Goal: Communication & Community: Answer question/provide support

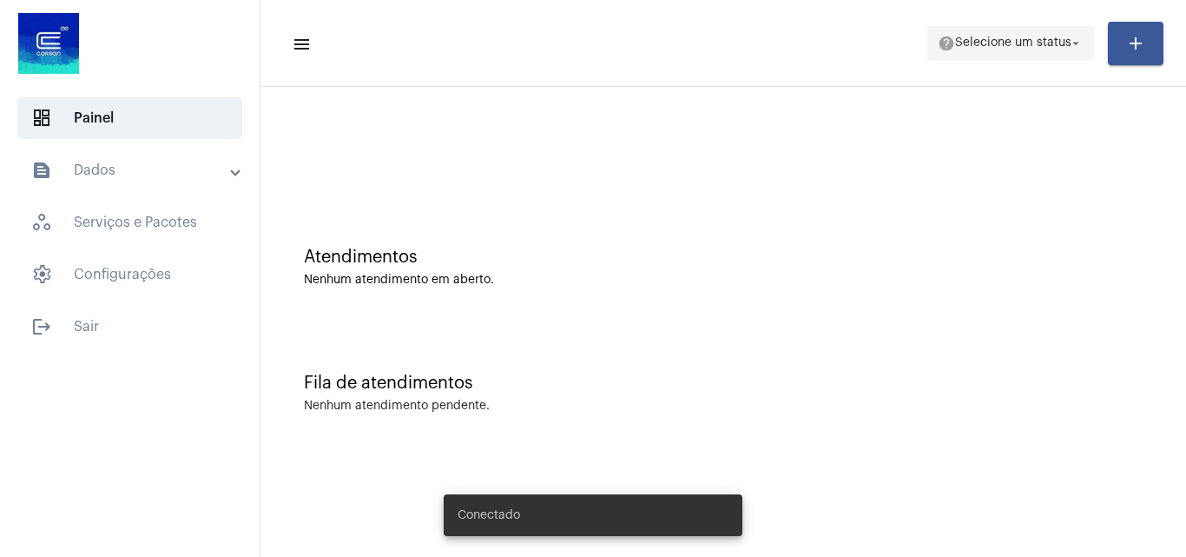
click at [1021, 45] on span "Selecione um status" at bounding box center [1013, 43] width 116 height 12
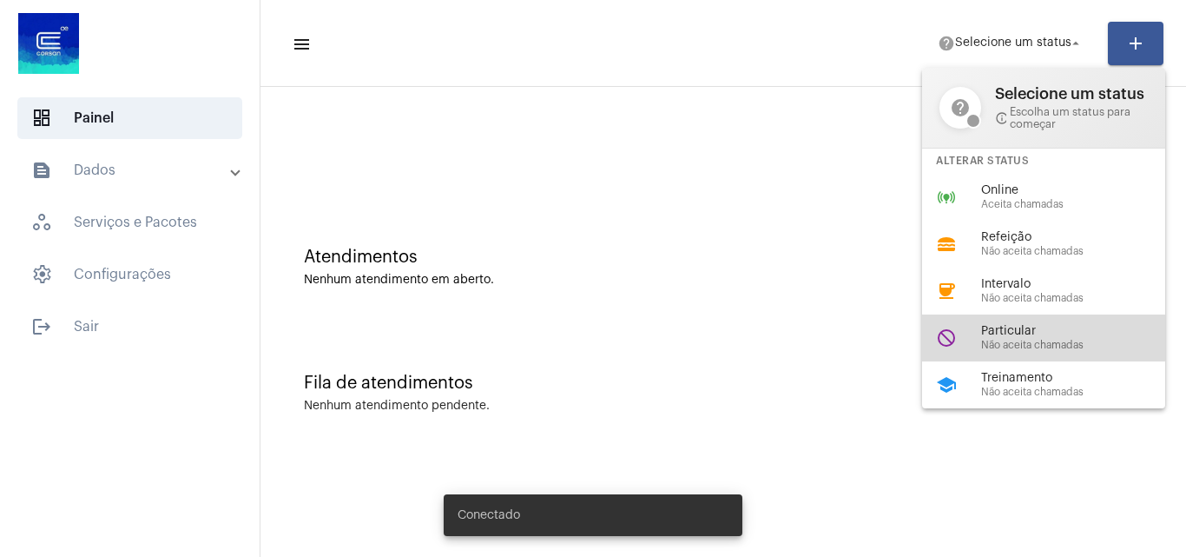
click at [1052, 325] on span "Particular" at bounding box center [1080, 331] width 198 height 13
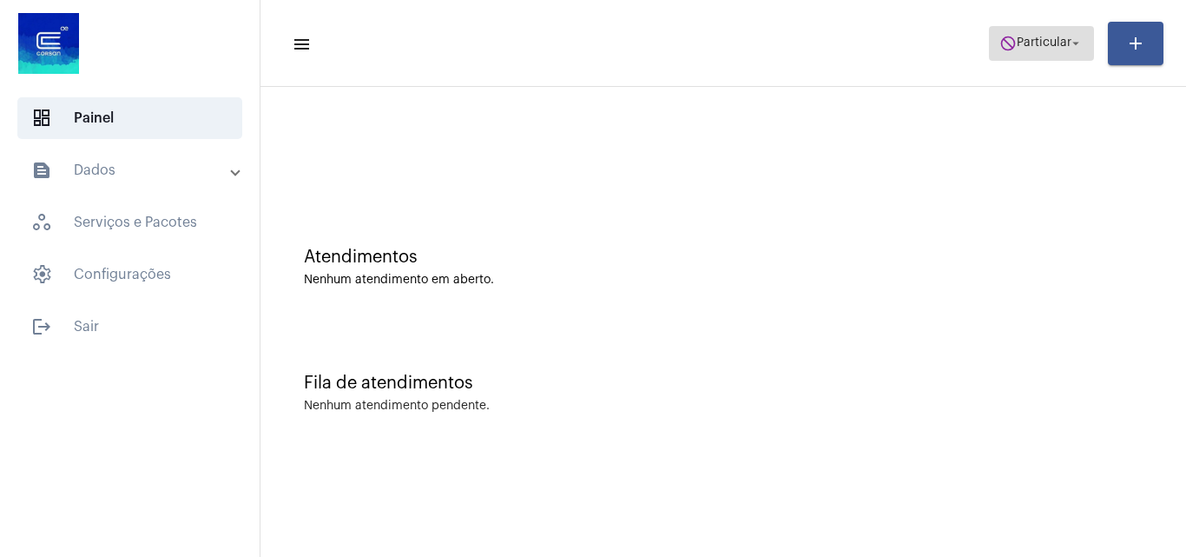
drag, startPoint x: 1032, startPoint y: 25, endPoint x: 1040, endPoint y: 35, distance: 12.3
click at [1040, 35] on button "do_not_disturb Particular arrow_drop_down" at bounding box center [1041, 43] width 105 height 35
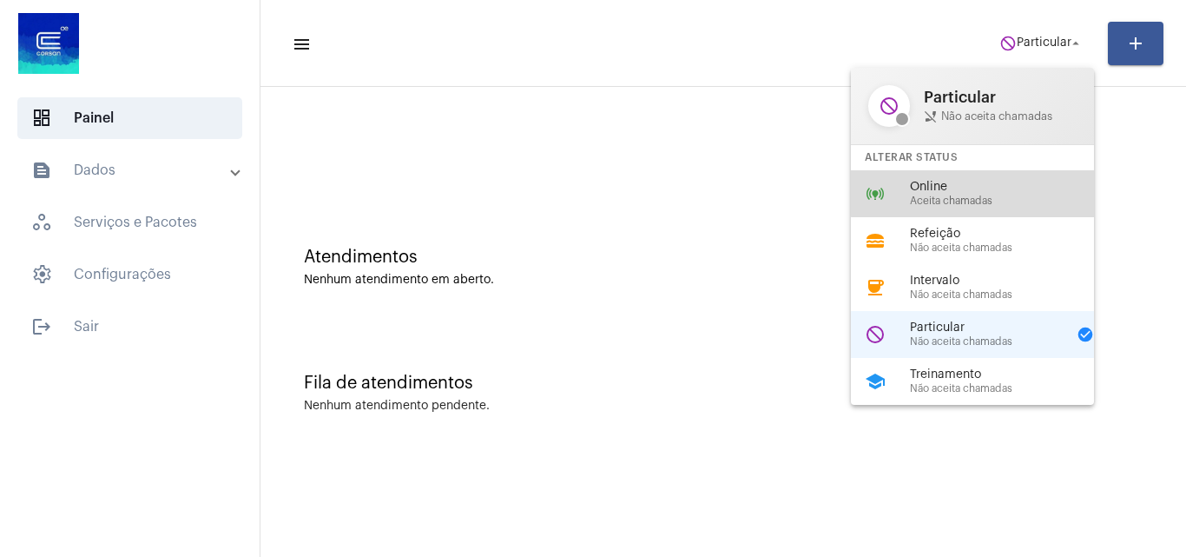
click at [973, 191] on span "Online" at bounding box center [1009, 187] width 198 height 13
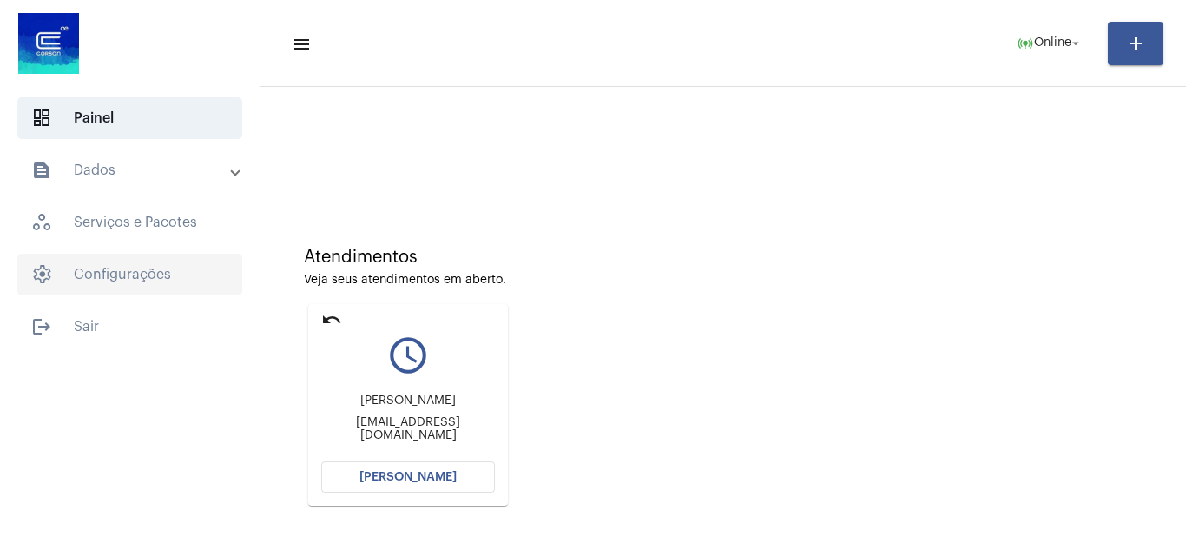
click at [166, 273] on span "settings Configurações" at bounding box center [129, 275] width 225 height 42
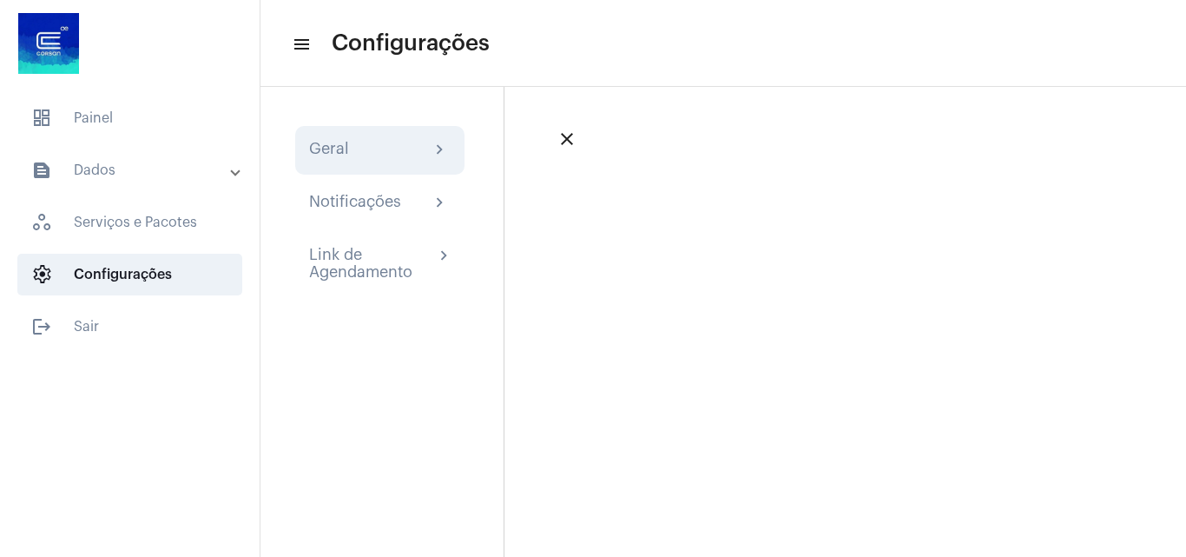
click at [349, 131] on div "Geral chevron_right" at bounding box center [379, 150] width 169 height 49
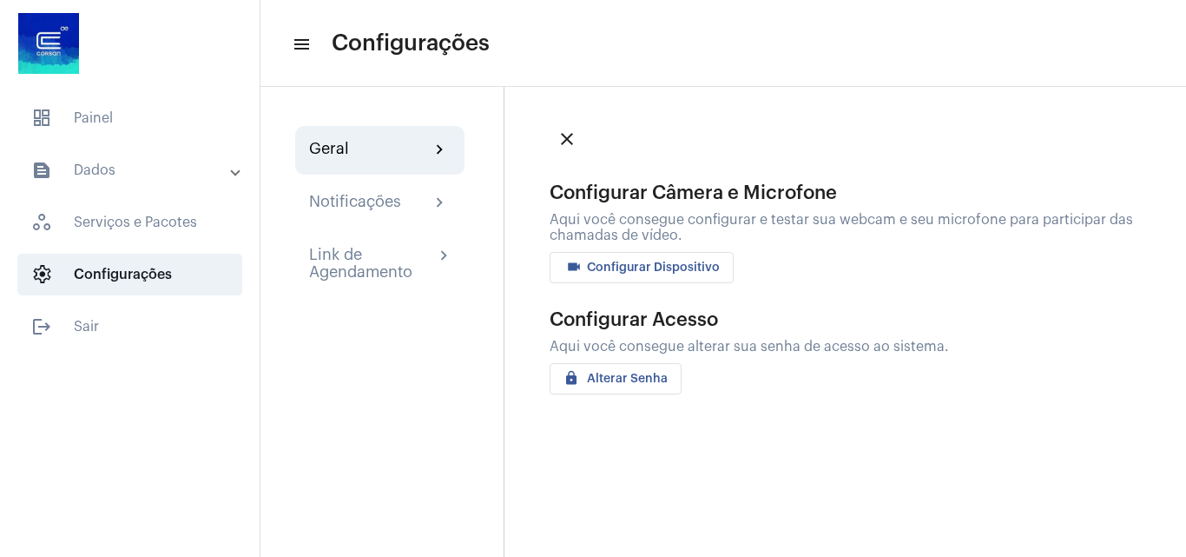
click at [582, 264] on mat-icon "videocam" at bounding box center [574, 269] width 21 height 21
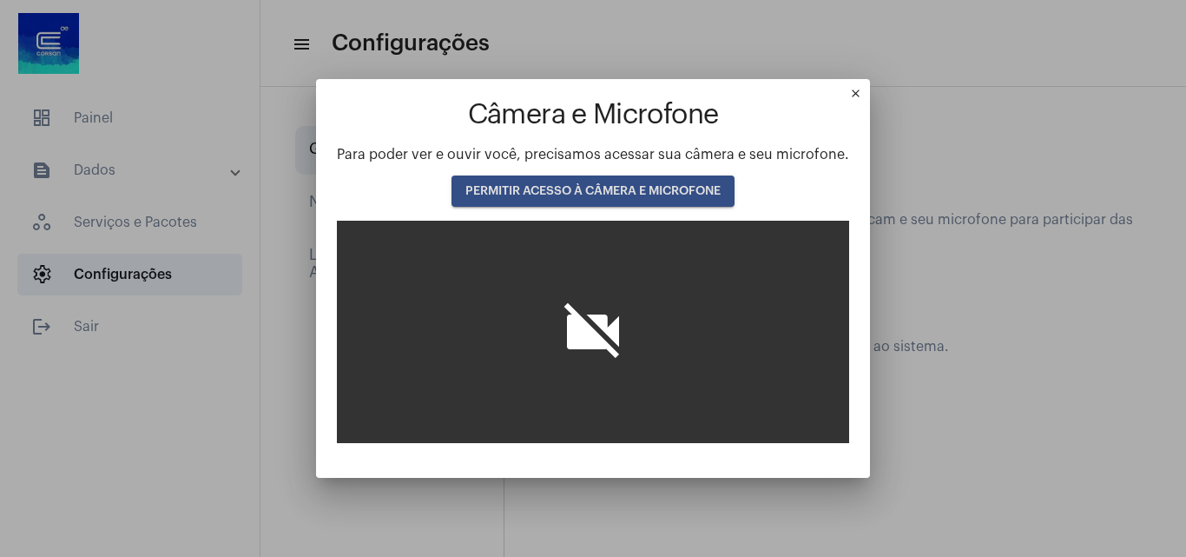
click at [592, 192] on span "PERMITIR ACESSO À CÂMERA E MICROFONE" at bounding box center [592, 191] width 255 height 12
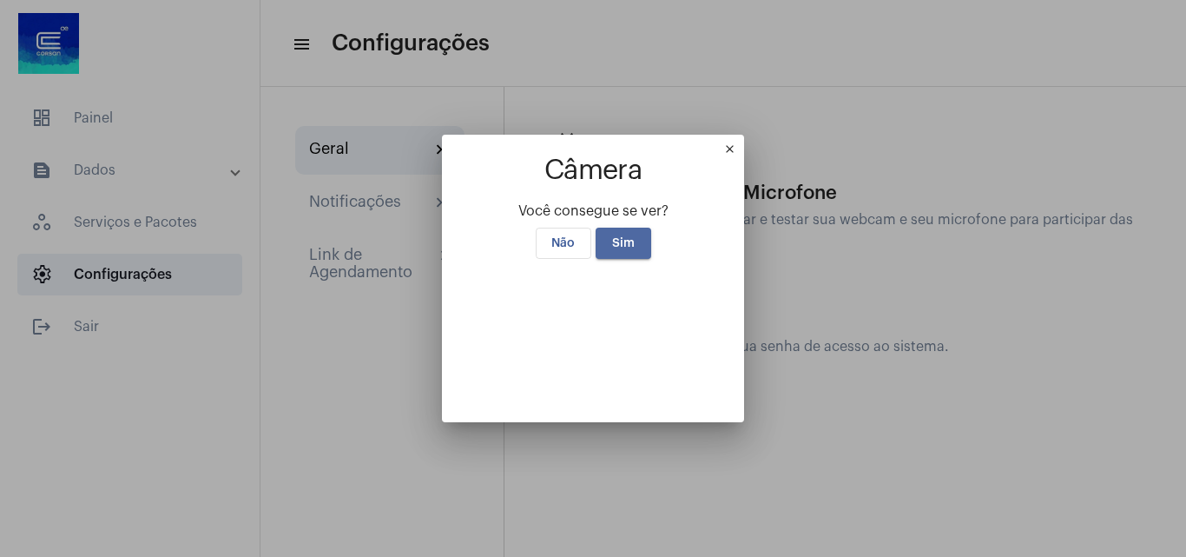
click at [628, 228] on button "Sim" at bounding box center [624, 243] width 56 height 31
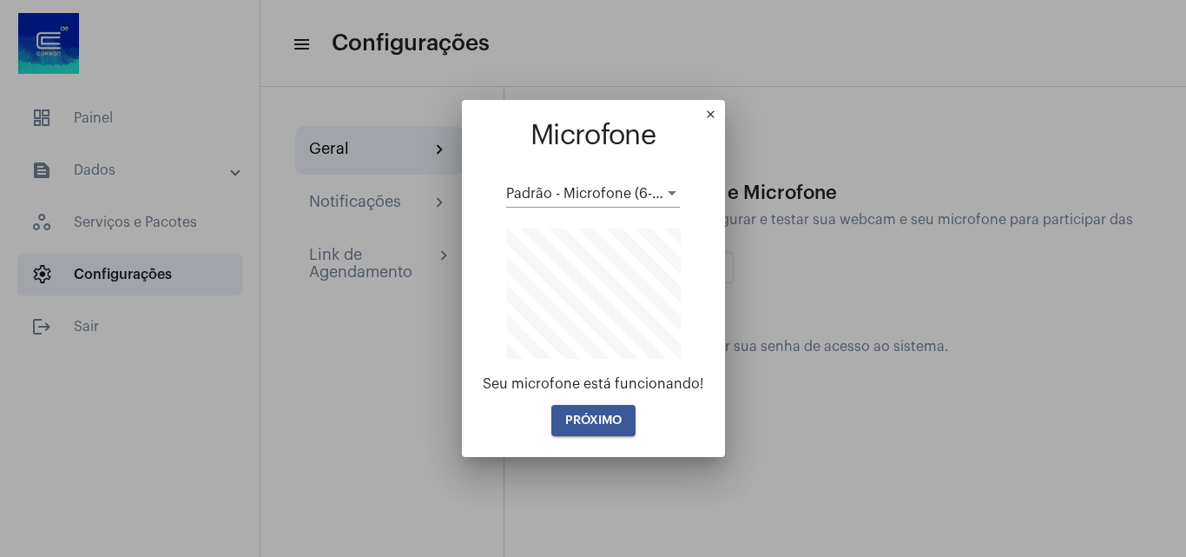
click at [619, 414] on span "PRÓXIMO" at bounding box center [593, 420] width 56 height 12
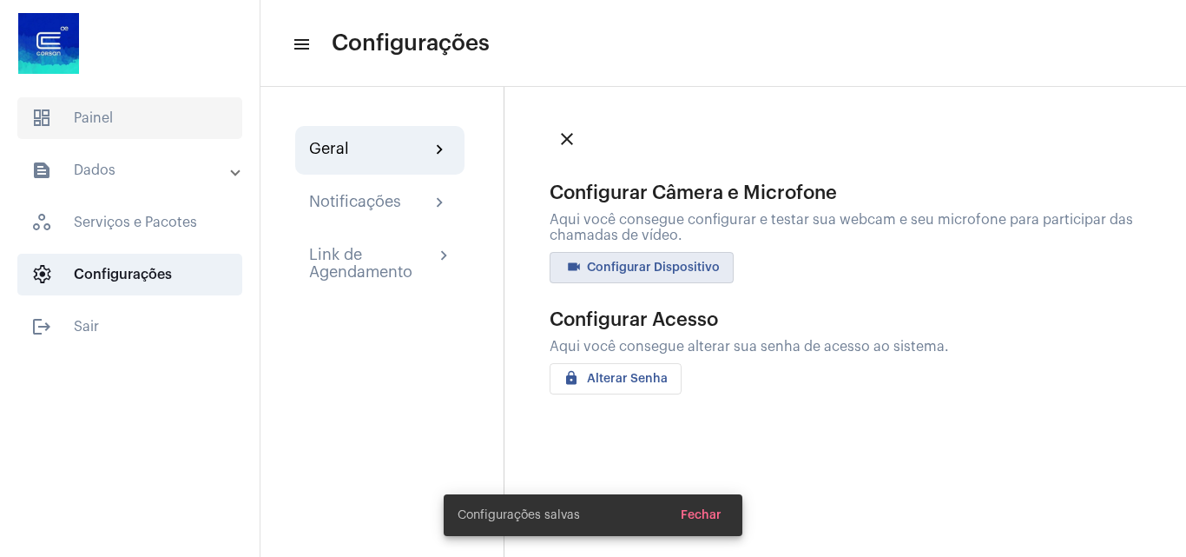
click at [108, 109] on span "dashboard Painel" at bounding box center [129, 118] width 225 height 42
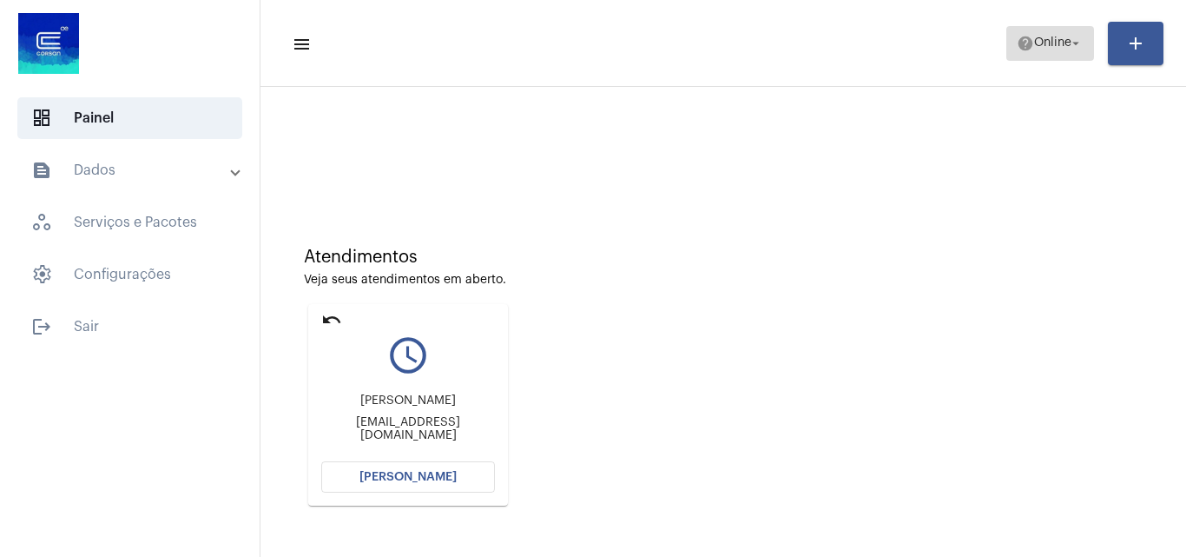
click at [1040, 50] on span "help Online arrow_drop_down" at bounding box center [1050, 42] width 67 height 31
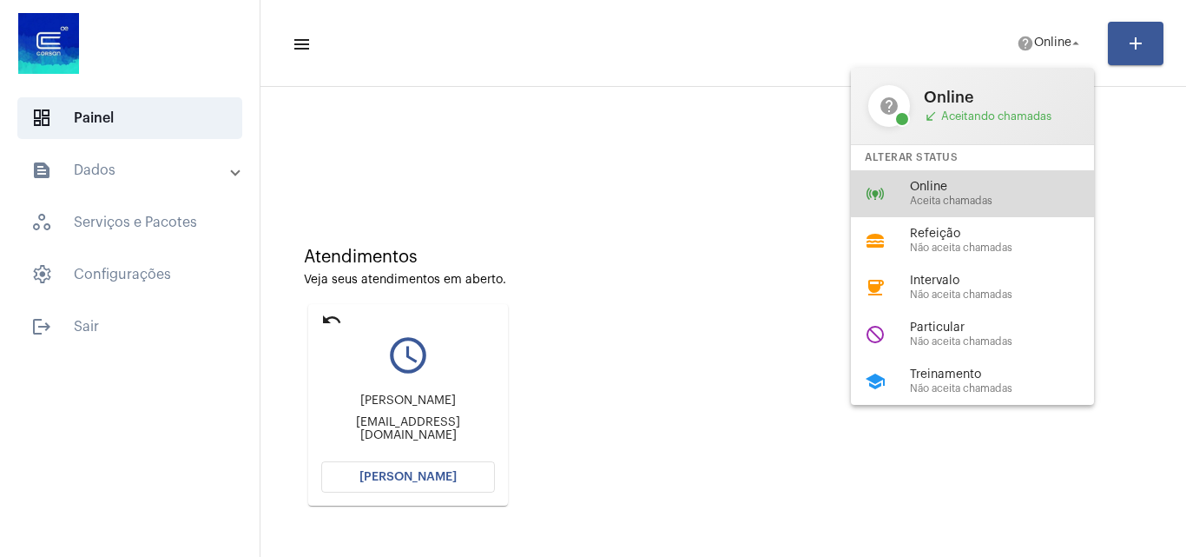
click at [1004, 188] on span "Online" at bounding box center [1009, 187] width 198 height 13
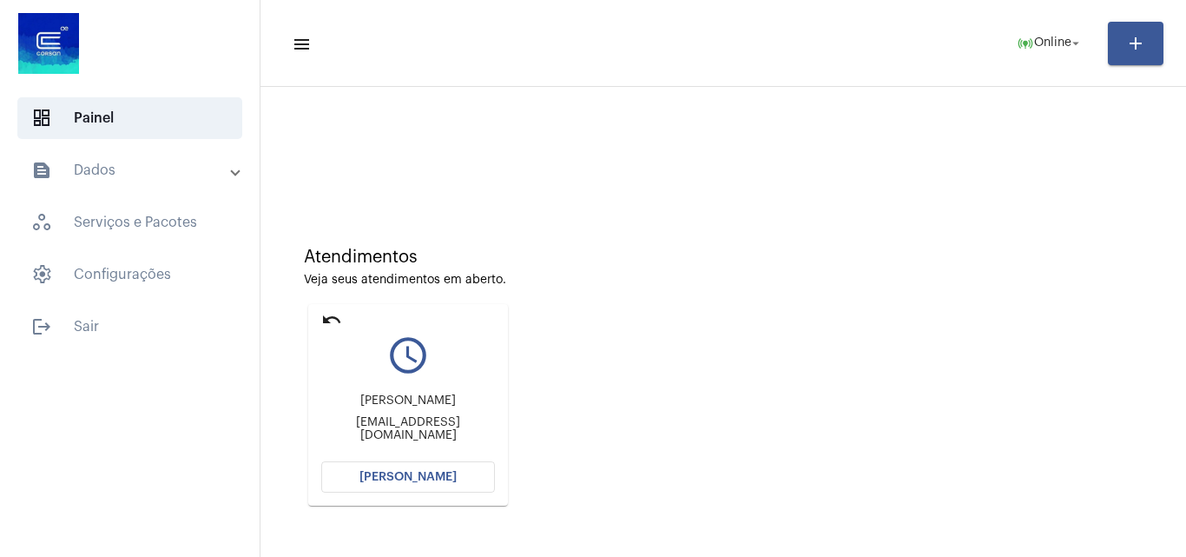
click at [437, 485] on button "[PERSON_NAME]" at bounding box center [408, 476] width 174 height 31
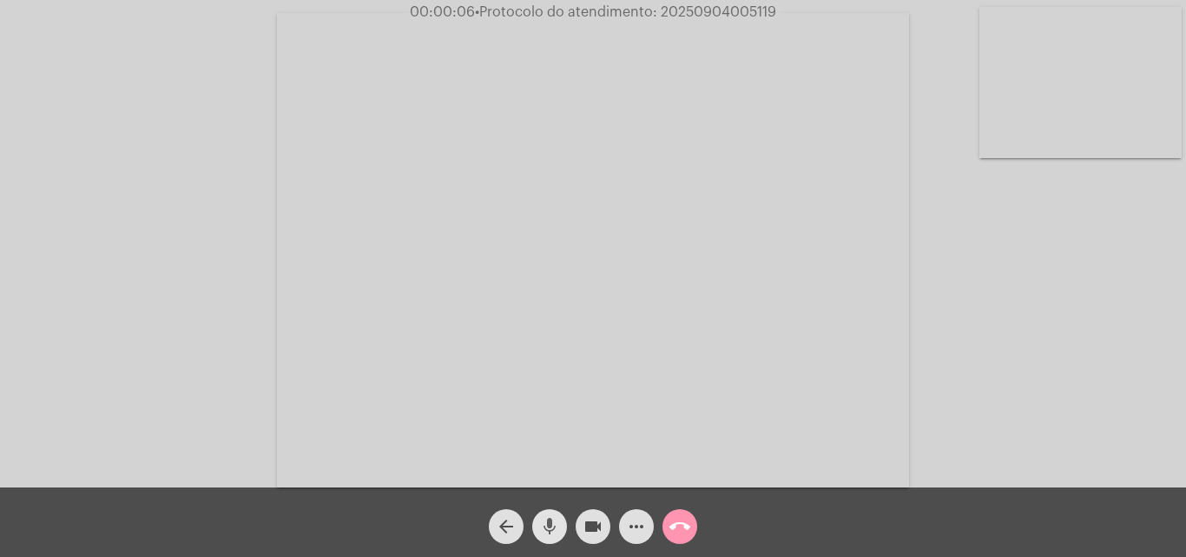
click at [548, 529] on mat-icon "mic" at bounding box center [549, 526] width 21 height 21
click at [551, 528] on mat-icon "mic_off" at bounding box center [549, 526] width 21 height 21
click at [636, 535] on mat-icon "more_horiz" at bounding box center [636, 526] width 21 height 21
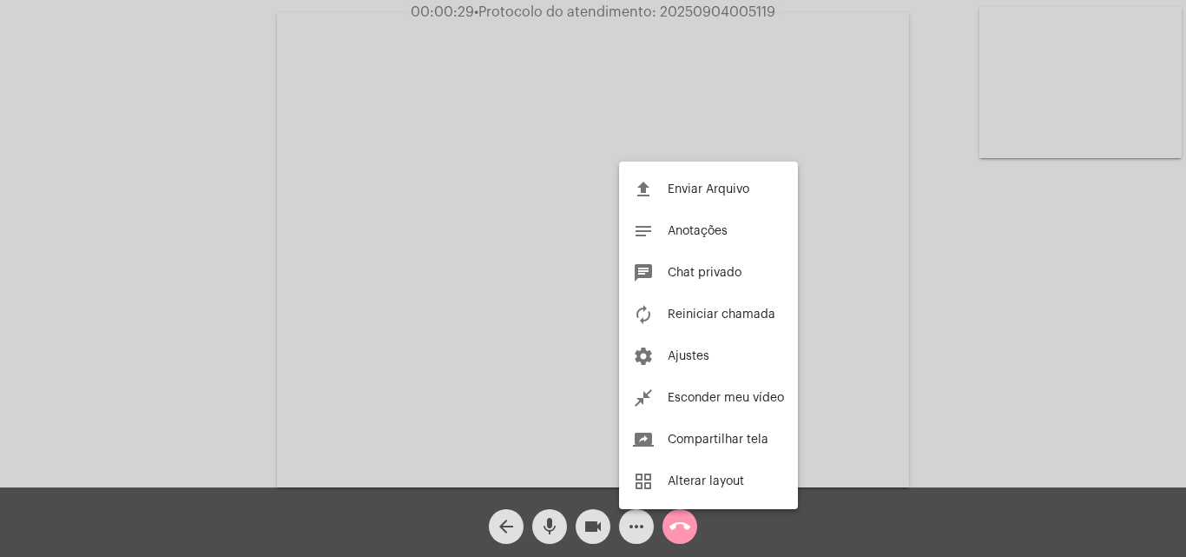
click at [554, 228] on div at bounding box center [593, 278] width 1186 height 557
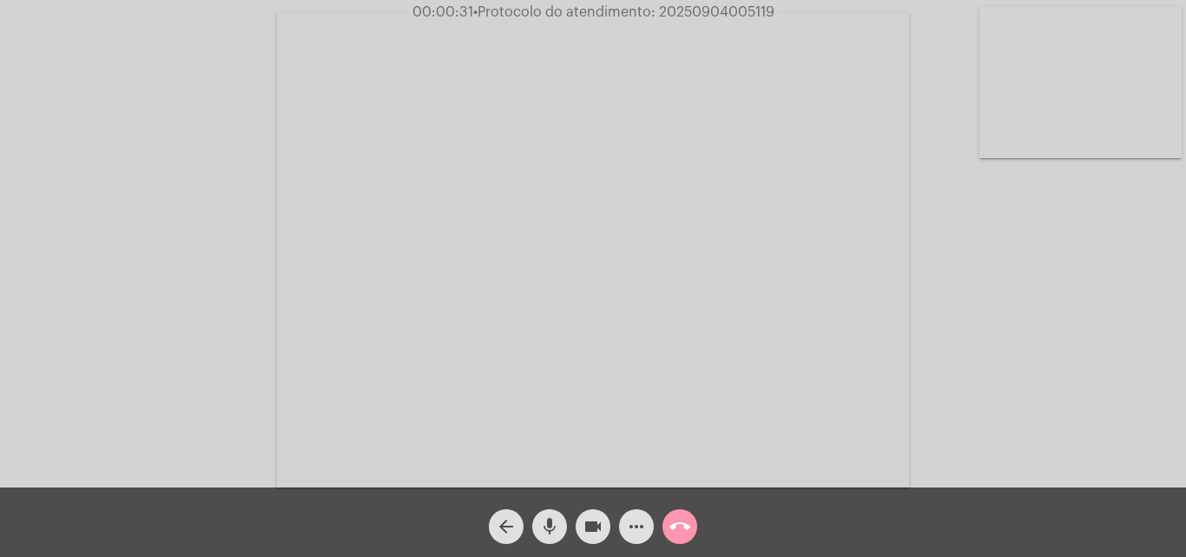
click at [550, 517] on mat-icon "mic" at bounding box center [549, 526] width 21 height 21
click at [560, 523] on button "mic_off" at bounding box center [549, 526] width 35 height 35
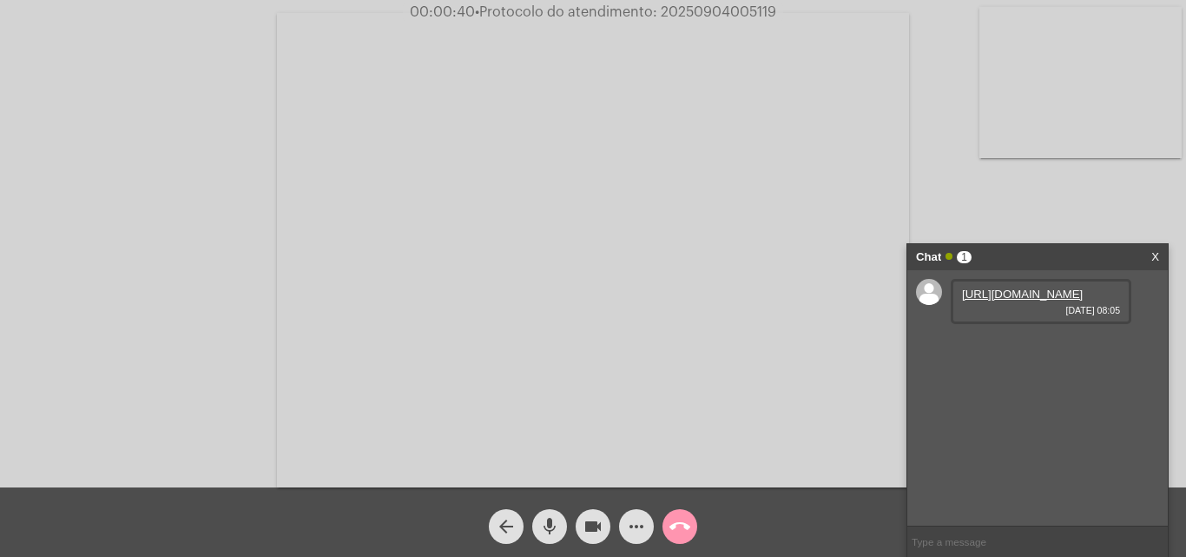
click at [553, 518] on mat-icon "mic" at bounding box center [549, 526] width 21 height 21
click at [993, 300] on link "https://neft-transfer-bucket.s3.amazonaws.com/temp-dd393f19-07cb-a939-9c13-2abb…" at bounding box center [1022, 293] width 121 height 13
click at [557, 511] on span "mic_off" at bounding box center [549, 526] width 21 height 35
click at [550, 530] on mat-icon "mic" at bounding box center [549, 526] width 21 height 21
click at [544, 525] on mat-icon "mic_off" at bounding box center [549, 526] width 21 height 21
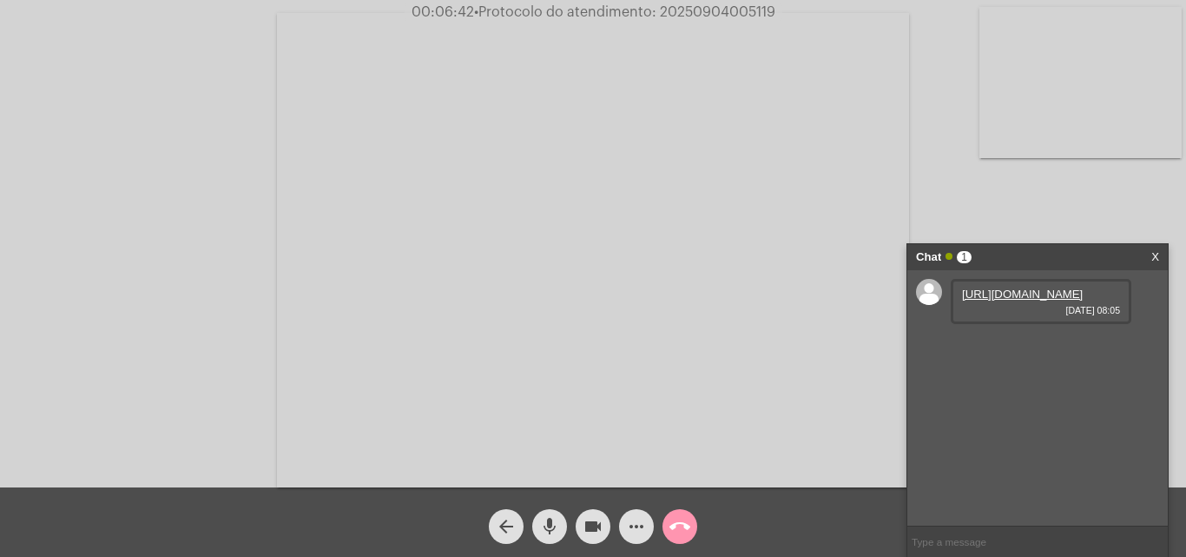
click at [699, 10] on span "• Protocolo do atendimento: 20250904005119" at bounding box center [624, 12] width 301 height 14
copy span "20250904005119"
click at [546, 531] on mat-icon "mic" at bounding box center [549, 526] width 21 height 21
click at [555, 516] on mat-icon "mic_off" at bounding box center [549, 526] width 21 height 21
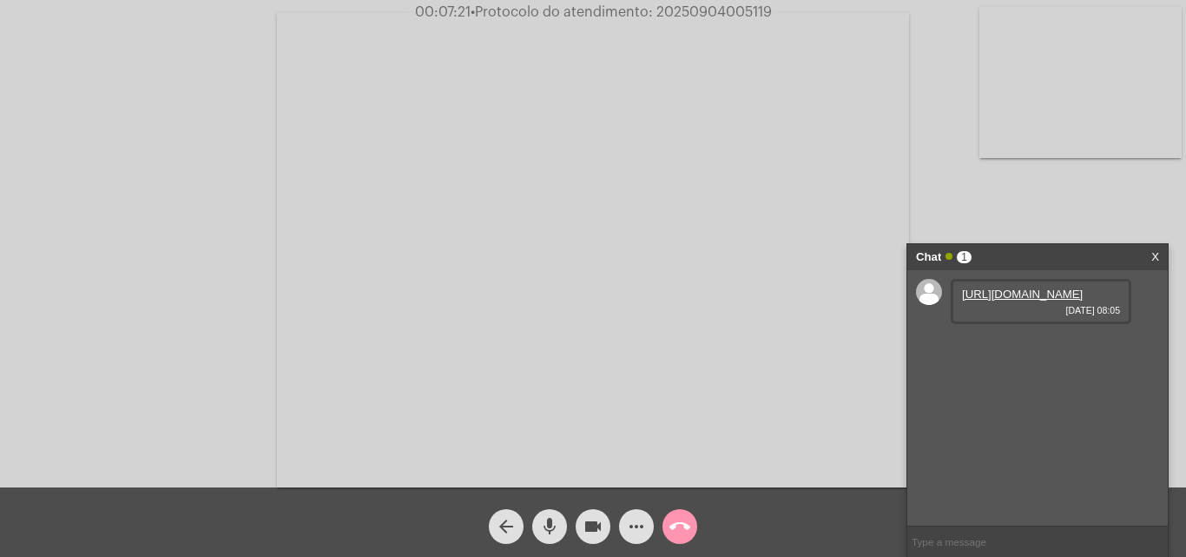
copy span "20250904005119"
click at [676, 530] on mat-icon "call_end" at bounding box center [679, 526] width 21 height 21
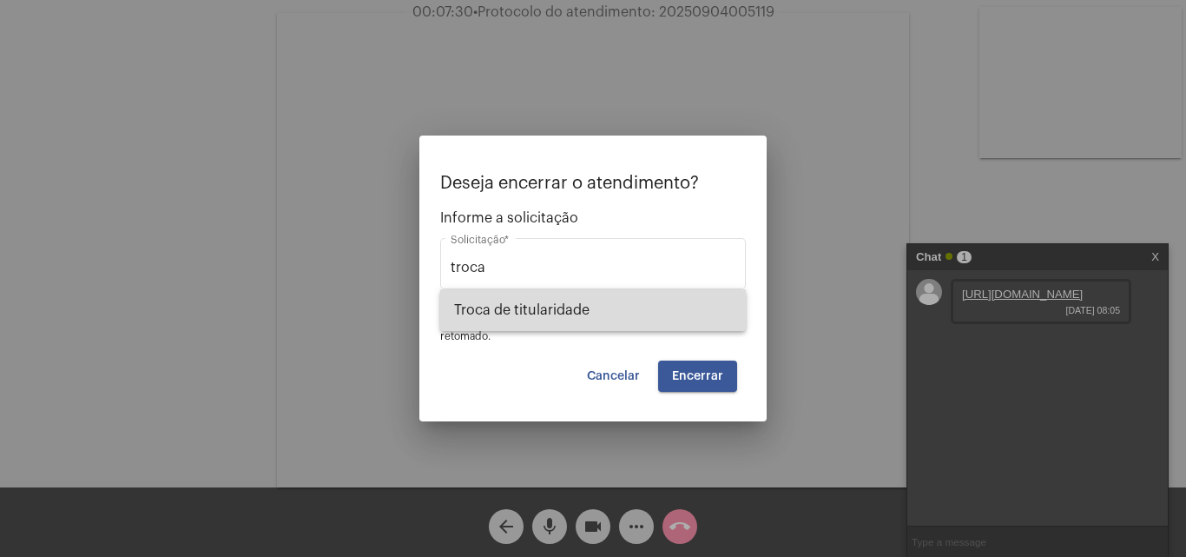
click at [612, 308] on span "Troca de titularidade" at bounding box center [593, 310] width 278 height 42
type input "Troca de titularidade"
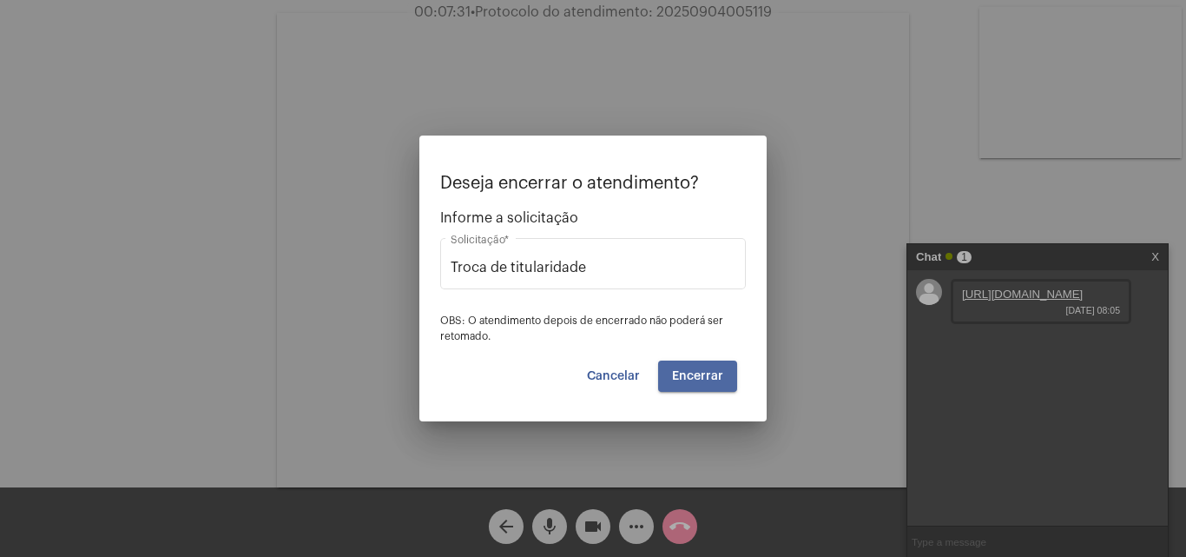
click at [710, 374] on span "Encerrar" at bounding box center [697, 376] width 51 height 12
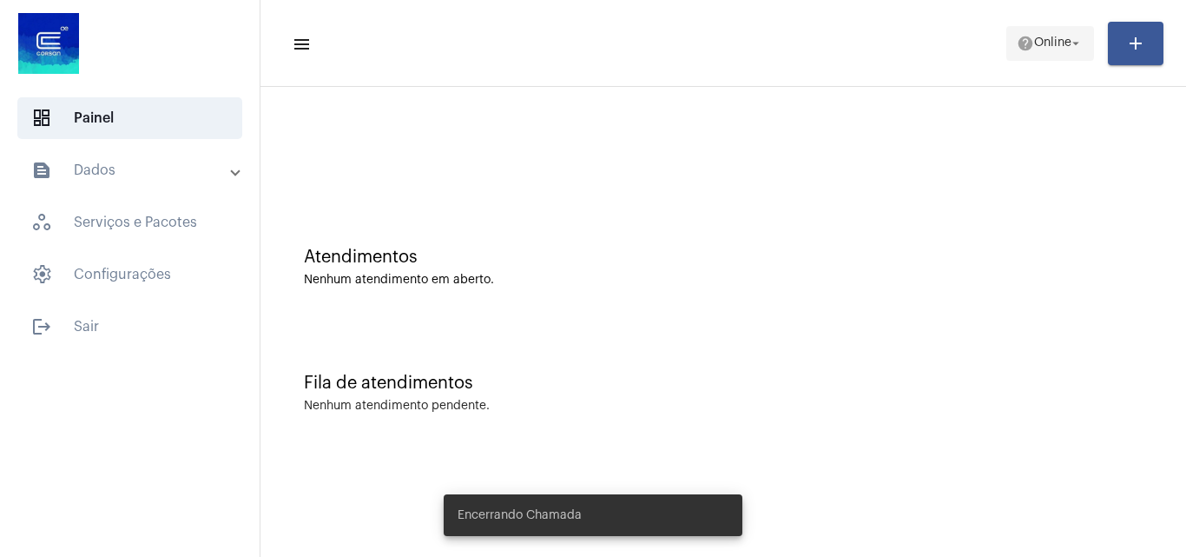
click at [1039, 33] on span "help Online arrow_drop_down" at bounding box center [1050, 42] width 67 height 31
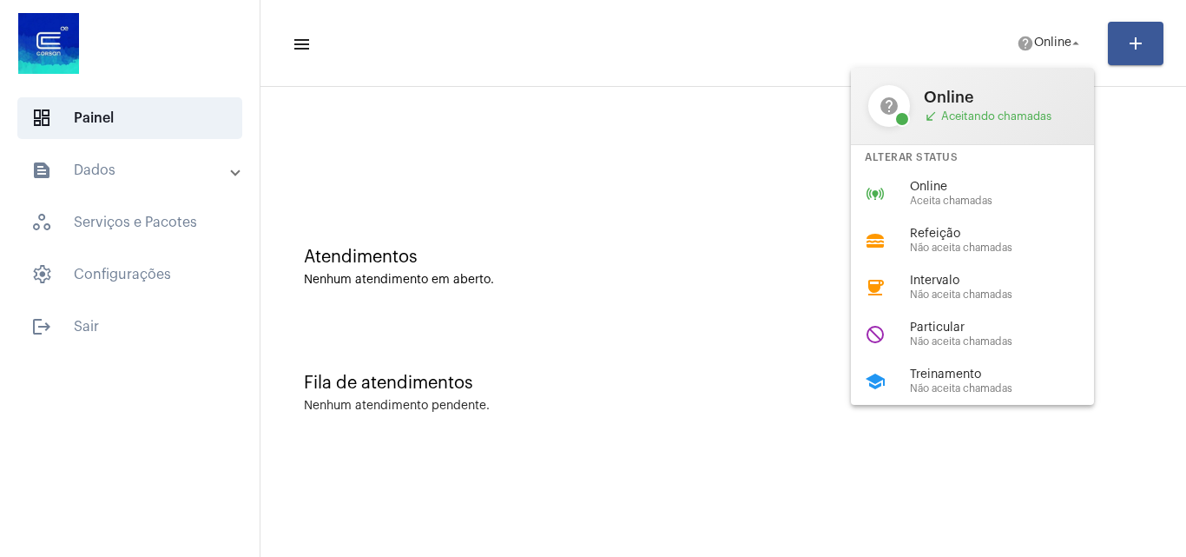
drag, startPoint x: 985, startPoint y: 203, endPoint x: 778, endPoint y: 163, distance: 210.5
click at [984, 203] on span "Aceita chamadas" at bounding box center [1009, 200] width 198 height 11
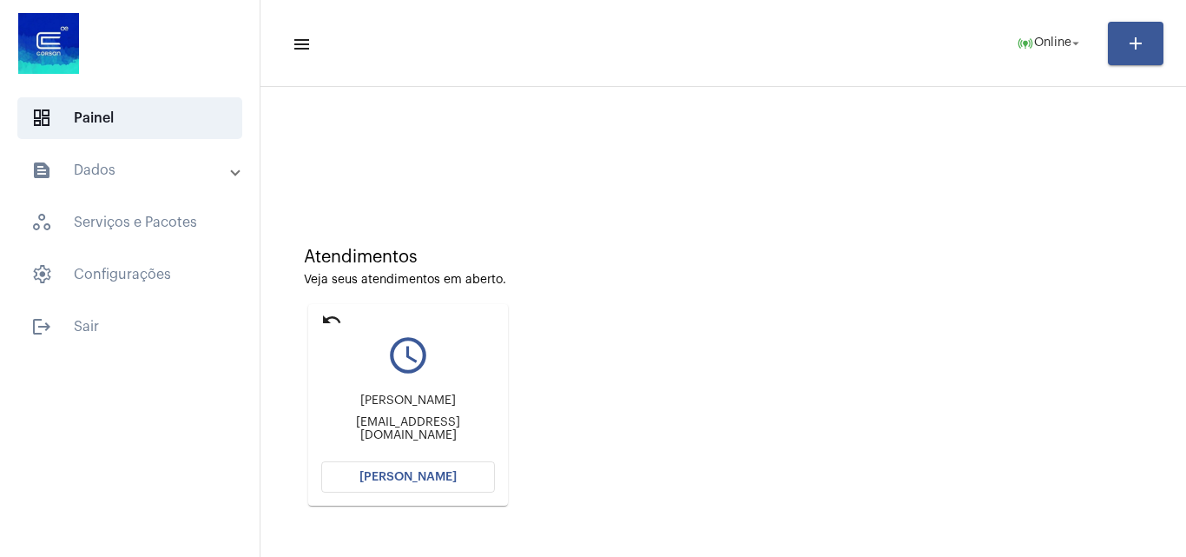
click at [420, 475] on span "[PERSON_NAME]" at bounding box center [407, 477] width 97 height 12
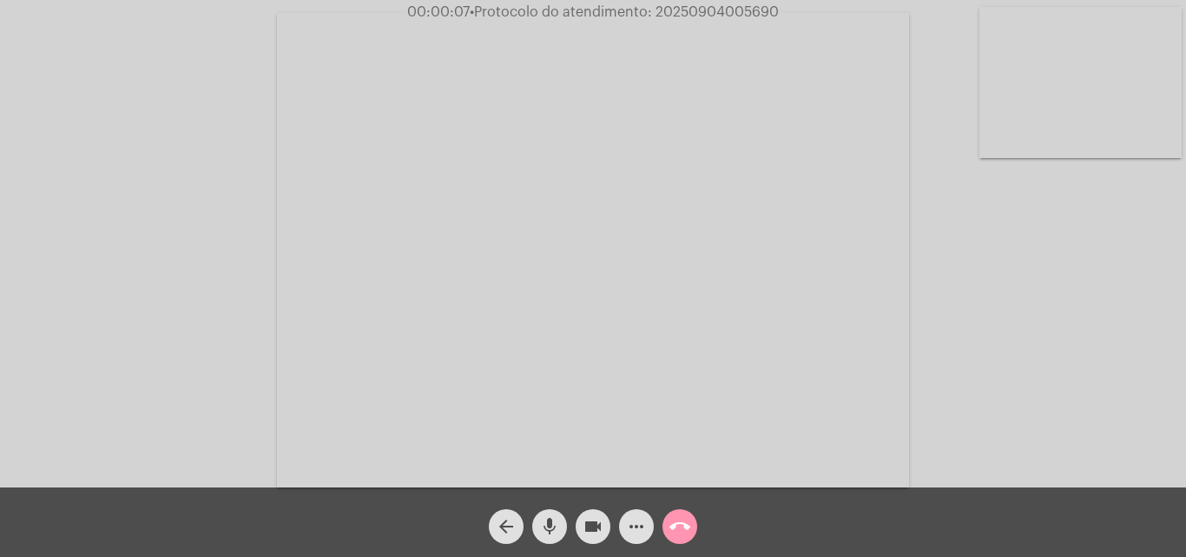
click at [551, 524] on mat-icon "mic" at bounding box center [549, 526] width 21 height 21
click at [553, 524] on mat-icon "mic_off" at bounding box center [549, 526] width 21 height 21
click at [553, 524] on mat-icon "mic" at bounding box center [549, 526] width 21 height 21
click at [551, 518] on mat-icon "mic_off" at bounding box center [549, 526] width 21 height 21
click at [551, 518] on mat-icon "mic" at bounding box center [549, 526] width 21 height 21
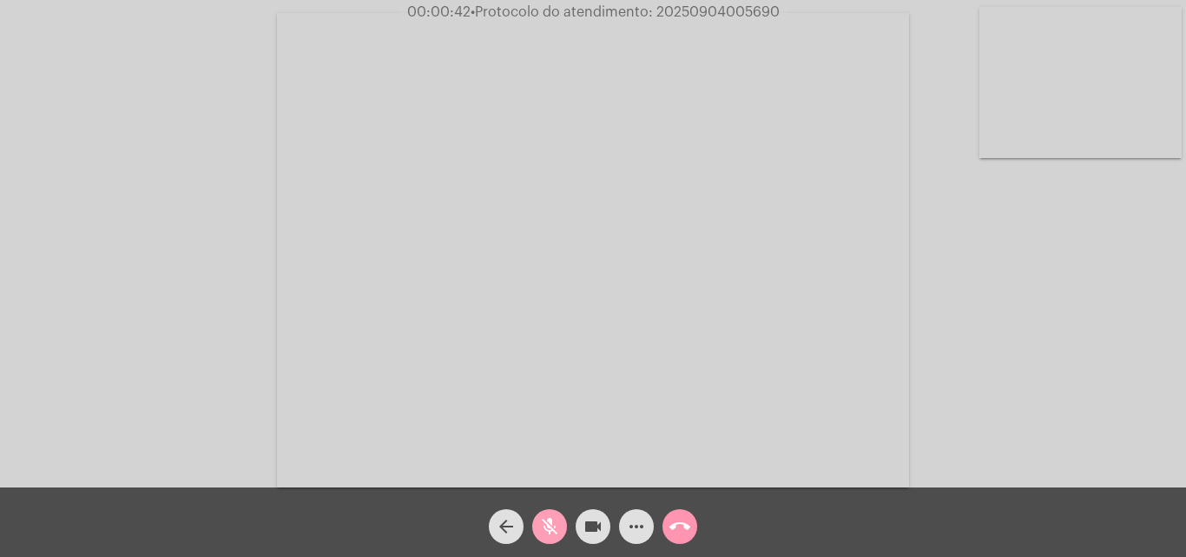
click at [549, 518] on mat-icon "mic_off" at bounding box center [549, 526] width 21 height 21
click at [544, 526] on mat-icon "mic" at bounding box center [549, 526] width 21 height 21
click at [551, 518] on mat-icon "mic_off" at bounding box center [549, 526] width 21 height 21
click at [552, 518] on mat-icon "mic" at bounding box center [549, 526] width 21 height 21
click at [545, 531] on mat-icon "mic_off" at bounding box center [549, 526] width 21 height 21
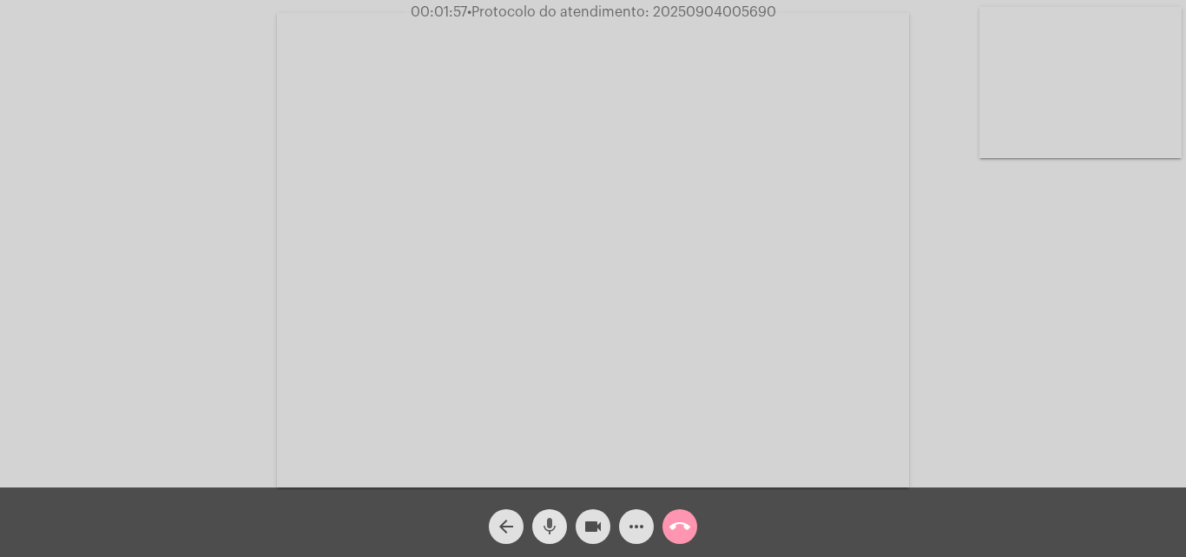
click at [550, 529] on mat-icon "mic" at bounding box center [549, 526] width 21 height 21
click at [554, 524] on mat-icon "mic_off" at bounding box center [549, 526] width 21 height 21
click at [630, 520] on mat-icon "more_horiz" at bounding box center [636, 526] width 21 height 21
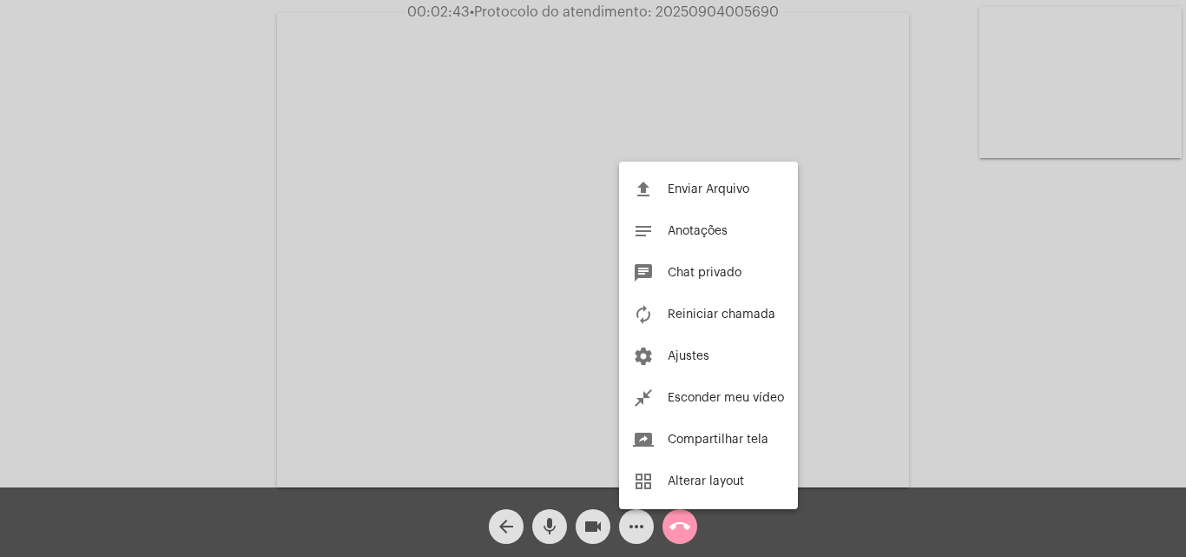
click at [386, 217] on div at bounding box center [593, 278] width 1186 height 557
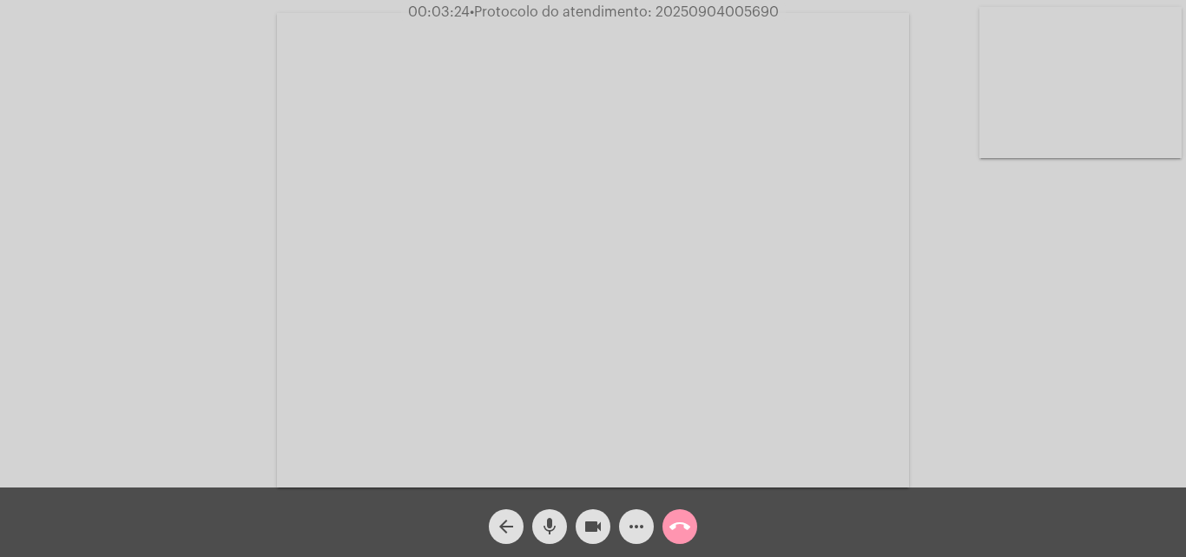
click at [696, 9] on span "• Protocolo do atendimento: 20250904005690" at bounding box center [624, 12] width 309 height 14
copy span "20250904005690"
click at [676, 534] on mat-icon "call_end" at bounding box center [679, 526] width 21 height 21
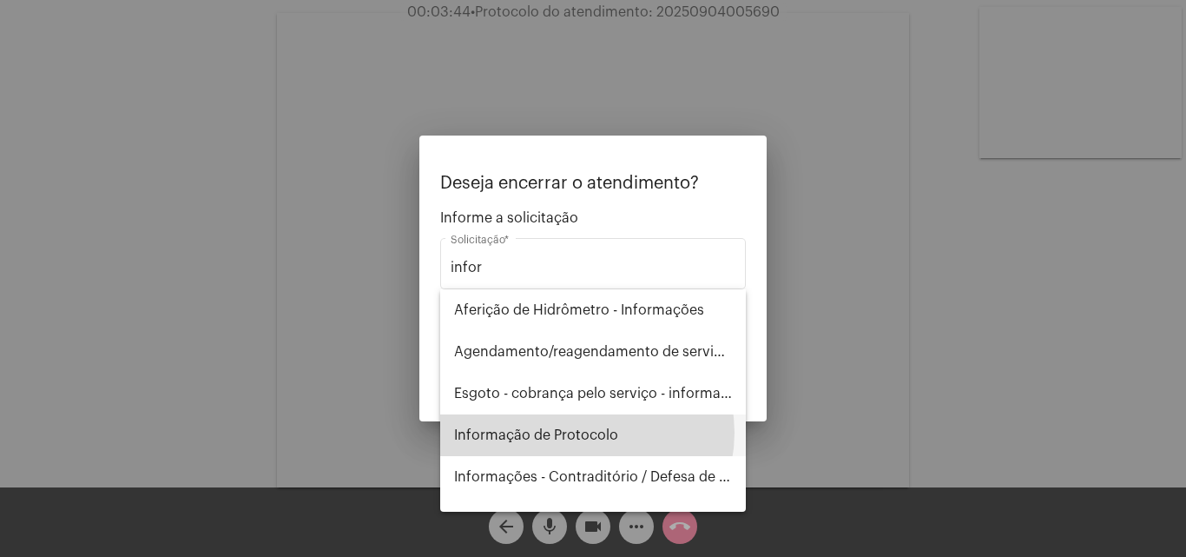
click at [584, 432] on span "Informação de Protocolo" at bounding box center [593, 435] width 278 height 42
type input "Informação de Protocolo"
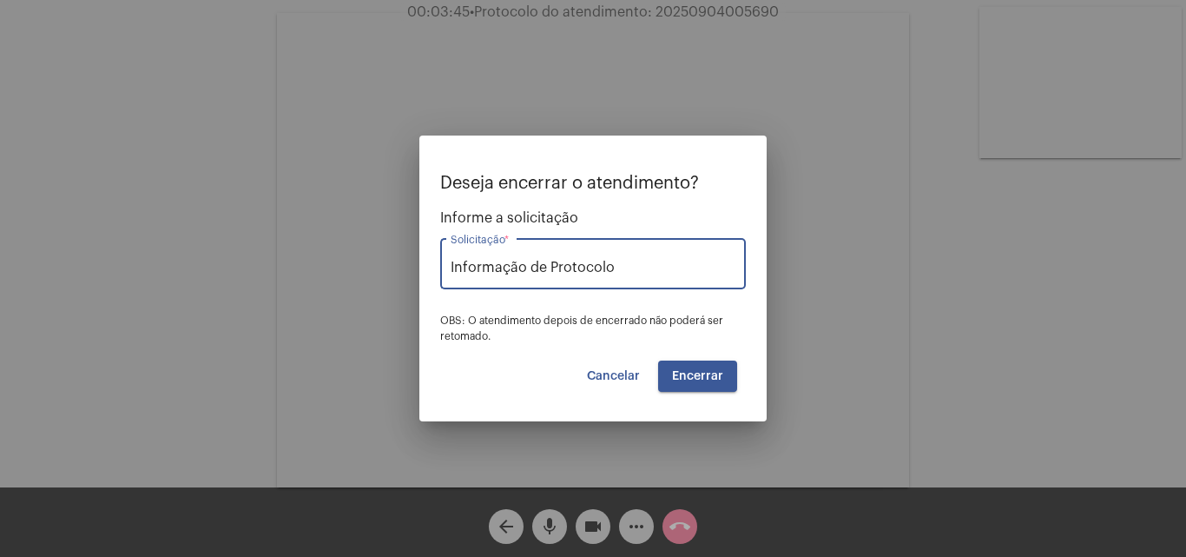
click at [703, 380] on span "Encerrar" at bounding box center [697, 376] width 51 height 12
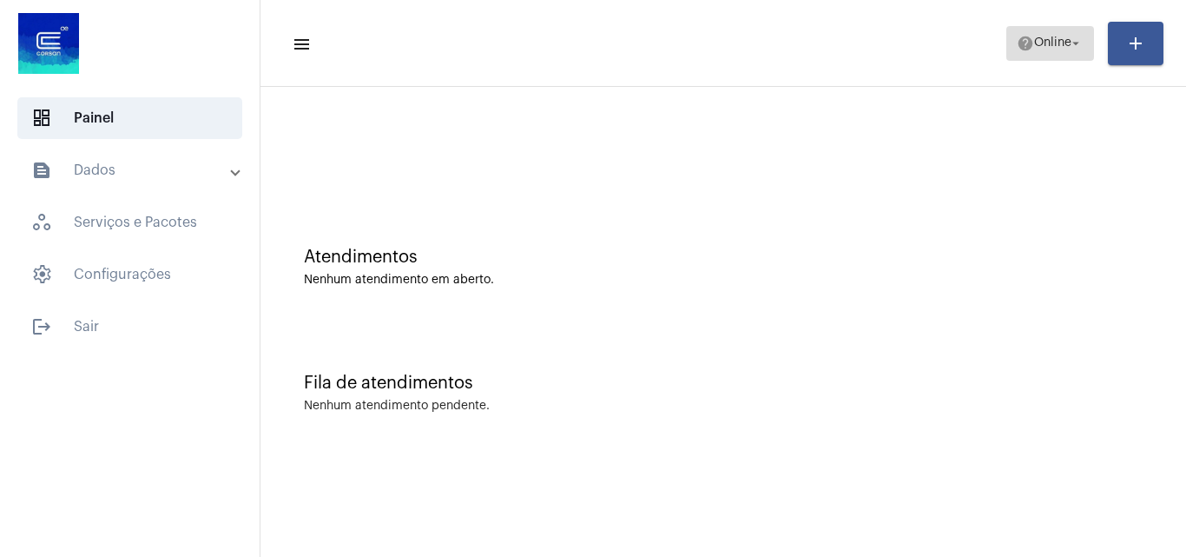
click at [1045, 41] on span "Online" at bounding box center [1052, 43] width 37 height 12
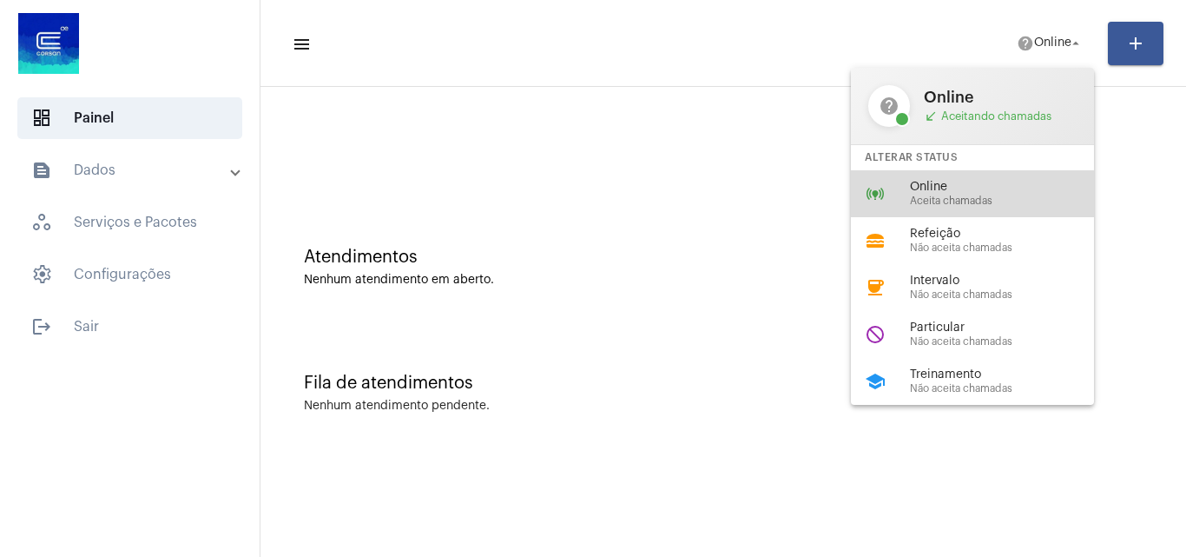
click at [959, 197] on span "Aceita chamadas" at bounding box center [1009, 200] width 198 height 11
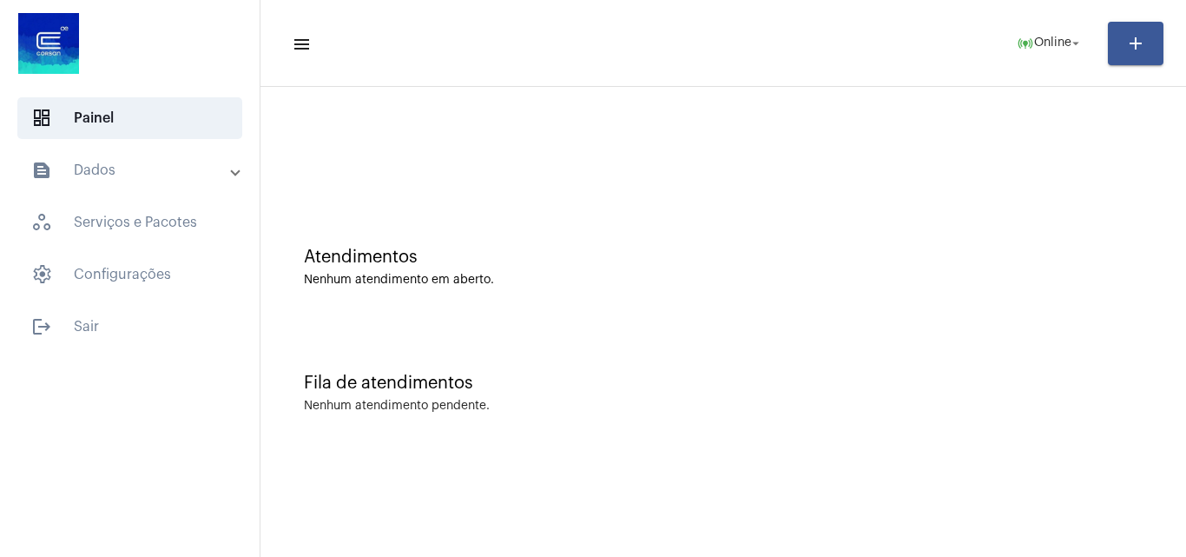
click at [167, 171] on mat-panel-title "text_snippet_outlined Dados" at bounding box center [131, 170] width 201 height 21
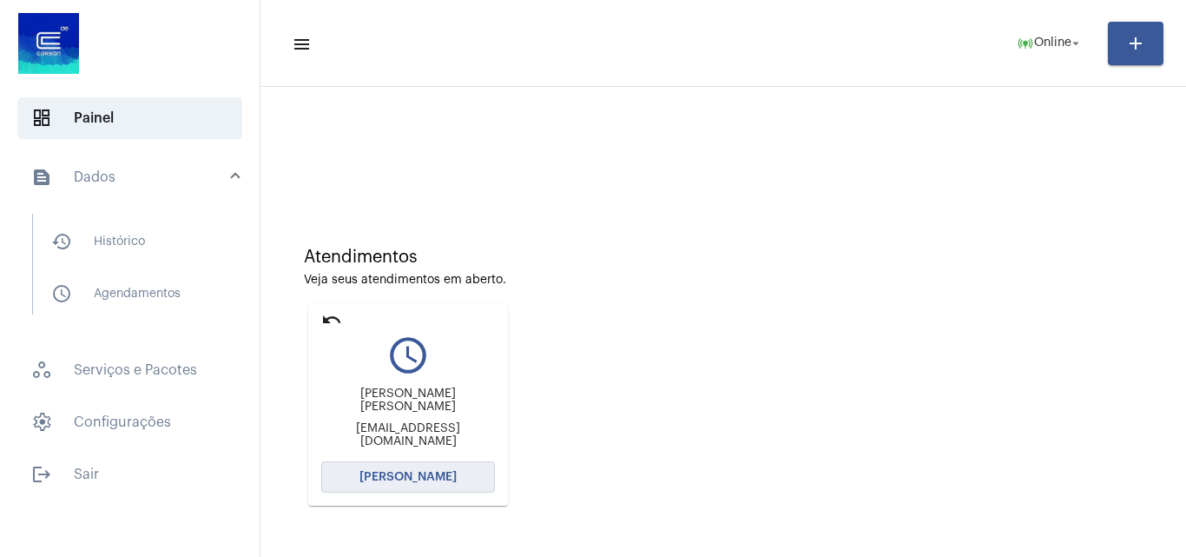
click at [400, 469] on button "[PERSON_NAME]" at bounding box center [408, 476] width 174 height 31
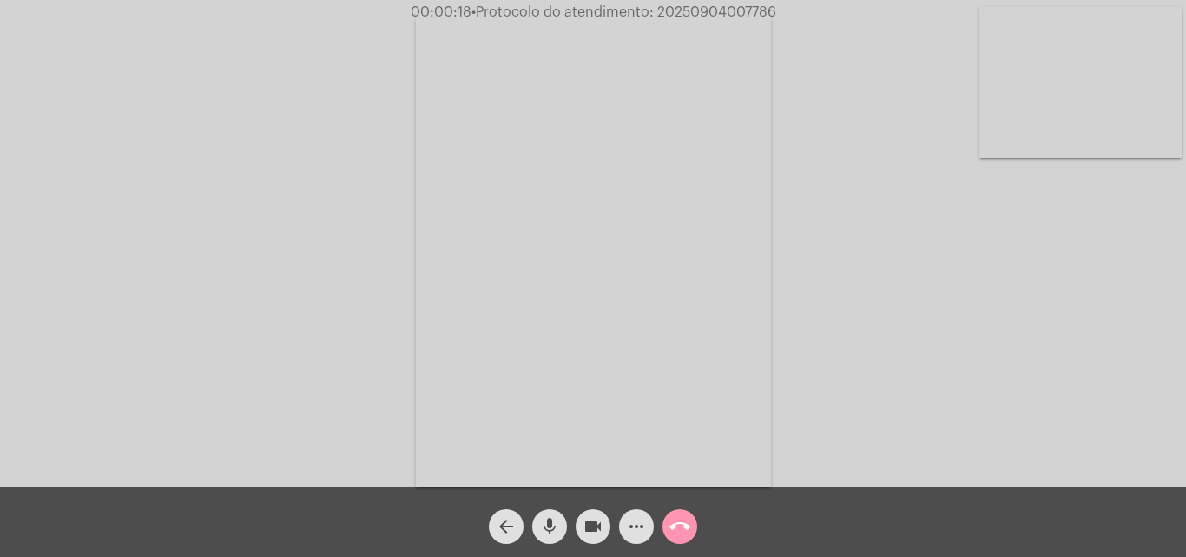
click at [550, 518] on mat-icon "mic" at bounding box center [549, 526] width 21 height 21
click at [850, 293] on div "Acessando Câmera e Microfone..." at bounding box center [593, 247] width 1183 height 487
click at [551, 524] on mat-icon "mic_off" at bounding box center [549, 526] width 21 height 21
click at [551, 524] on mat-icon "mic" at bounding box center [549, 526] width 21 height 21
click at [551, 524] on mat-icon "mic_off" at bounding box center [549, 526] width 21 height 21
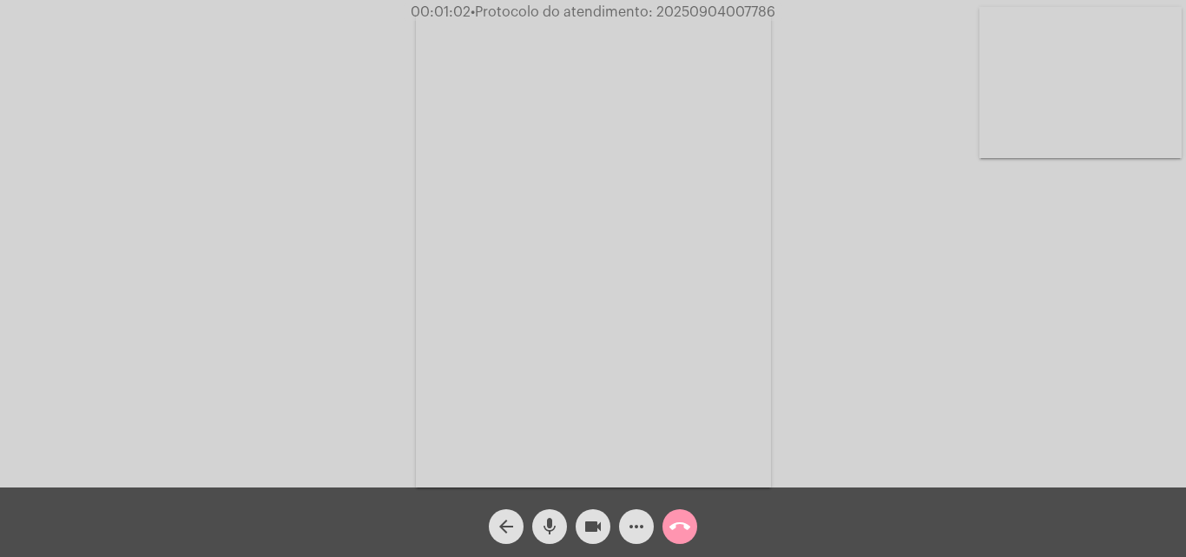
click at [557, 524] on mat-icon "mic" at bounding box center [549, 526] width 21 height 21
click at [549, 516] on mat-icon "mic_off" at bounding box center [549, 526] width 21 height 21
click at [551, 524] on mat-icon "mic" at bounding box center [549, 526] width 21 height 21
click at [544, 529] on mat-icon "mic_off" at bounding box center [549, 526] width 21 height 21
click at [631, 531] on mat-icon "more_horiz" at bounding box center [636, 526] width 21 height 21
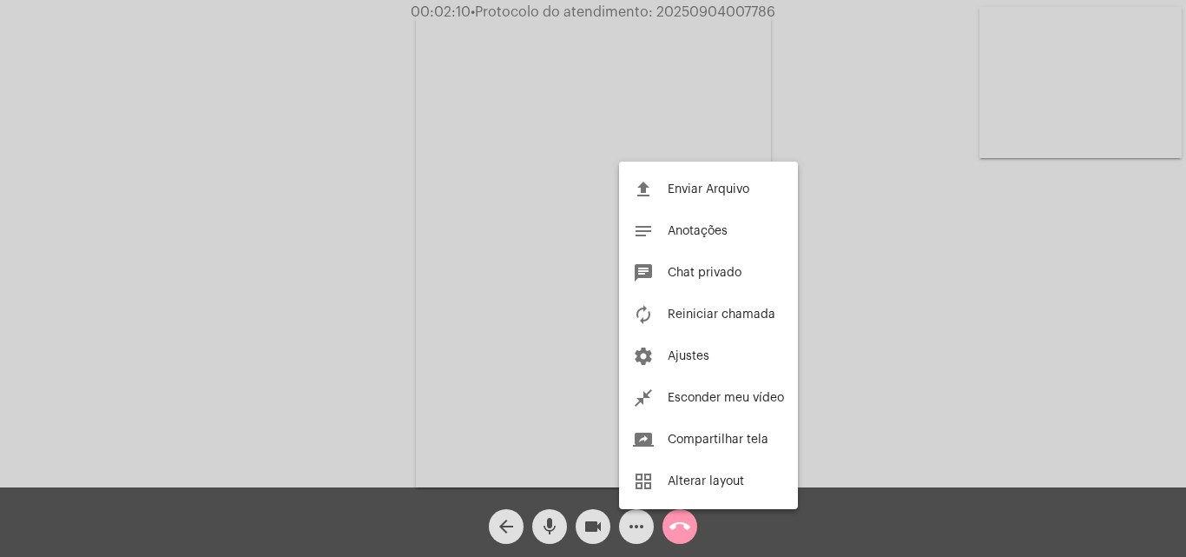
click at [463, 220] on div at bounding box center [593, 278] width 1186 height 557
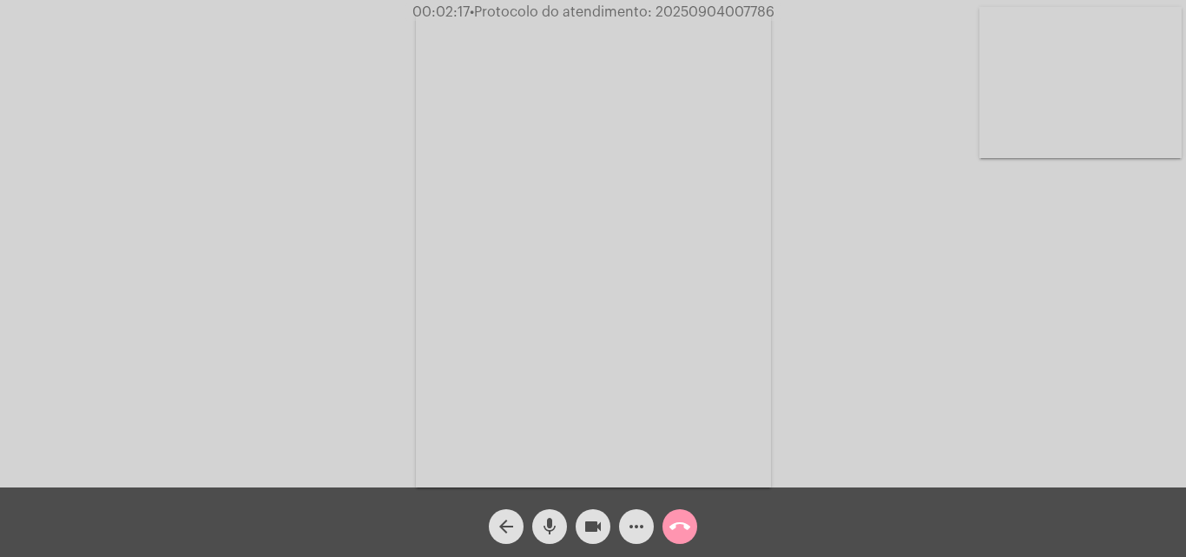
click at [545, 522] on mat-icon "mic" at bounding box center [549, 526] width 21 height 21
click at [550, 522] on mat-icon "mic_off" at bounding box center [549, 526] width 21 height 21
click at [550, 522] on mat-icon "mic" at bounding box center [549, 526] width 21 height 21
click at [544, 520] on mat-icon "mic_off" at bounding box center [549, 526] width 21 height 21
click at [547, 520] on mat-icon "mic" at bounding box center [549, 526] width 21 height 21
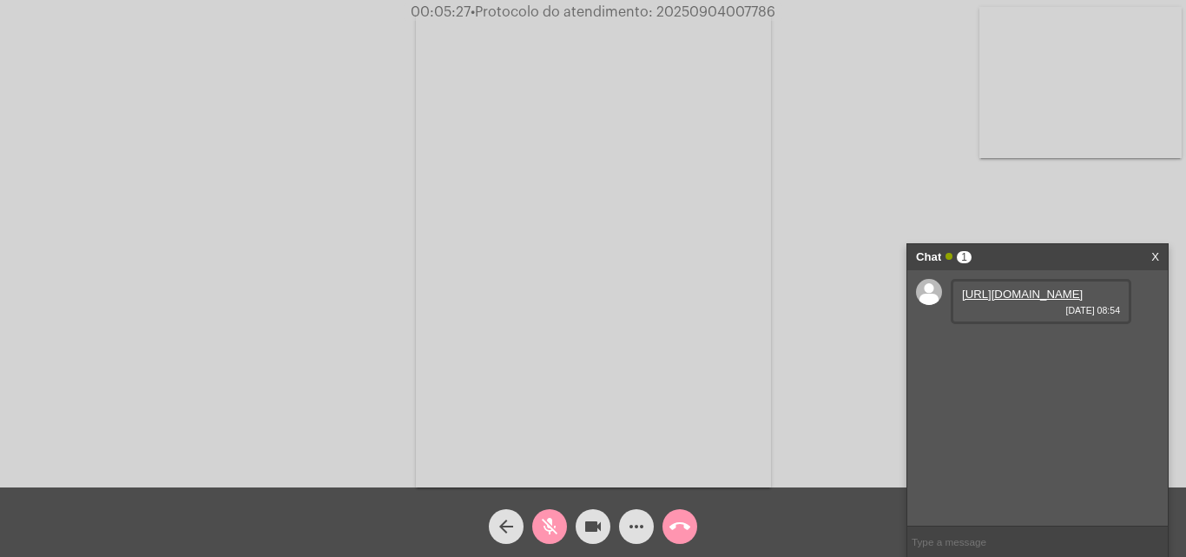
click at [1006, 300] on link "https://neft-transfer-bucket.s3.amazonaws.com/temp-2a222906-3e02-b89f-f605-41de…" at bounding box center [1022, 293] width 121 height 13
drag, startPoint x: 1001, startPoint y: 169, endPoint x: 815, endPoint y: 418, distance: 310.2
click at [1001, 169] on div "Acessando Câmera e Microfone..." at bounding box center [593, 247] width 1183 height 487
click at [555, 512] on span "mic_off" at bounding box center [549, 526] width 21 height 35
click at [1010, 350] on link "https://neft-transfer-bucket.s3.amazonaws.com/temp-5ed7cb1e-86bb-6478-8641-2c9c…" at bounding box center [1022, 343] width 121 height 13
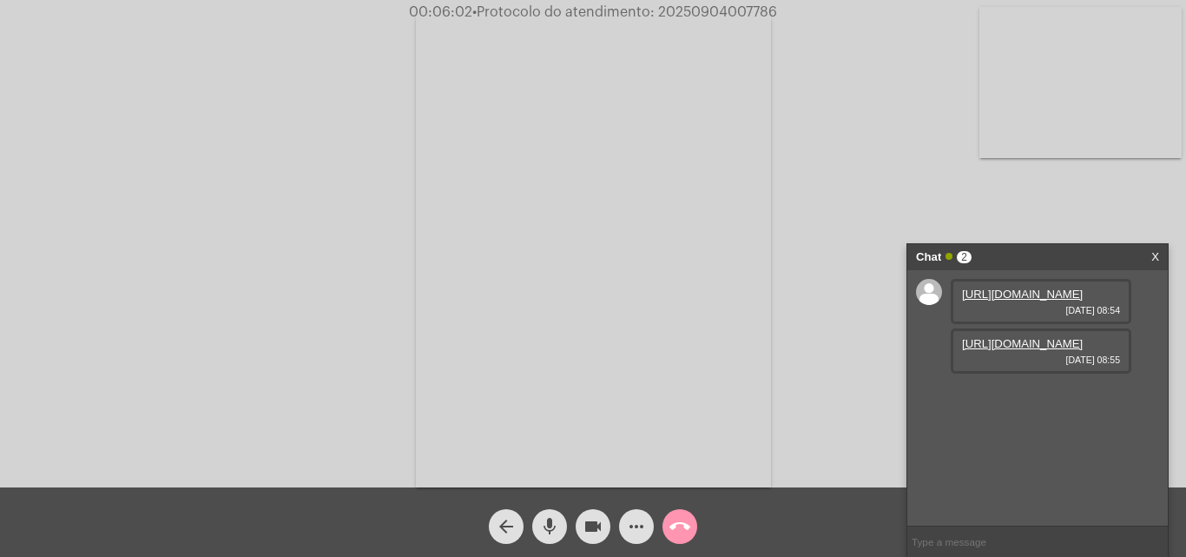
click at [1098, 201] on div "Acessando Câmera e Microfone..." at bounding box center [593, 247] width 1183 height 487
click at [549, 522] on mat-icon "mic" at bounding box center [549, 526] width 21 height 21
click at [1045, 201] on div "Acessando Câmera e Microfone..." at bounding box center [593, 247] width 1183 height 487
click at [554, 526] on mat-icon "mic_off" at bounding box center [549, 526] width 21 height 21
click at [1018, 399] on link "https://neft-transfer-bucket.s3.amazonaws.com/temp-35871853-24ad-c6e6-ded6-fcab…" at bounding box center [1022, 392] width 121 height 13
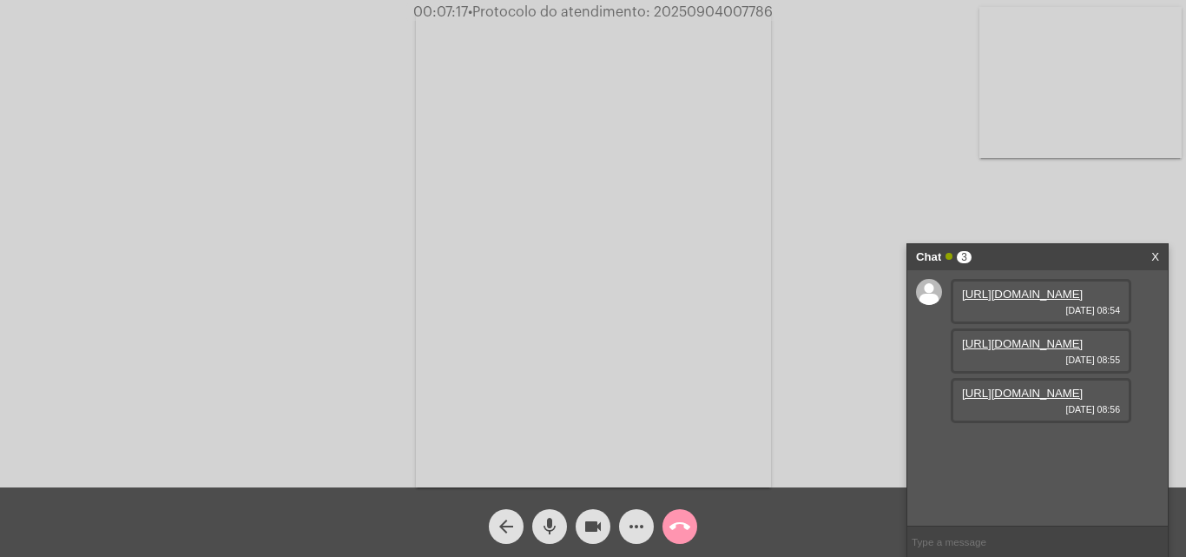
scroll to position [15, 0]
click at [557, 520] on mat-icon "mic" at bounding box center [549, 526] width 21 height 21
click at [553, 525] on mat-icon "mic_off" at bounding box center [549, 526] width 21 height 21
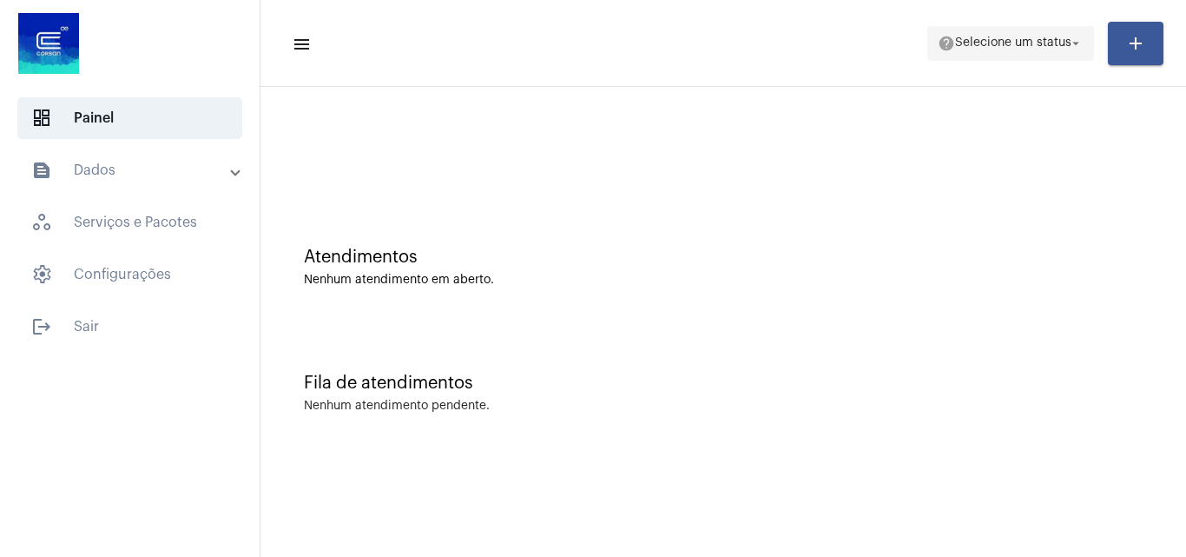
click at [962, 40] on span "Selecione um status" at bounding box center [1013, 43] width 116 height 12
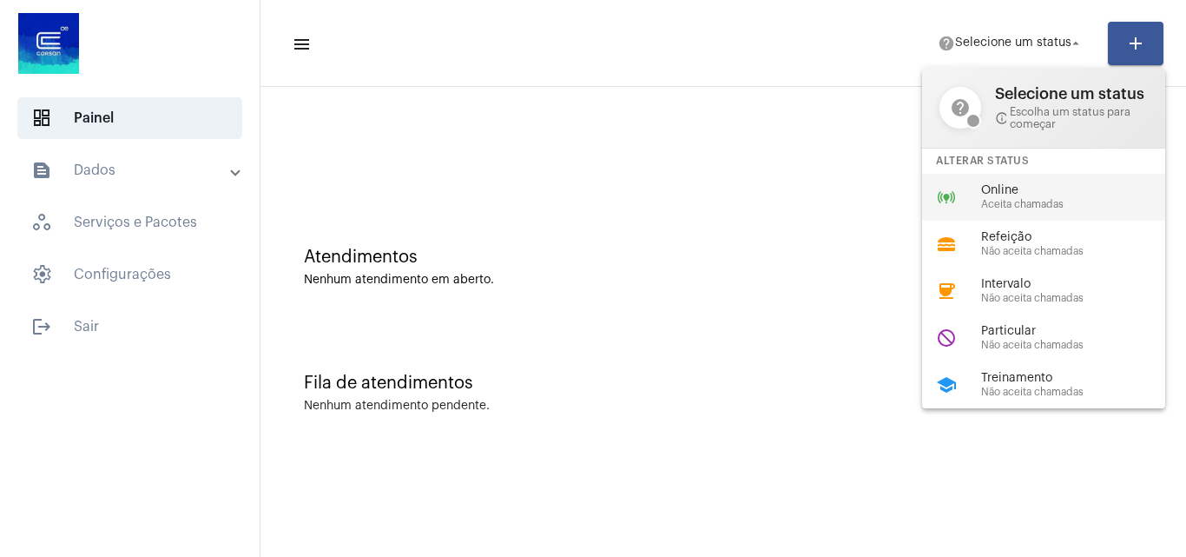
click at [987, 189] on span "Online" at bounding box center [1080, 190] width 198 height 13
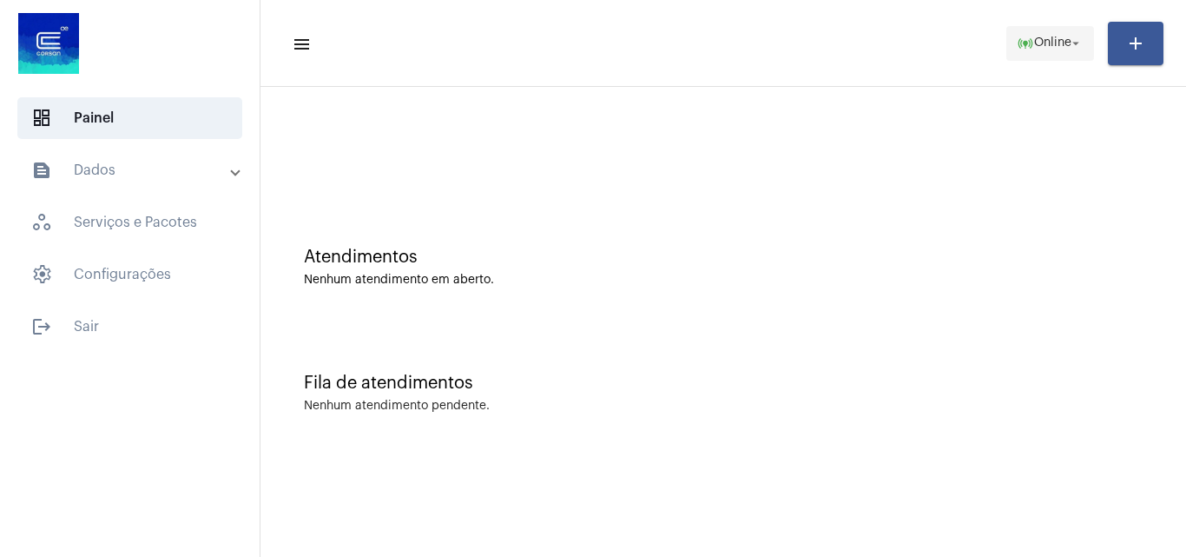
click at [1009, 45] on button "online_prediction Online arrow_drop_down" at bounding box center [1050, 43] width 88 height 35
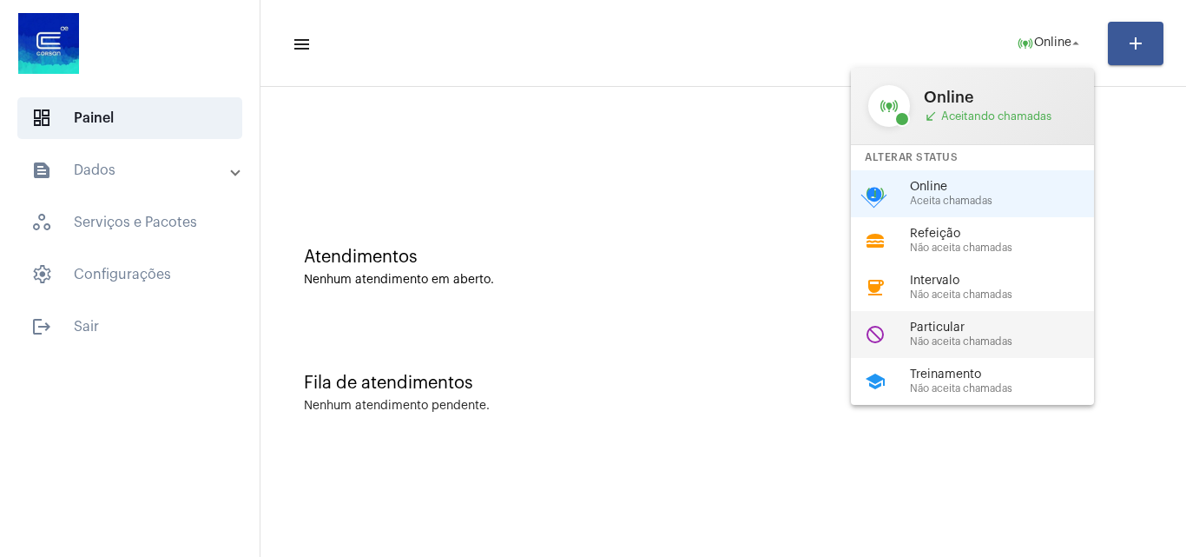
click at [946, 325] on span "Particular" at bounding box center [1009, 327] width 198 height 13
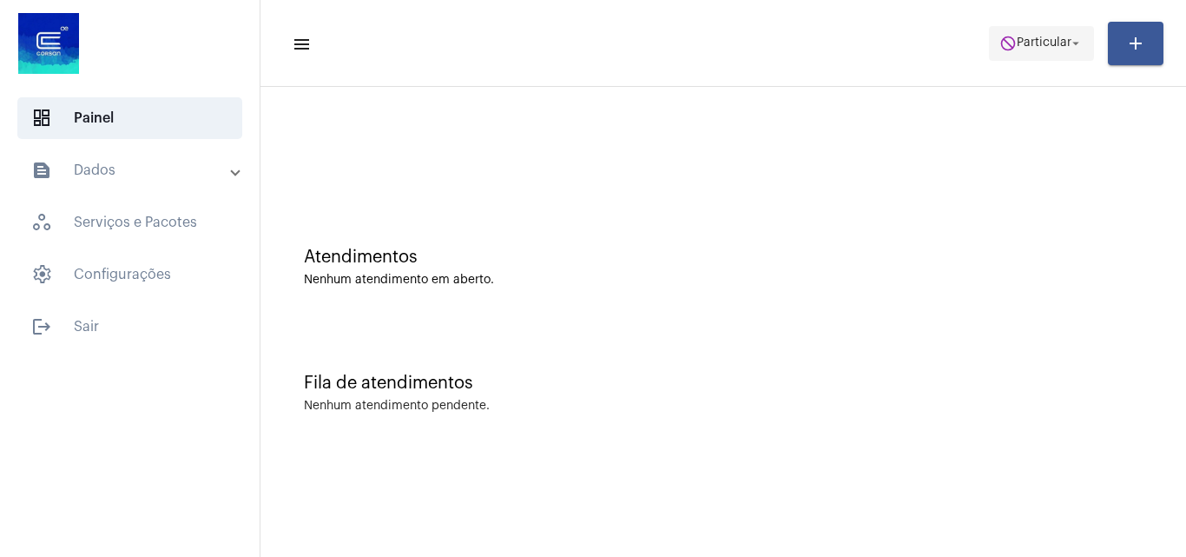
click at [1043, 27] on span "do_not_disturb Particular arrow_drop_down" at bounding box center [1041, 42] width 84 height 31
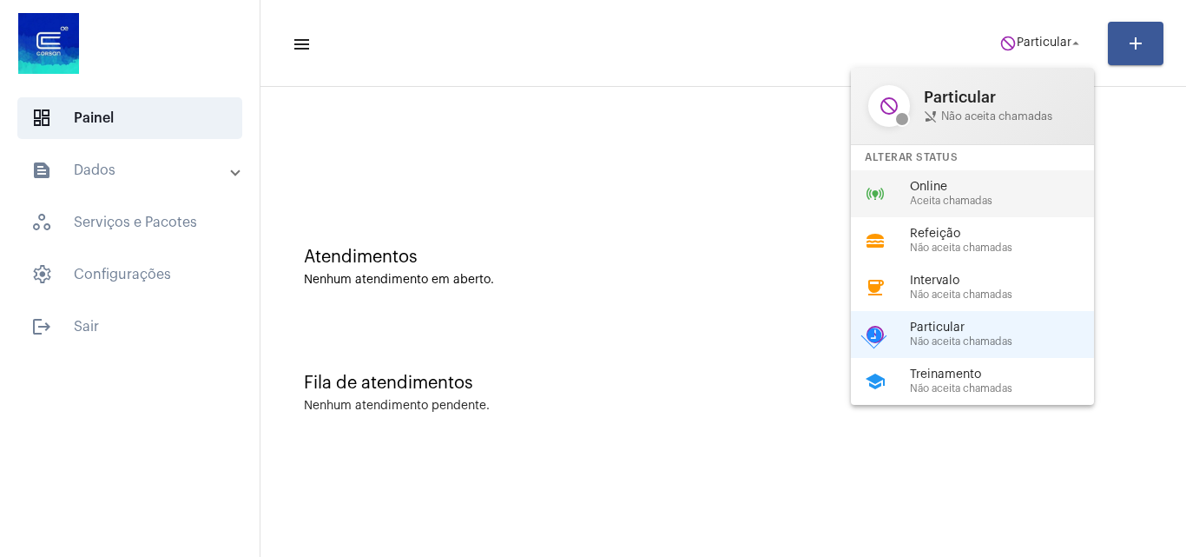
click at [953, 192] on span "Online" at bounding box center [1009, 187] width 198 height 13
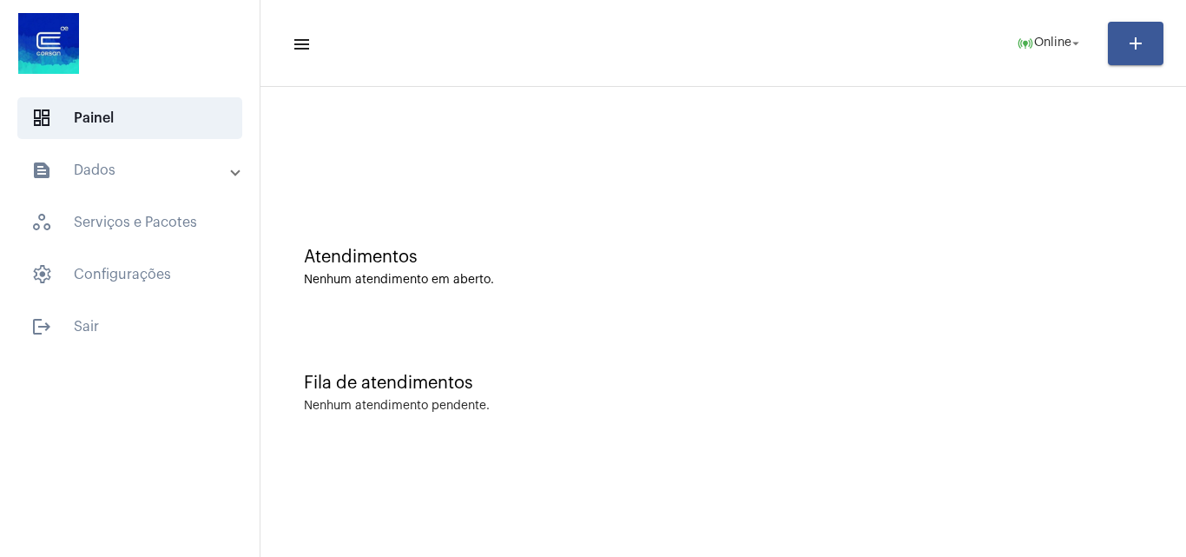
click at [891, 310] on div "Atendimentos Nenhum atendimento em aberto." at bounding box center [723, 258] width 908 height 126
click at [938, 348] on div "Fila de atendimentos Nenhum atendimento pendente." at bounding box center [723, 384] width 908 height 126
click at [896, 216] on div "Atendimentos Nenhum atendimento em aberto." at bounding box center [723, 258] width 908 height 126
click at [973, 381] on div "Fila de atendimentos" at bounding box center [723, 382] width 839 height 19
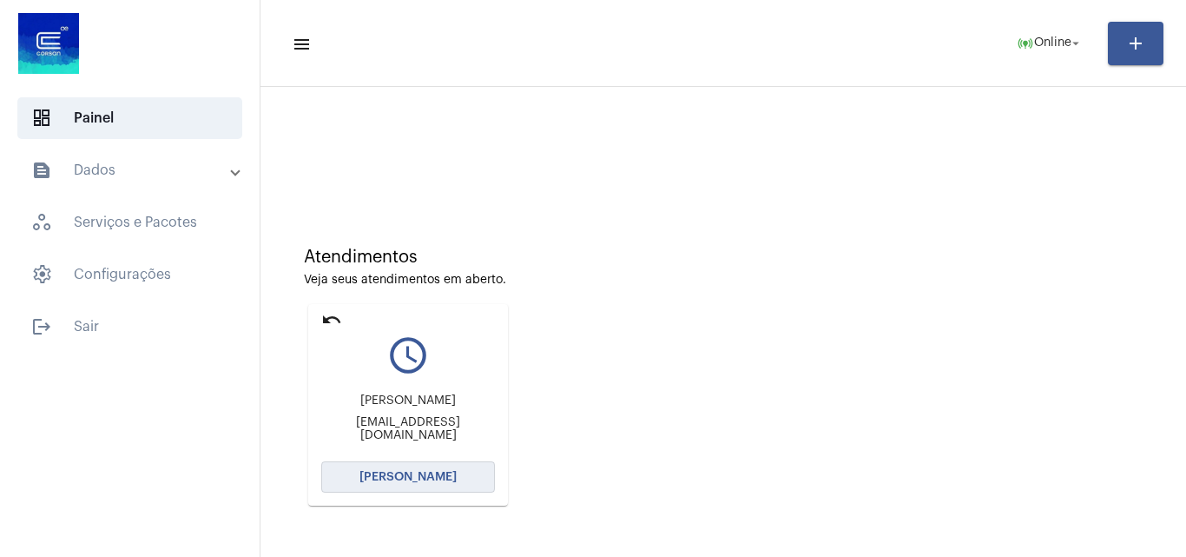
click at [420, 479] on span "[PERSON_NAME]" at bounding box center [407, 477] width 97 height 12
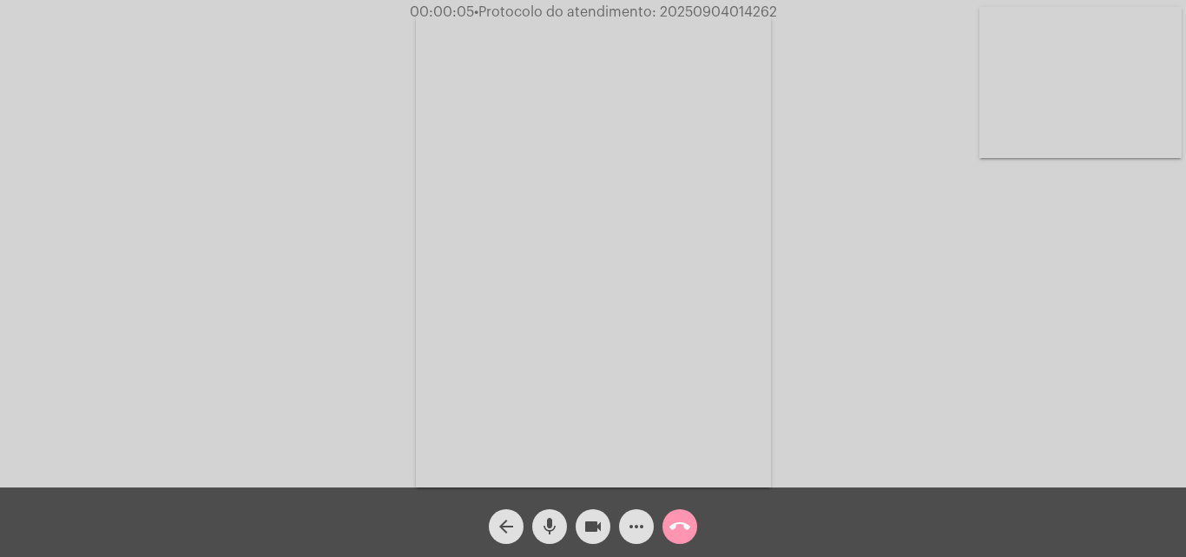
click at [548, 524] on mat-icon "mic" at bounding box center [549, 526] width 21 height 21
click at [554, 529] on mat-icon "mic_off" at bounding box center [549, 526] width 21 height 21
click at [551, 518] on mat-icon "mic" at bounding box center [549, 526] width 21 height 21
click at [551, 518] on mat-icon "mic_off" at bounding box center [549, 526] width 21 height 21
click at [543, 524] on mat-icon "mic" at bounding box center [549, 526] width 21 height 21
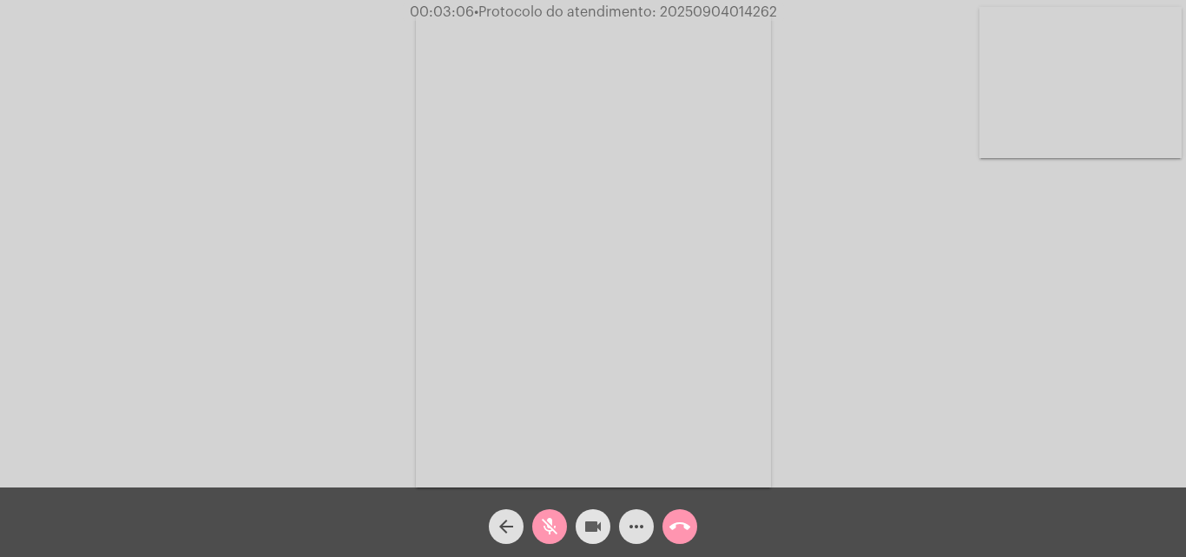
click at [590, 524] on mat-icon "videocam" at bounding box center [593, 526] width 21 height 21
click at [553, 518] on mat-icon "mic_off" at bounding box center [549, 526] width 21 height 21
click at [597, 521] on mat-icon "videocam_off" at bounding box center [593, 526] width 21 height 21
click at [554, 524] on mat-icon "mic" at bounding box center [549, 526] width 21 height 21
click at [549, 518] on mat-icon "mic_off" at bounding box center [549, 526] width 21 height 21
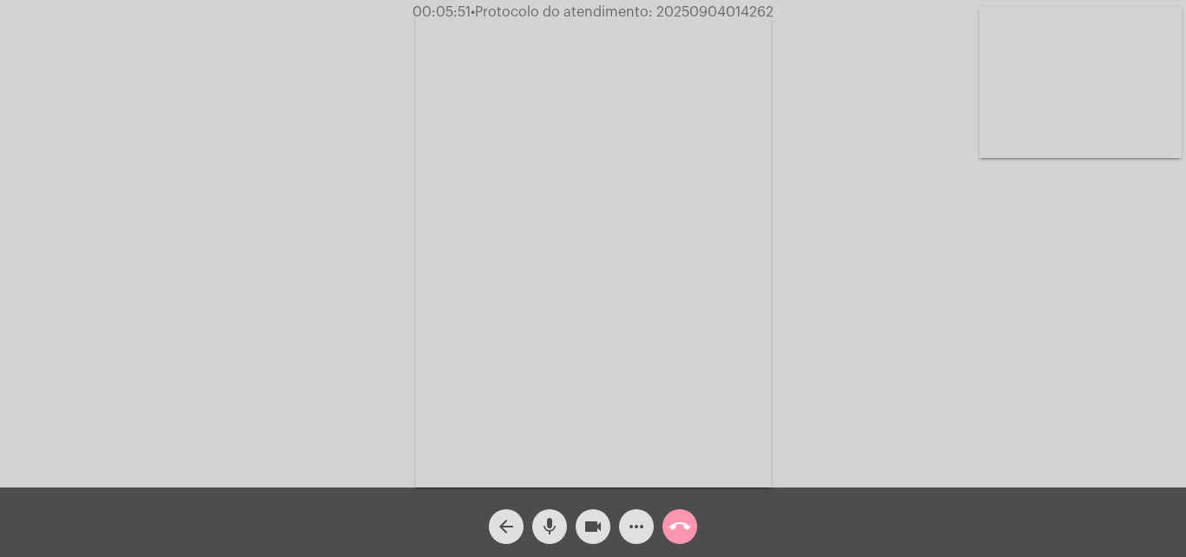
click at [550, 515] on span "mic" at bounding box center [549, 526] width 21 height 35
click at [551, 511] on span "mic_off" at bounding box center [549, 526] width 21 height 35
click at [551, 518] on mat-icon "mic" at bounding box center [549, 526] width 21 height 21
click at [553, 526] on mat-icon "mic_off" at bounding box center [549, 526] width 21 height 21
click at [546, 523] on mat-icon "mic" at bounding box center [549, 526] width 21 height 21
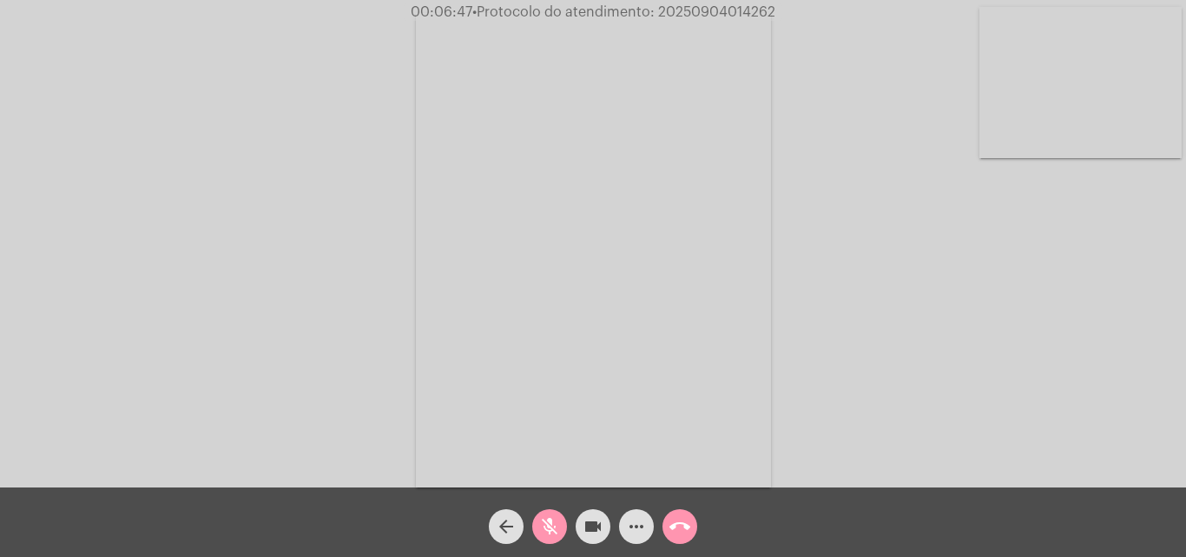
click at [550, 524] on mat-icon "mic_off" at bounding box center [549, 526] width 21 height 21
click at [552, 519] on mat-icon "mic" at bounding box center [549, 526] width 21 height 21
click at [546, 525] on mat-icon "mic_off" at bounding box center [549, 526] width 21 height 21
click at [545, 512] on span "mic" at bounding box center [549, 526] width 21 height 35
click at [549, 518] on mat-icon "mic_off" at bounding box center [549, 526] width 21 height 21
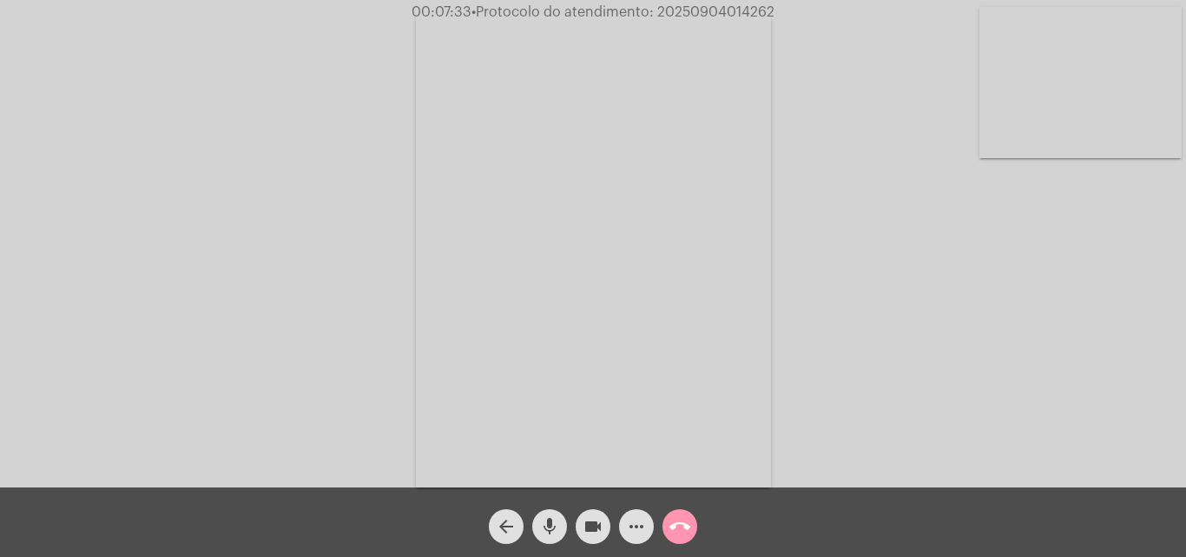
drag, startPoint x: 550, startPoint y: 518, endPoint x: 552, endPoint y: 415, distance: 102.5
click at [550, 518] on mat-icon "mic" at bounding box center [549, 526] width 21 height 21
click at [553, 518] on mat-icon "mic_off" at bounding box center [549, 526] width 21 height 21
drag, startPoint x: 547, startPoint y: 522, endPoint x: 583, endPoint y: 377, distance: 149.3
click at [547, 522] on mat-icon "mic" at bounding box center [549, 526] width 21 height 21
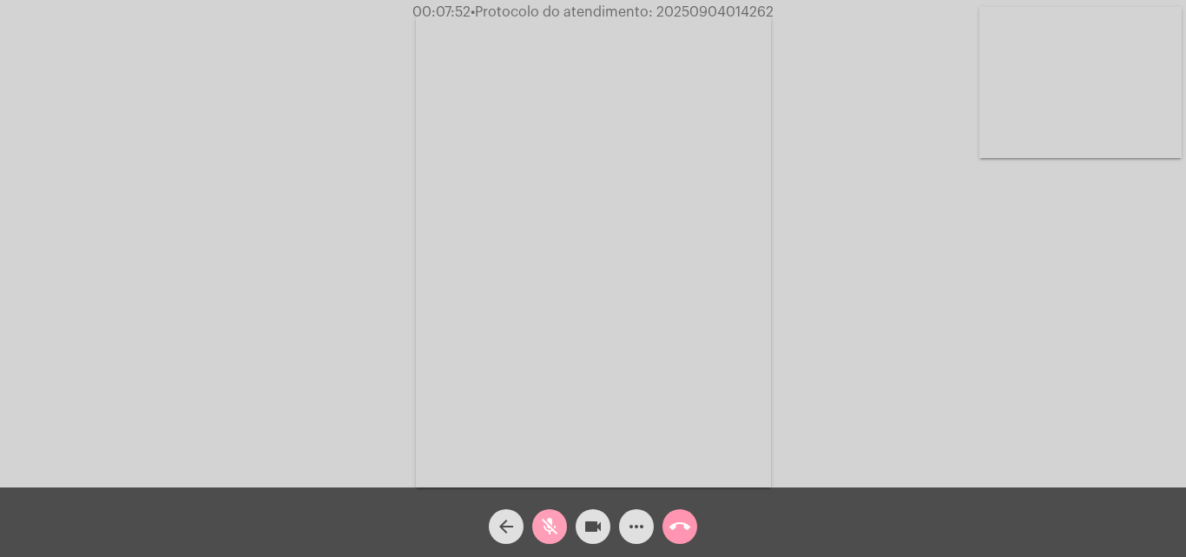
click at [551, 521] on mat-icon "mic_off" at bounding box center [549, 526] width 21 height 21
click at [546, 525] on mat-icon "mic" at bounding box center [549, 526] width 21 height 21
drag, startPoint x: 552, startPoint y: 526, endPoint x: 577, endPoint y: 499, distance: 36.3
click at [552, 526] on mat-icon "mic_off" at bounding box center [549, 526] width 21 height 21
click at [547, 531] on mat-icon "mic" at bounding box center [549, 526] width 21 height 21
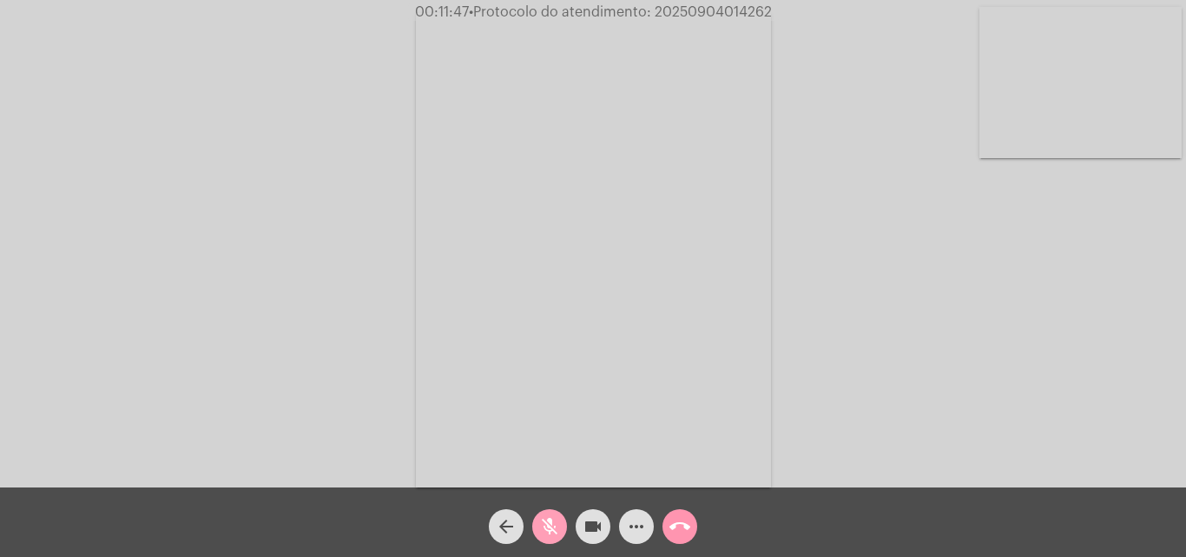
click at [552, 518] on mat-icon "mic_off" at bounding box center [549, 526] width 21 height 21
click at [553, 517] on mat-icon "mic" at bounding box center [549, 526] width 21 height 21
click at [553, 520] on mat-icon "mic_off" at bounding box center [549, 526] width 21 height 21
click at [553, 526] on mat-icon "mic" at bounding box center [549, 526] width 21 height 21
click at [548, 518] on mat-icon "mic_off" at bounding box center [549, 526] width 21 height 21
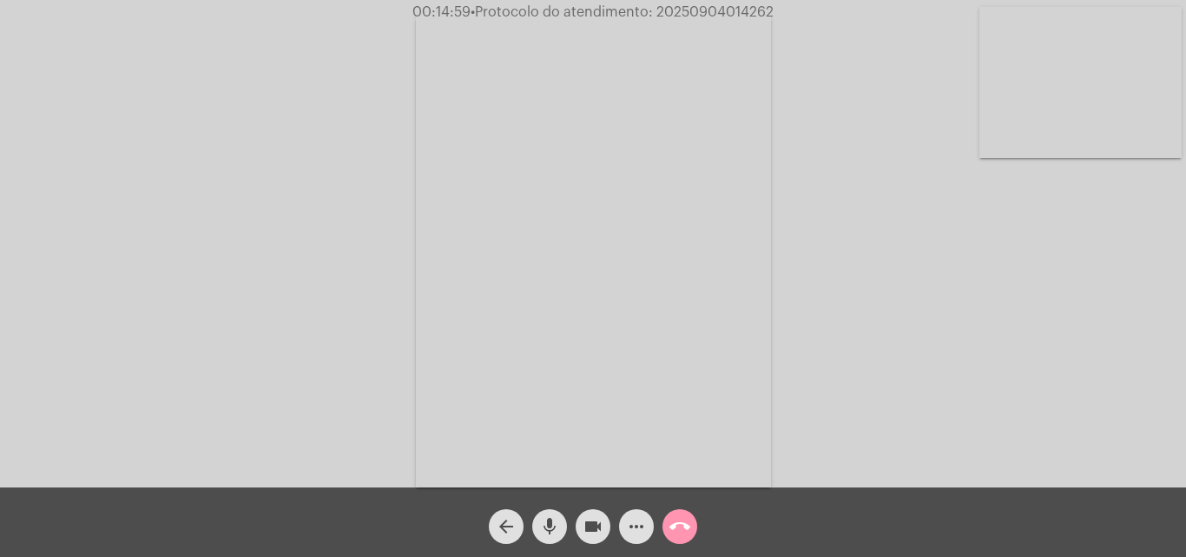
click at [548, 518] on mat-icon "mic" at bounding box center [549, 526] width 21 height 21
click at [546, 521] on mat-icon "mic_off" at bounding box center [549, 526] width 21 height 21
click at [548, 524] on mat-icon "mic" at bounding box center [549, 526] width 21 height 21
click at [557, 527] on mat-icon "mic_off" at bounding box center [549, 526] width 21 height 21
click at [552, 518] on mat-icon "mic" at bounding box center [549, 526] width 21 height 21
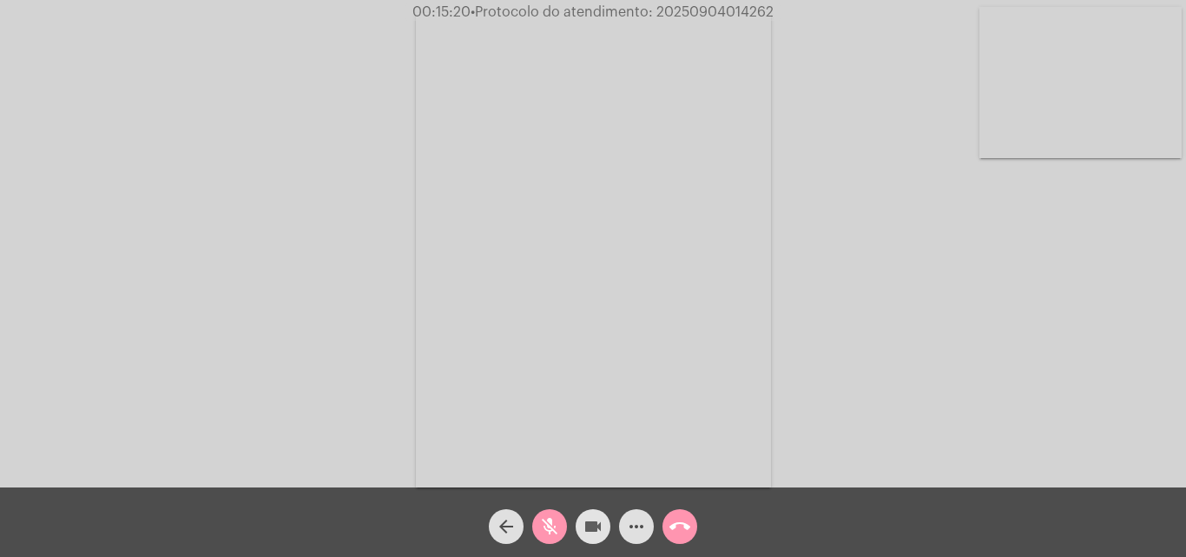
click at [593, 522] on mat-icon "videocam" at bounding box center [593, 526] width 21 height 21
click at [546, 524] on mat-icon "mic_off" at bounding box center [549, 526] width 21 height 21
click at [596, 529] on mat-icon "videocam_off" at bounding box center [593, 526] width 21 height 21
click at [631, 524] on mat-icon "more_horiz" at bounding box center [636, 526] width 21 height 21
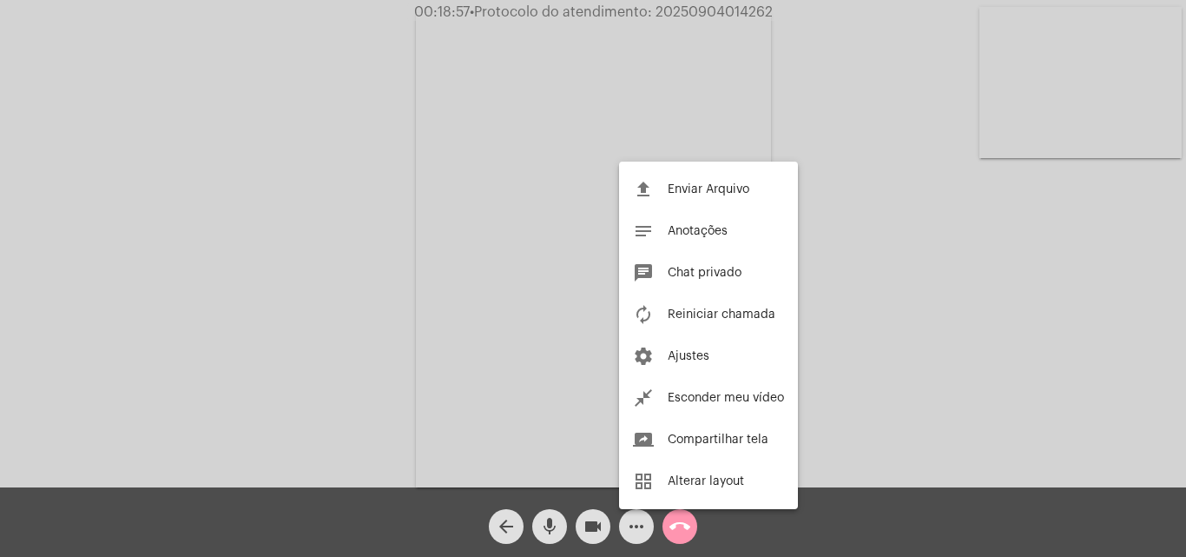
click at [369, 188] on div at bounding box center [593, 278] width 1186 height 557
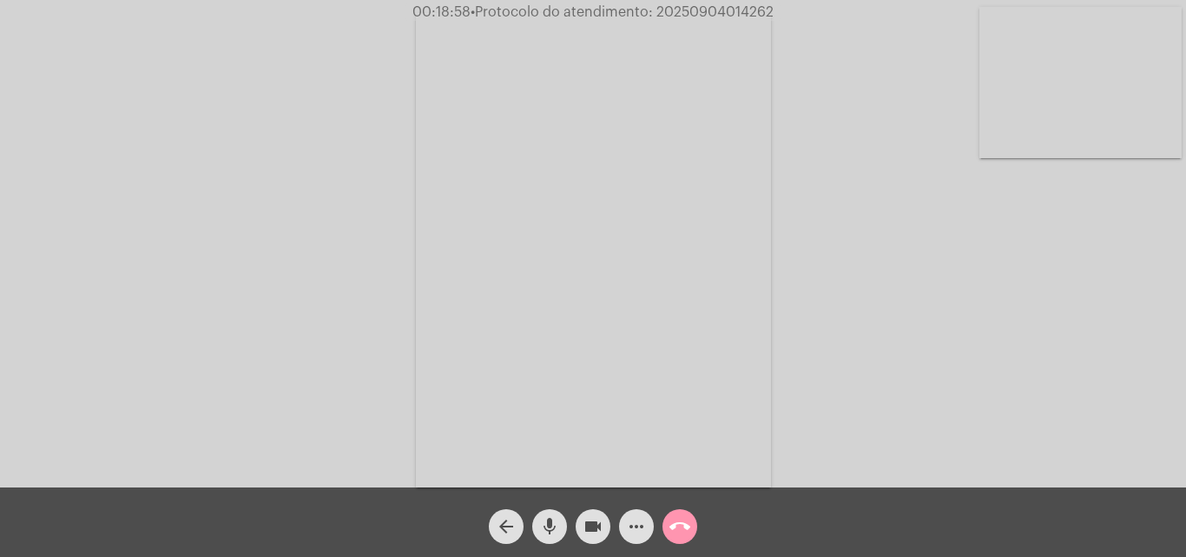
click at [552, 523] on mat-icon "mic" at bounding box center [549, 526] width 21 height 21
click at [539, 519] on mat-icon "mic_off" at bounding box center [549, 526] width 21 height 21
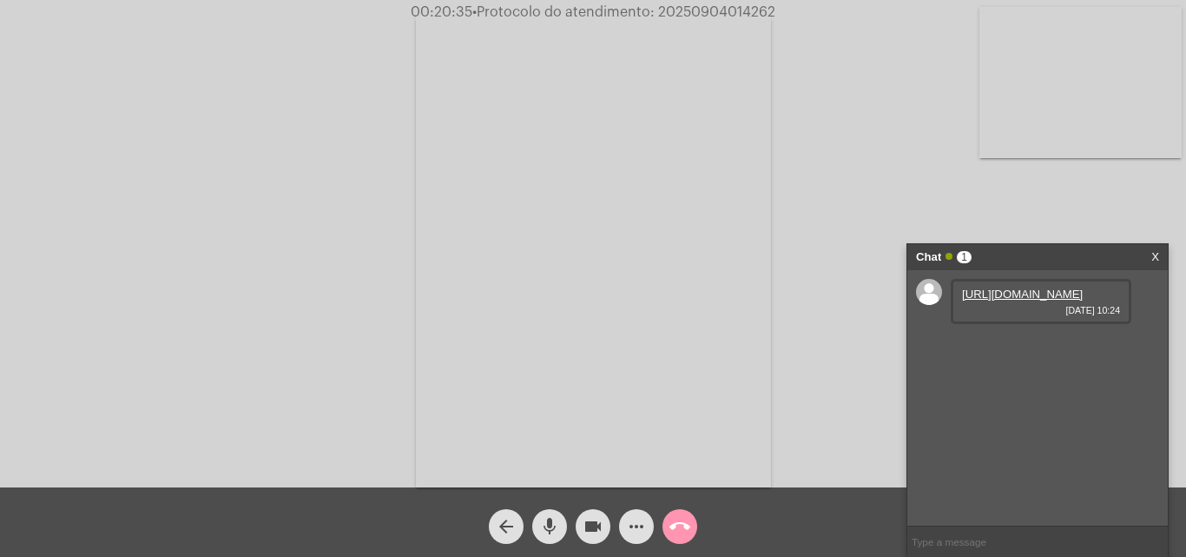
click at [1026, 300] on link "[URL][DOMAIN_NAME]" at bounding box center [1022, 293] width 121 height 13
click at [1105, 191] on div "Acessando Câmera e Microfone..." at bounding box center [593, 247] width 1183 height 487
click at [557, 527] on mat-icon "mic" at bounding box center [549, 526] width 21 height 21
click at [550, 526] on mat-icon "mic_off" at bounding box center [549, 526] width 21 height 21
click at [551, 521] on mat-icon "mic" at bounding box center [549, 526] width 21 height 21
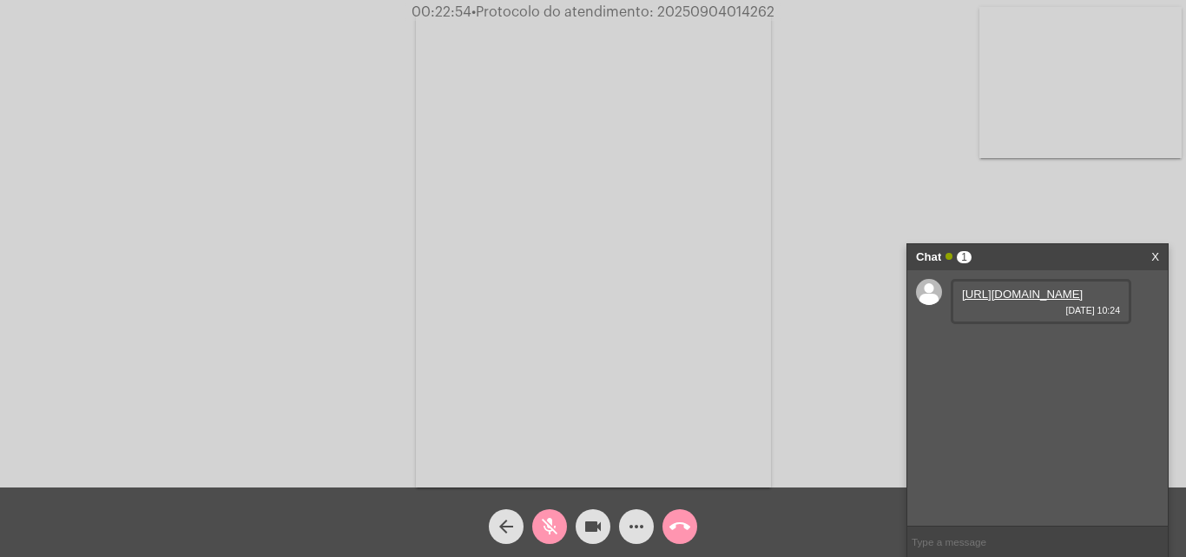
click at [551, 516] on mat-icon "mic_off" at bounding box center [549, 526] width 21 height 21
click at [544, 525] on mat-icon "mic" at bounding box center [549, 526] width 21 height 21
click at [549, 533] on mat-icon "mic_off" at bounding box center [549, 526] width 21 height 21
drag, startPoint x: 554, startPoint y: 527, endPoint x: 518, endPoint y: 454, distance: 81.2
click at [551, 517] on mat-icon "mic" at bounding box center [549, 526] width 21 height 21
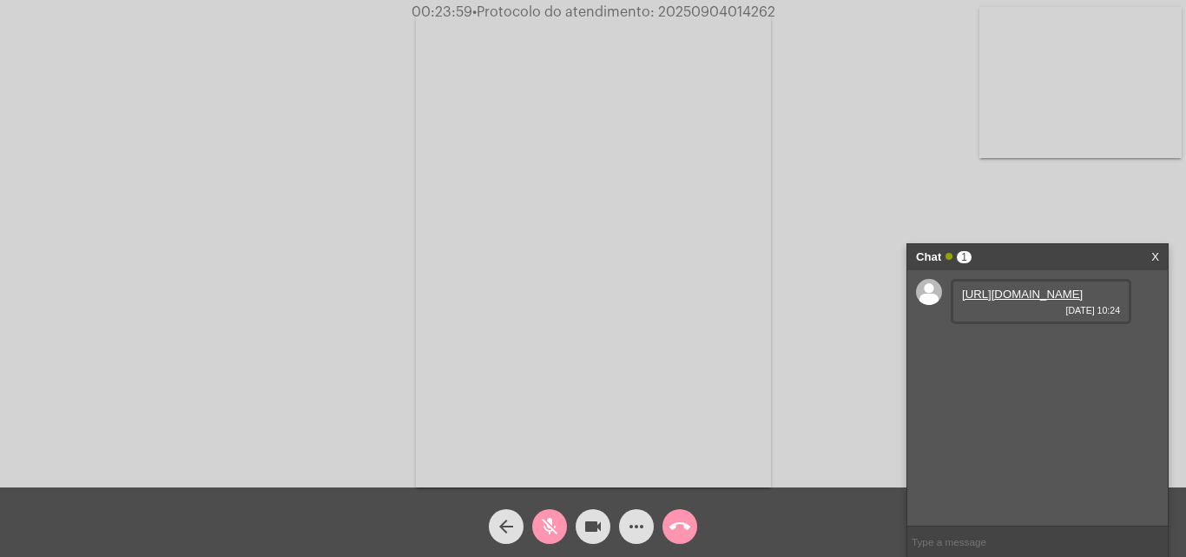
click at [544, 523] on mat-icon "mic_off" at bounding box center [549, 526] width 21 height 21
click at [547, 525] on mat-icon "mic" at bounding box center [549, 526] width 21 height 21
click at [555, 516] on mat-icon "mic_off" at bounding box center [549, 526] width 21 height 21
click at [547, 532] on mat-icon "mic" at bounding box center [549, 526] width 21 height 21
click at [550, 520] on mat-icon "mic_off" at bounding box center [549, 526] width 21 height 21
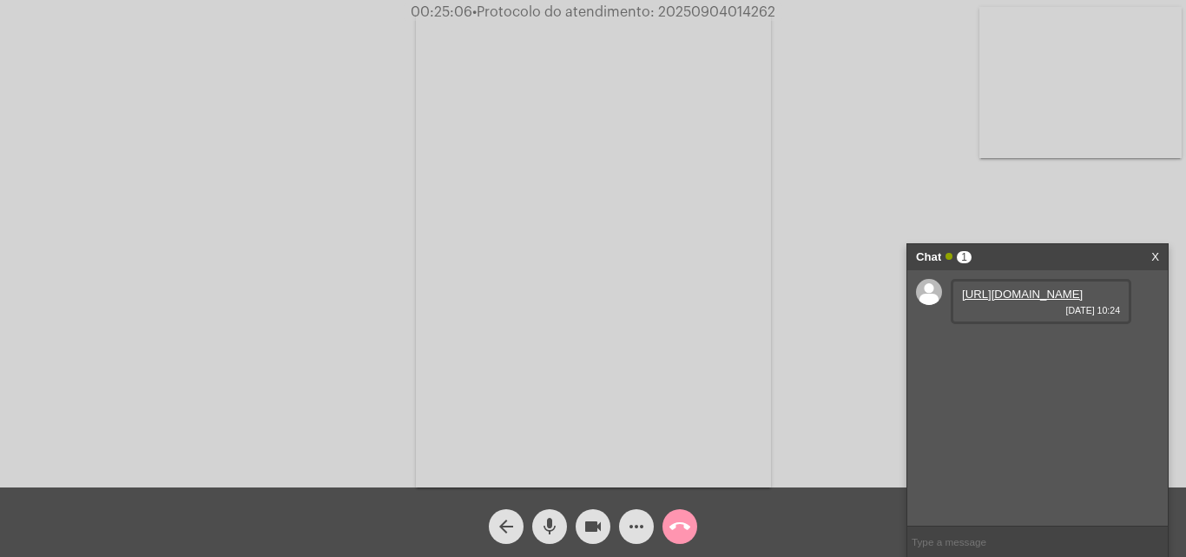
click at [548, 525] on mat-icon "mic" at bounding box center [549, 526] width 21 height 21
click at [537, 522] on button "mic_off" at bounding box center [549, 526] width 35 height 35
click at [550, 512] on span "mic" at bounding box center [549, 526] width 21 height 35
click at [554, 526] on mat-icon "mic_off" at bounding box center [549, 526] width 21 height 21
click at [552, 525] on mat-icon "mic" at bounding box center [549, 526] width 21 height 21
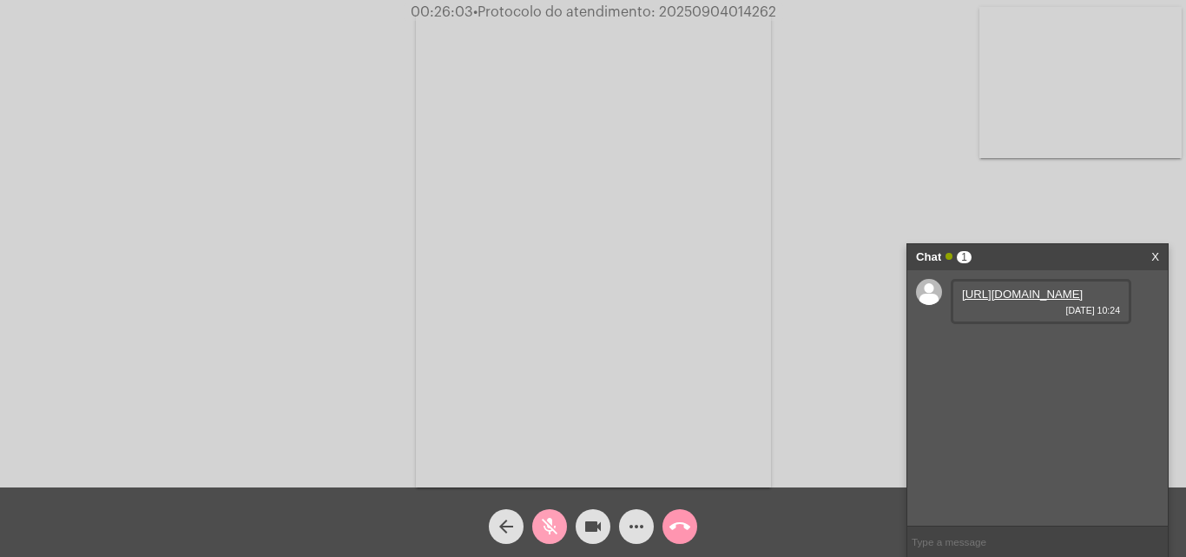
click at [548, 515] on span "mic_off" at bounding box center [549, 526] width 21 height 35
click at [550, 527] on mat-icon "mic" at bounding box center [549, 526] width 21 height 21
click at [548, 523] on mat-icon "mic_off" at bounding box center [549, 526] width 21 height 21
click at [551, 520] on mat-icon "mic" at bounding box center [549, 526] width 21 height 21
click at [549, 530] on mat-icon "mic_off" at bounding box center [549, 526] width 21 height 21
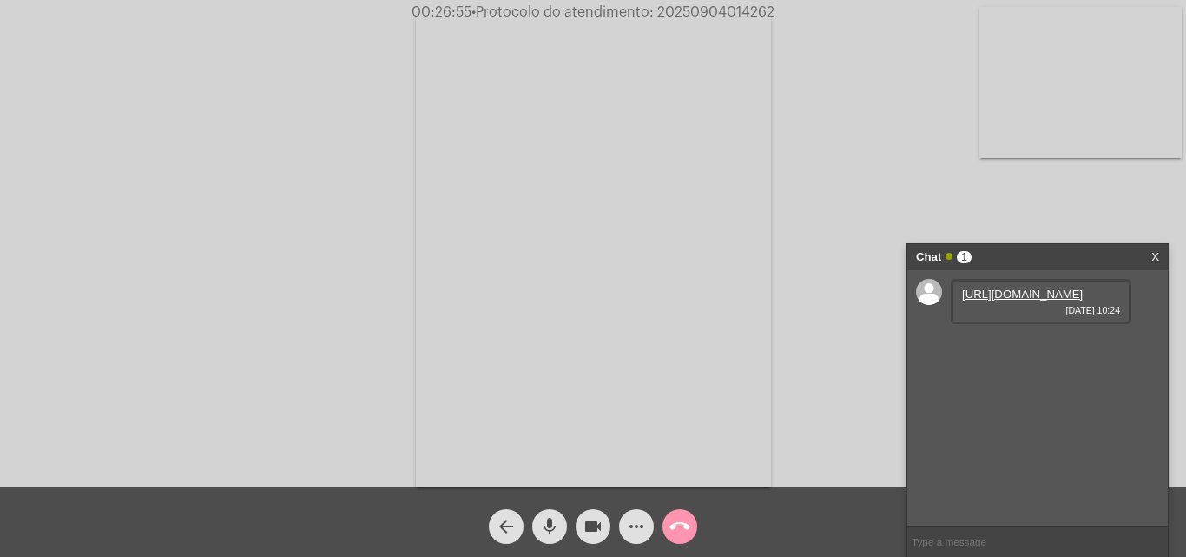
click at [547, 528] on mat-icon "mic" at bounding box center [549, 526] width 21 height 21
click at [546, 519] on mat-icon "mic_off" at bounding box center [549, 526] width 21 height 21
click at [551, 525] on mat-icon "mic" at bounding box center [549, 526] width 21 height 21
click at [593, 527] on mat-icon "videocam" at bounding box center [593, 526] width 21 height 21
click at [542, 515] on span "mic_off" at bounding box center [549, 526] width 21 height 35
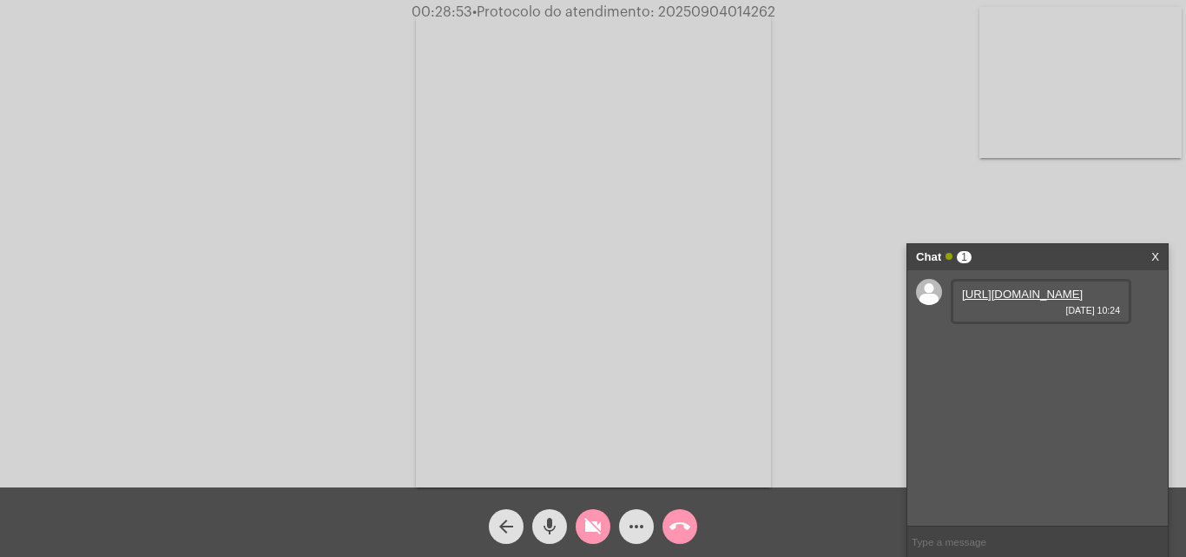
click at [584, 525] on mat-icon "videocam_off" at bounding box center [593, 526] width 21 height 21
paste input "- 8 Dias, 13 Horas e 27 Minutos até o vencimento!"
type input "-"
click at [706, 8] on span "• Protocolo do atendimento: 20250904014262" at bounding box center [623, 12] width 303 height 14
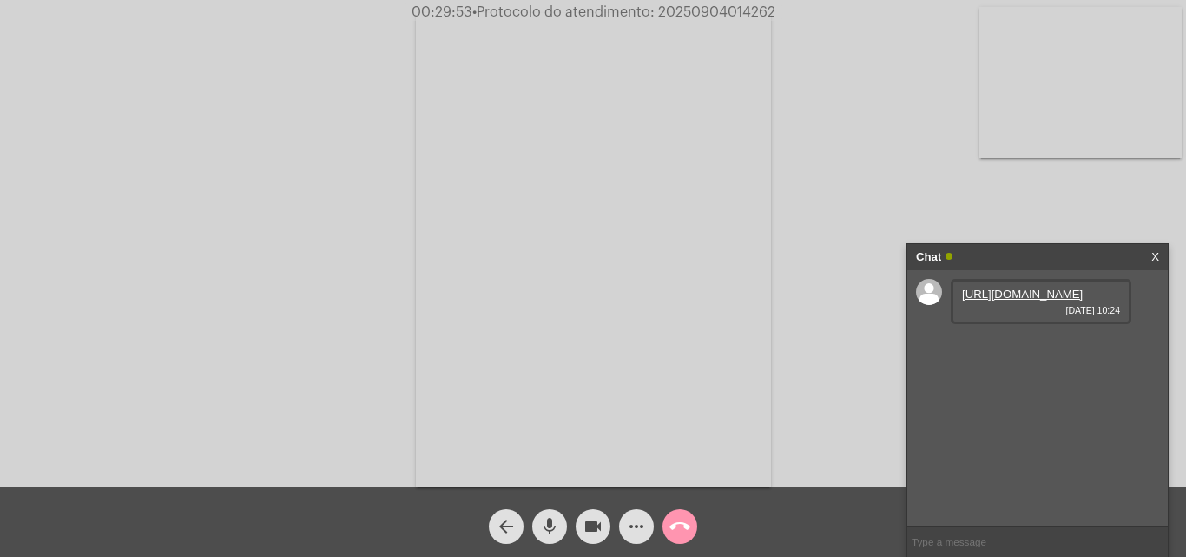
copy span "20250904014262"
click at [955, 545] on input "text" at bounding box center [1037, 541] width 261 height 30
paste input "20250904014262"
type input "20250904014262"
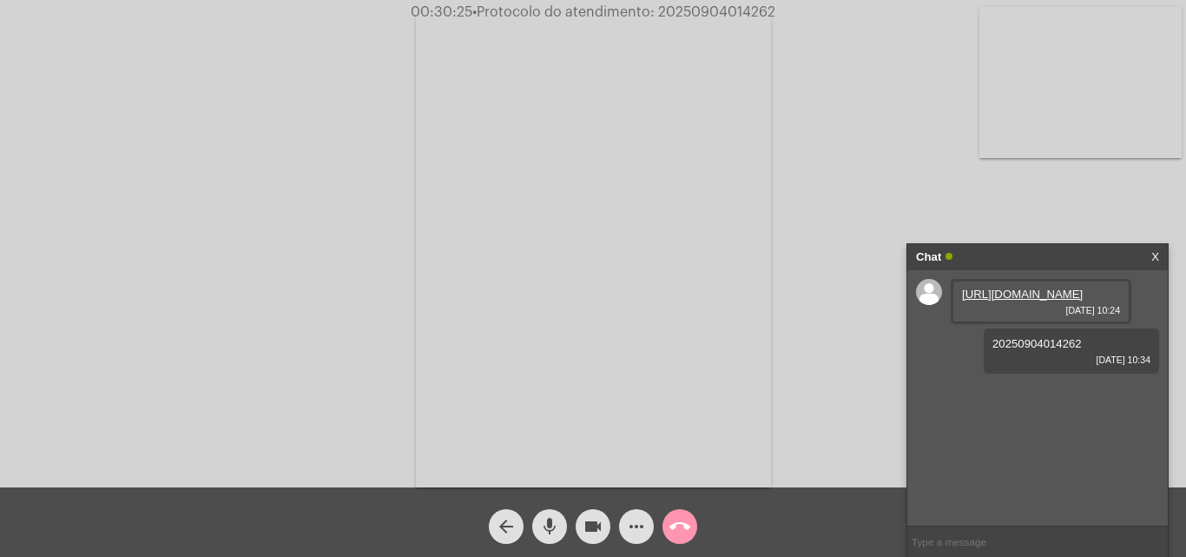
click at [682, 530] on mat-icon "call_end" at bounding box center [679, 526] width 21 height 21
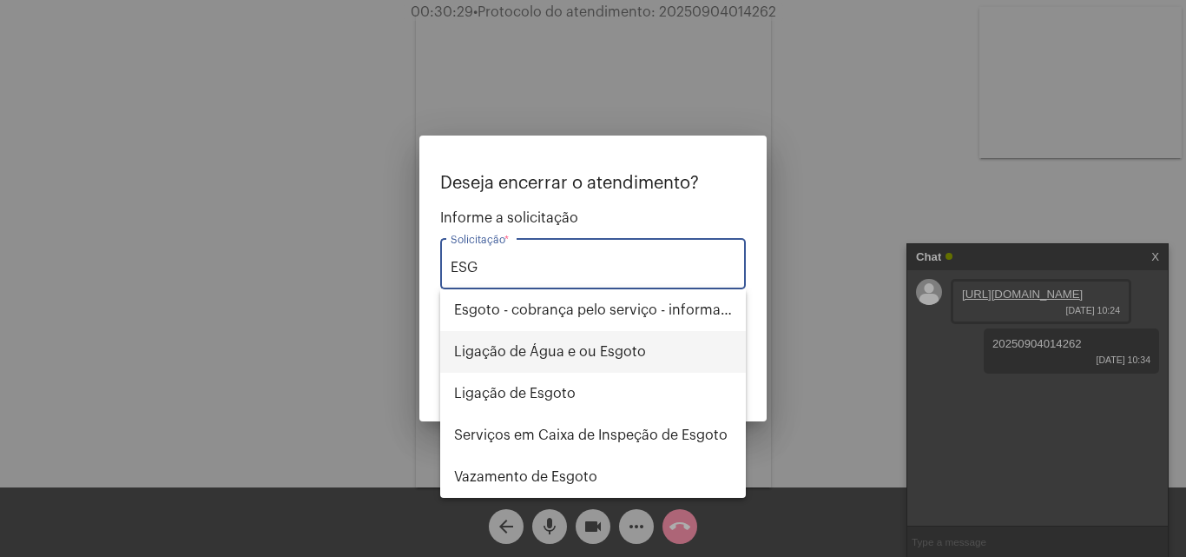
click at [561, 347] on span "Ligação de Água e ou Esgoto" at bounding box center [593, 352] width 278 height 42
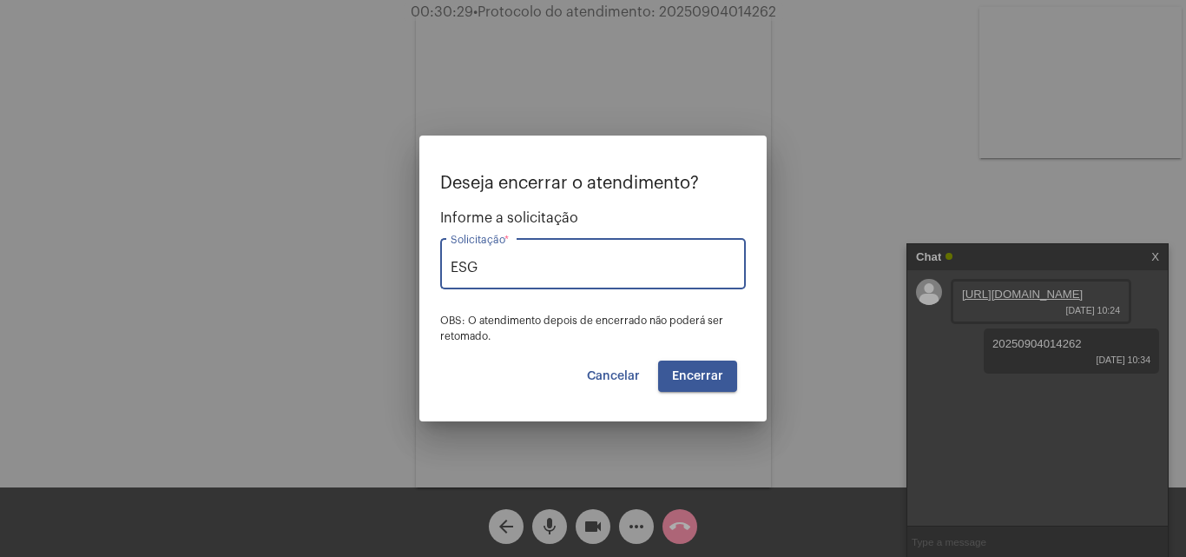
type input "Ligação de Água e ou Esgoto"
click at [697, 373] on span "Encerrar" at bounding box center [697, 376] width 51 height 12
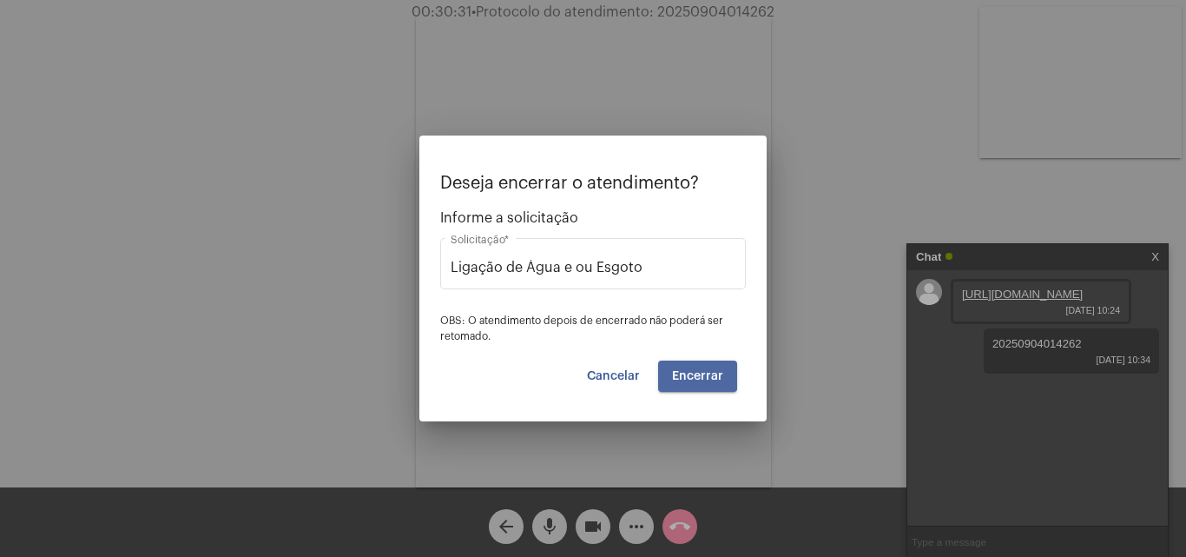
click at [697, 373] on span "Encerrar" at bounding box center [697, 376] width 51 height 12
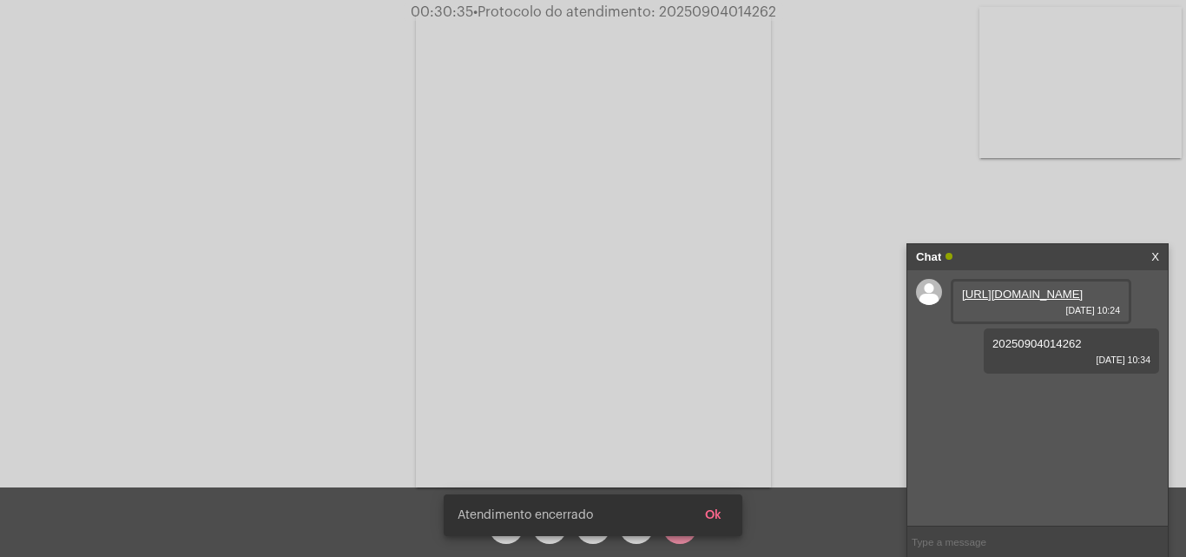
click at [706, 513] on span "Ok" at bounding box center [713, 515] width 16 height 12
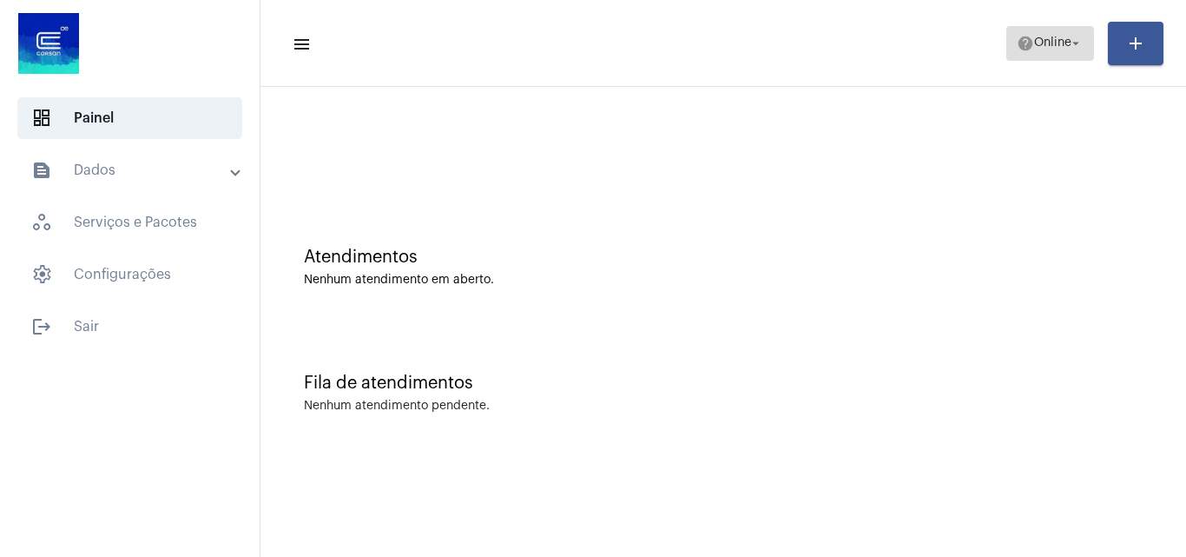
click at [1039, 45] on span "Online" at bounding box center [1052, 43] width 37 height 12
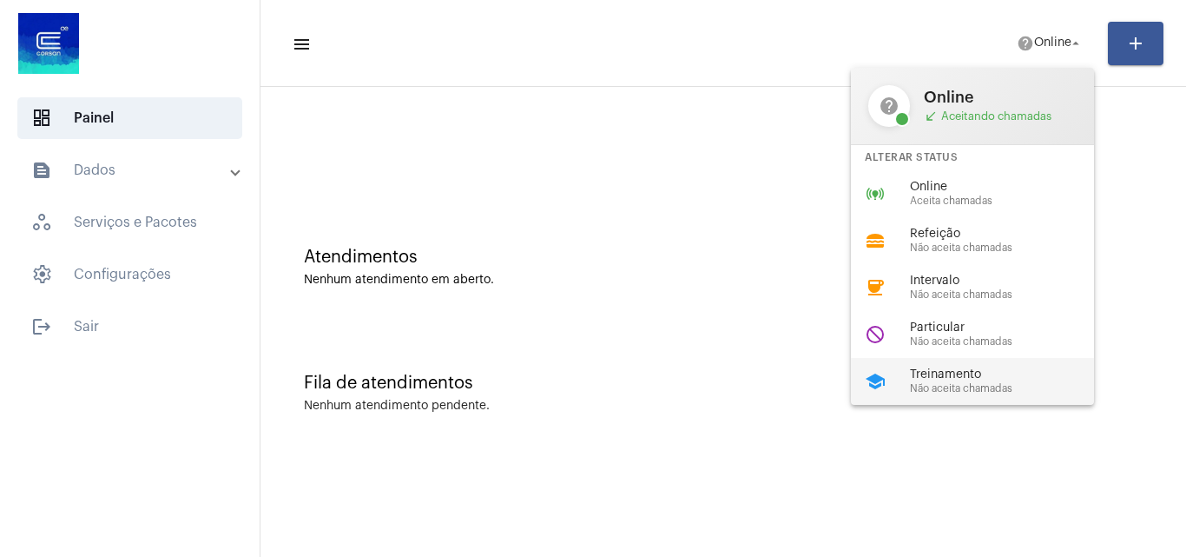
click at [976, 390] on span "Não aceita chamadas" at bounding box center [1009, 388] width 198 height 11
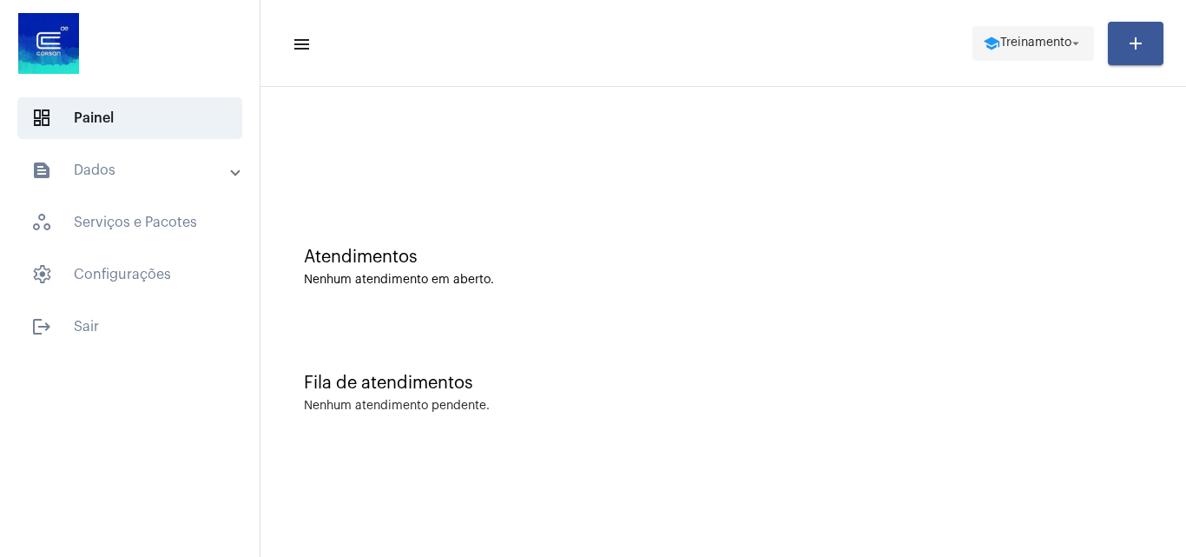
click at [1015, 48] on span "Treinamento" at bounding box center [1035, 43] width 71 height 12
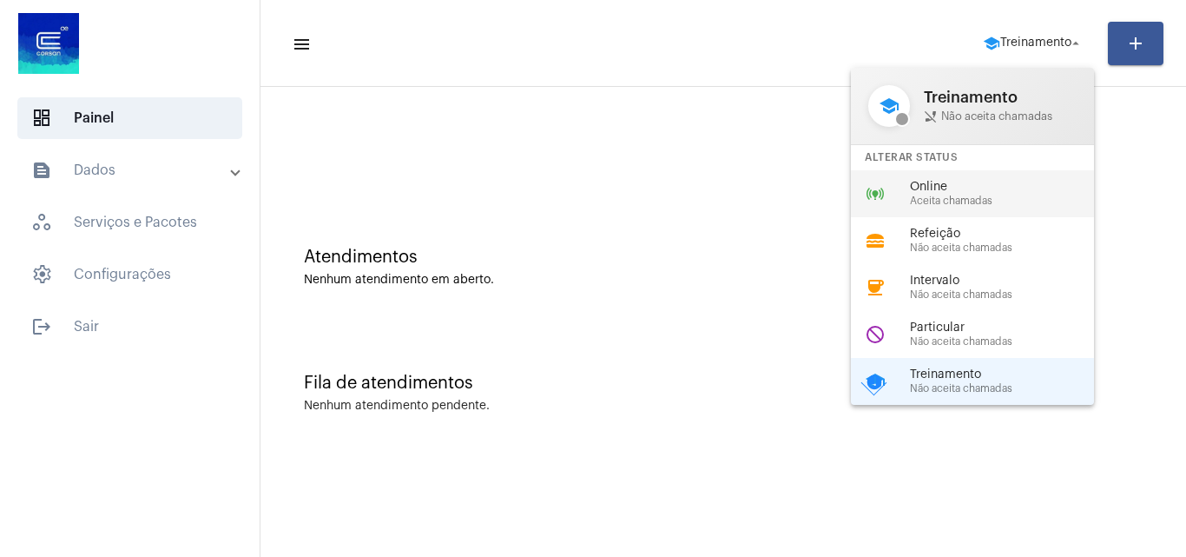
click at [1012, 191] on span "Online" at bounding box center [1009, 187] width 198 height 13
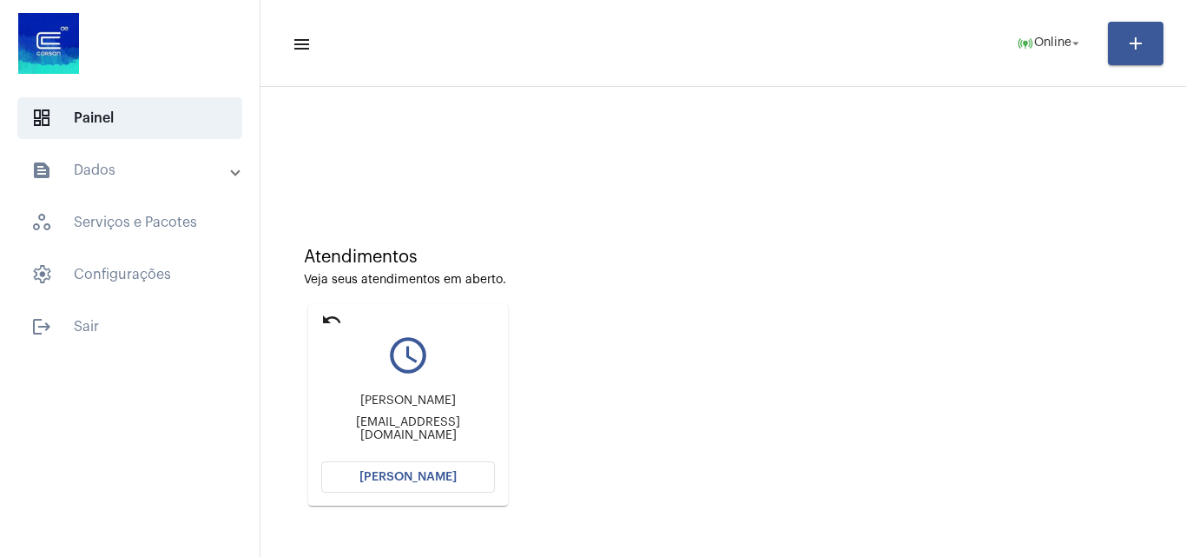
click at [747, 286] on div "Veja seus atendimentos em aberto." at bounding box center [723, 280] width 839 height 13
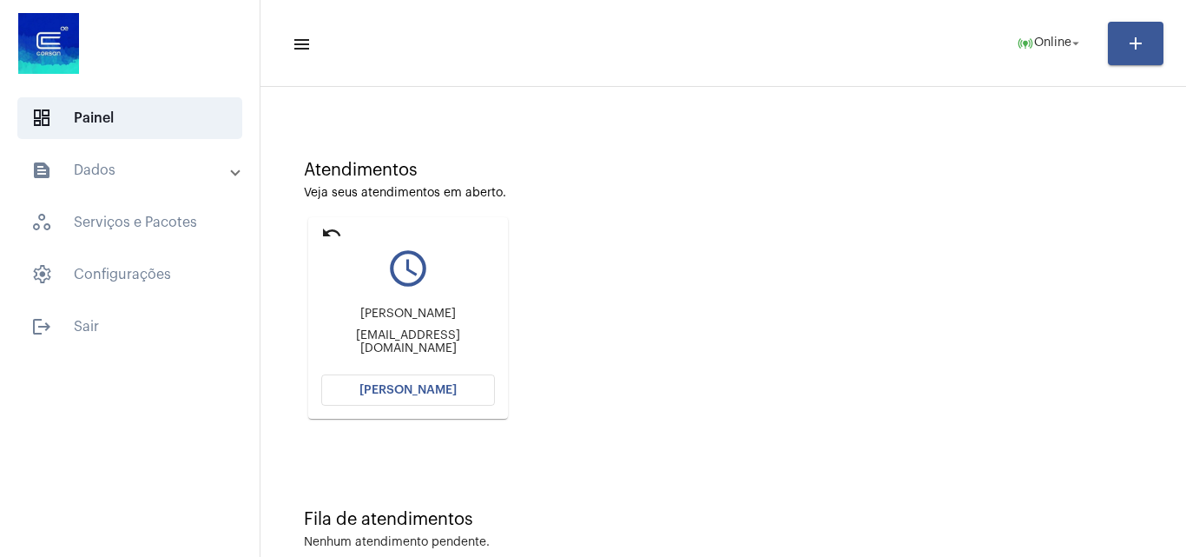
click at [388, 386] on span "[PERSON_NAME]" at bounding box center [407, 390] width 97 height 12
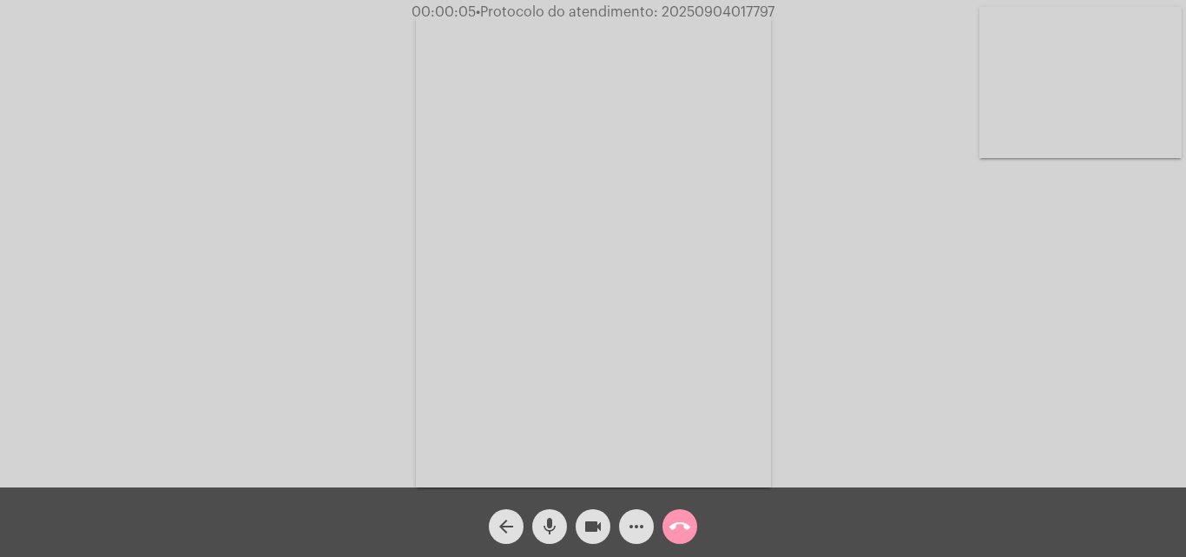
click at [549, 521] on mat-icon "mic" at bounding box center [549, 526] width 21 height 21
click at [549, 518] on mat-icon "mic_off" at bounding box center [549, 526] width 21 height 21
click at [678, 522] on mat-icon "call_end" at bounding box center [679, 526] width 21 height 21
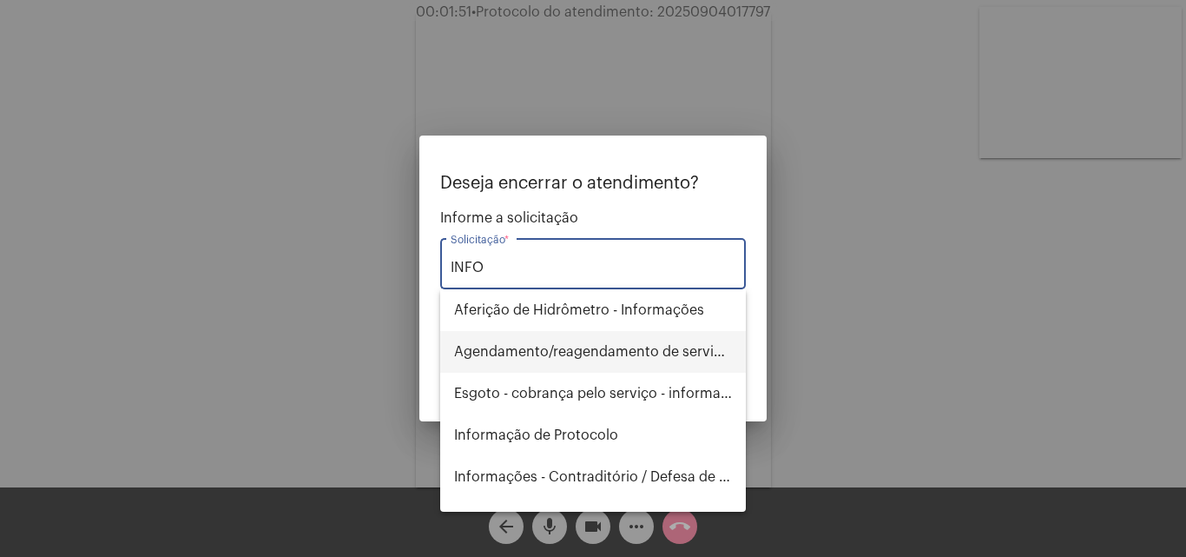
click at [539, 359] on span "Agendamento/reagendamento de serviços - informações" at bounding box center [593, 352] width 278 height 42
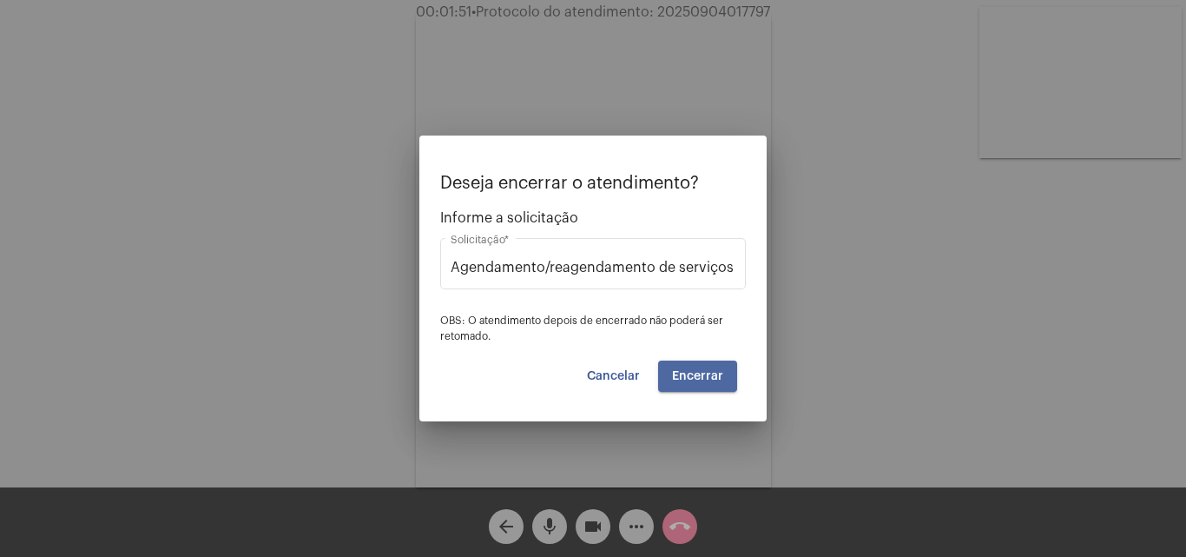
click at [713, 367] on button "Encerrar" at bounding box center [697, 375] width 79 height 31
click at [624, 375] on span "Cancelar" at bounding box center [613, 376] width 53 height 12
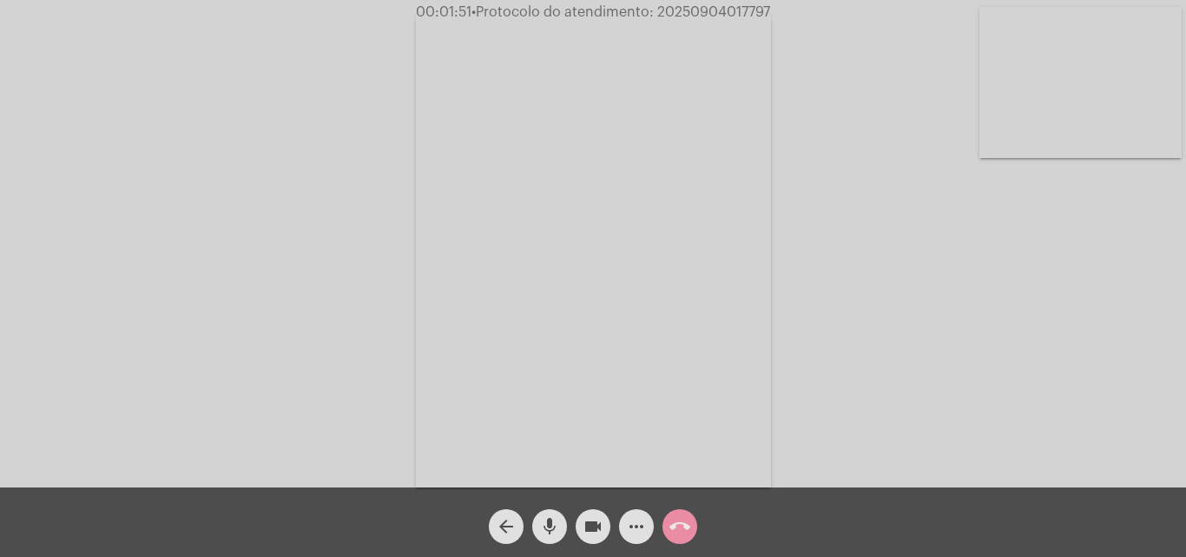
click at [505, 525] on mat-icon "arrow_back" at bounding box center [506, 526] width 21 height 21
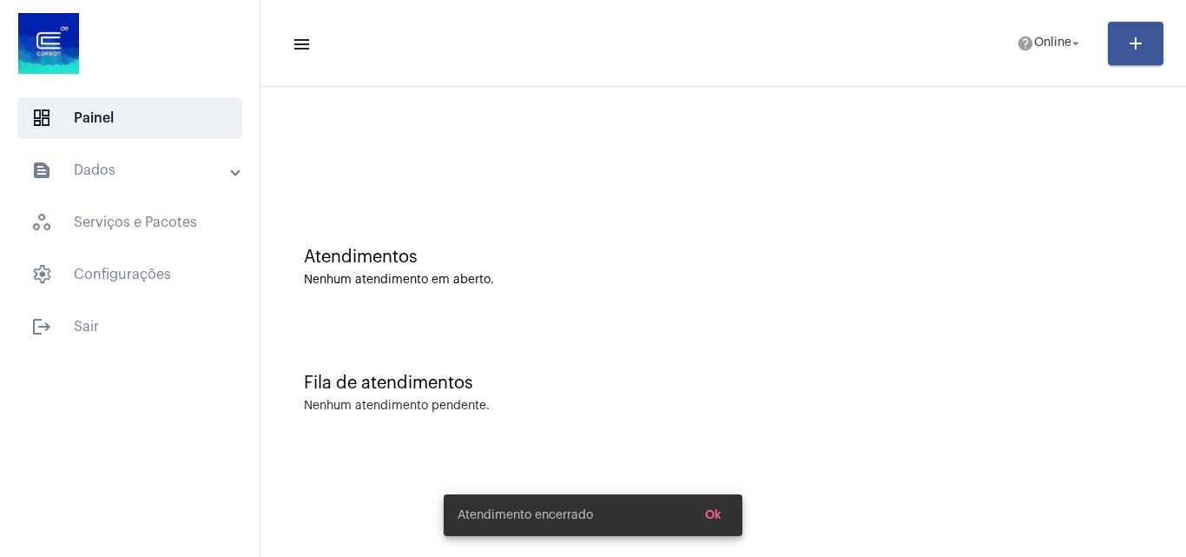
click at [719, 518] on span "Ok" at bounding box center [713, 515] width 16 height 12
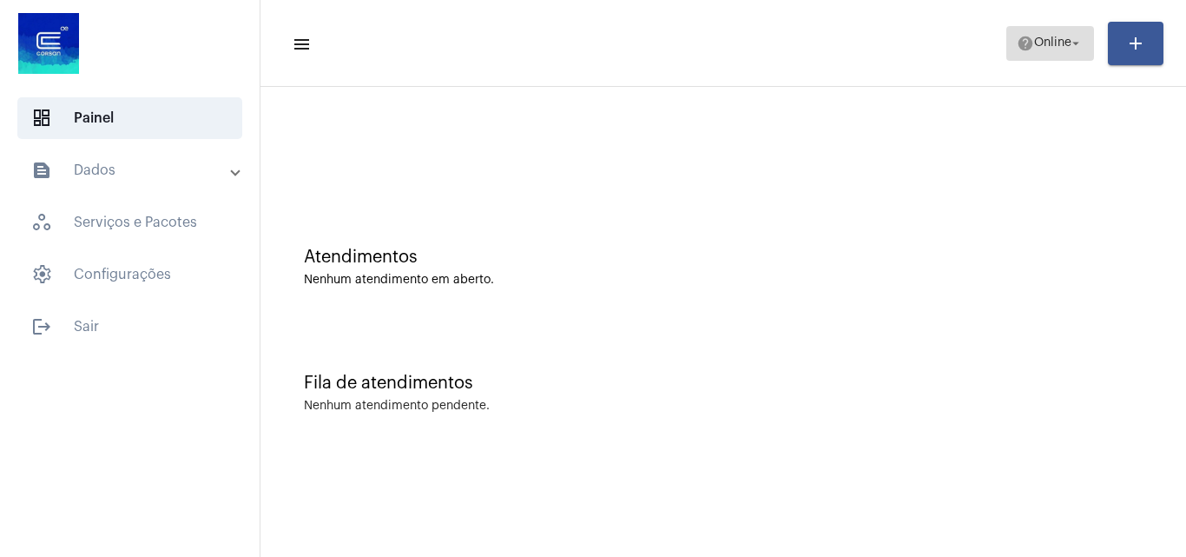
click at [1050, 42] on span "help Online arrow_drop_down" at bounding box center [1050, 42] width 67 height 31
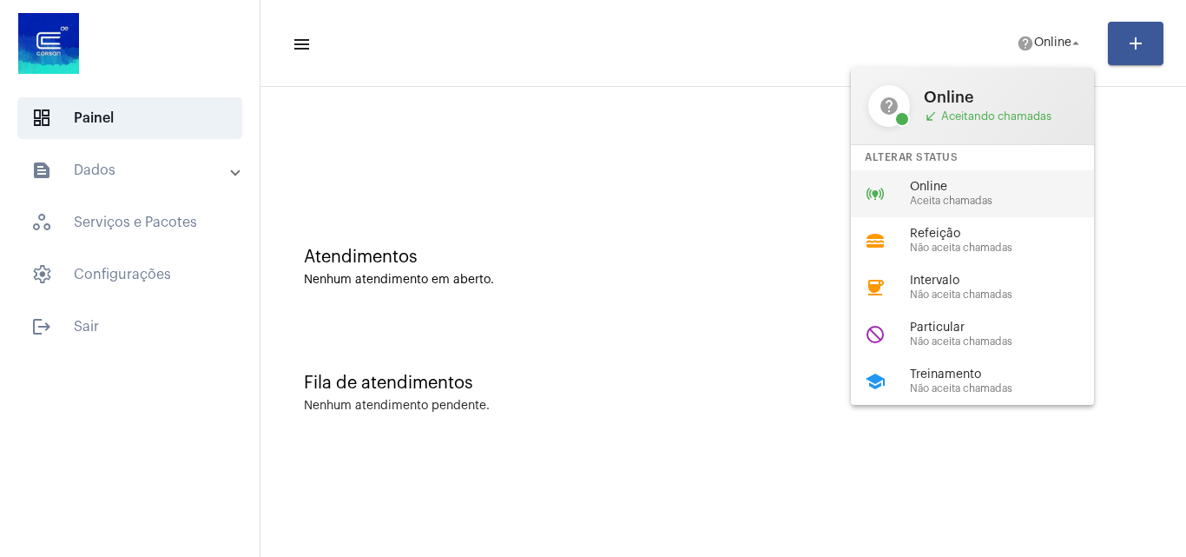
click at [966, 195] on span "Aceita chamadas" at bounding box center [1009, 200] width 198 height 11
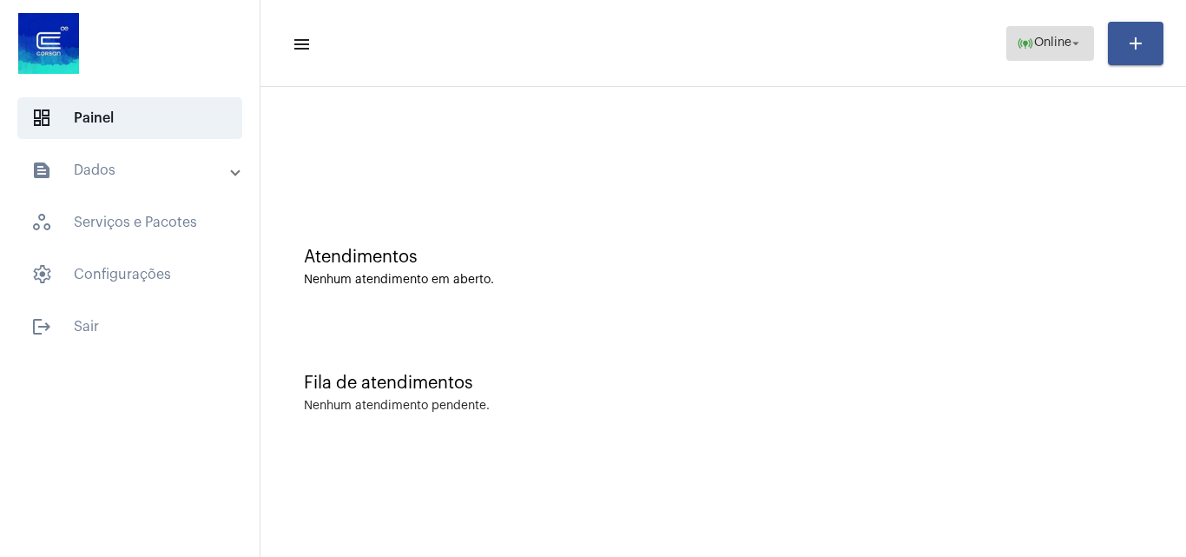
click at [1040, 37] on span "Online" at bounding box center [1052, 43] width 37 height 12
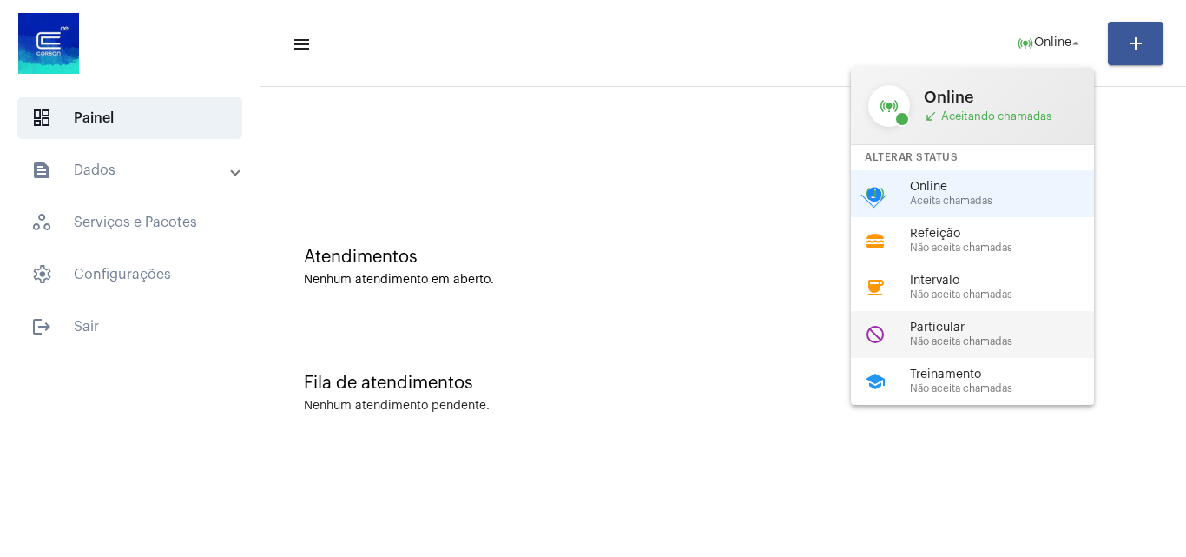
click at [921, 325] on span "Particular" at bounding box center [1009, 327] width 198 height 13
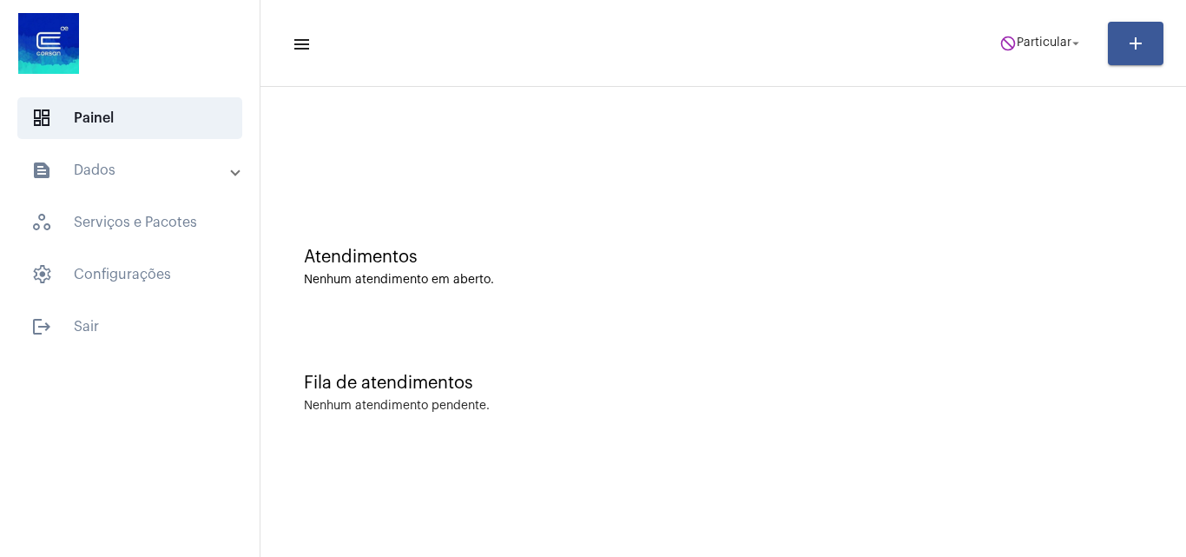
click at [943, 174] on div at bounding box center [723, 146] width 908 height 100
click at [1039, 49] on span "do_not_disturb Particular arrow_drop_down" at bounding box center [1041, 42] width 84 height 31
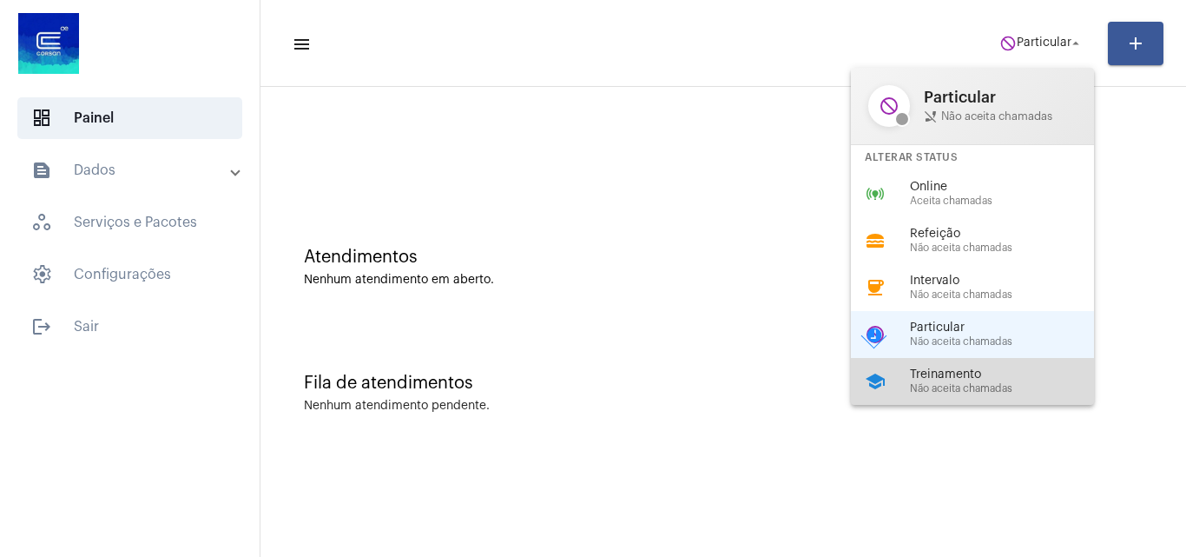
click at [947, 389] on span "Não aceita chamadas" at bounding box center [1009, 388] width 198 height 11
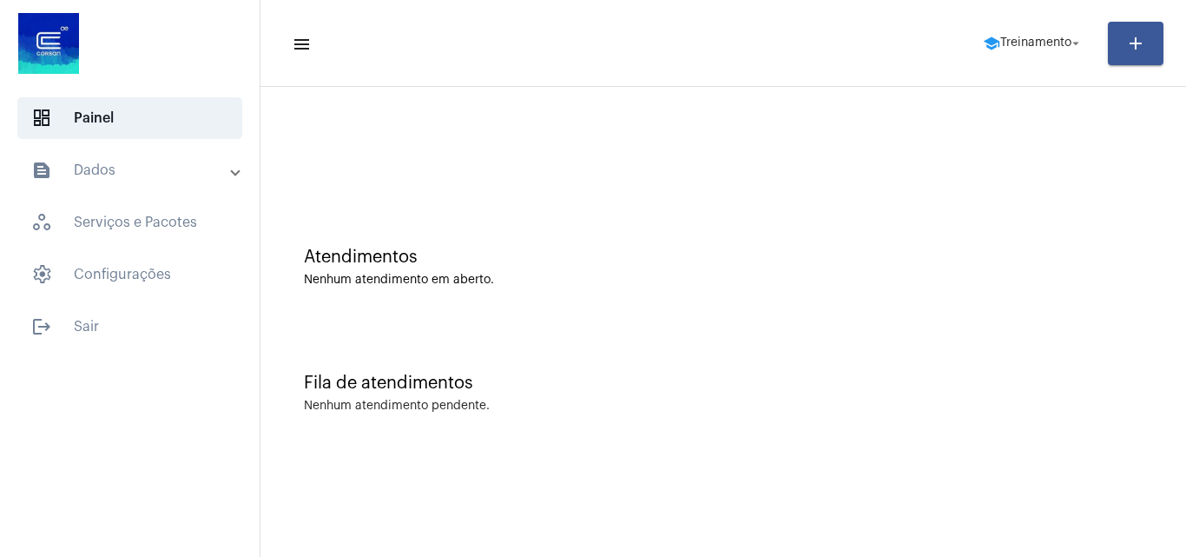
click at [852, 249] on div "Atendimentos" at bounding box center [723, 256] width 839 height 19
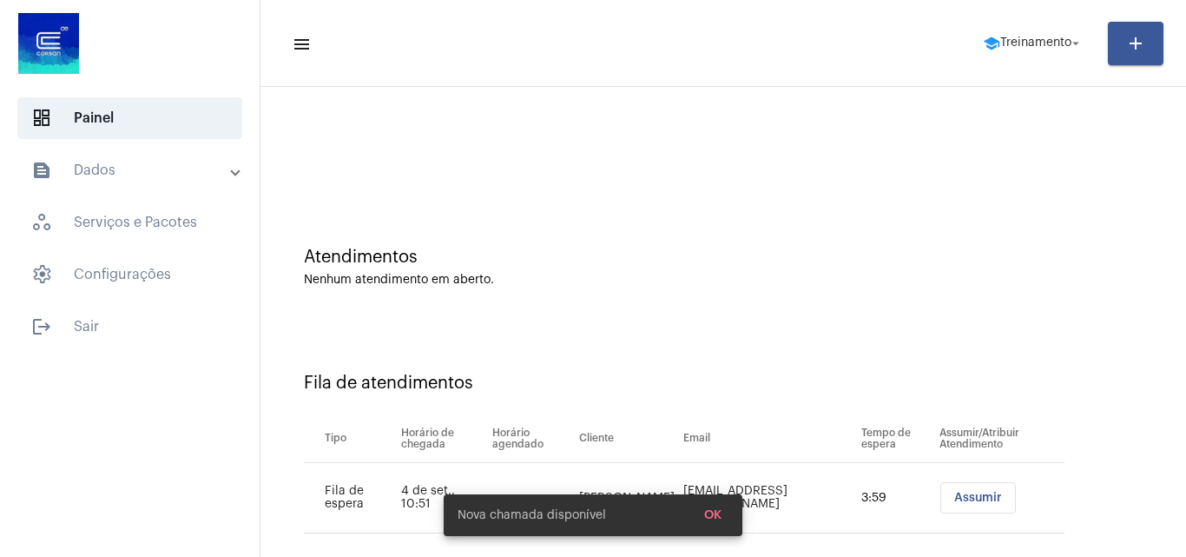
scroll to position [23, 0]
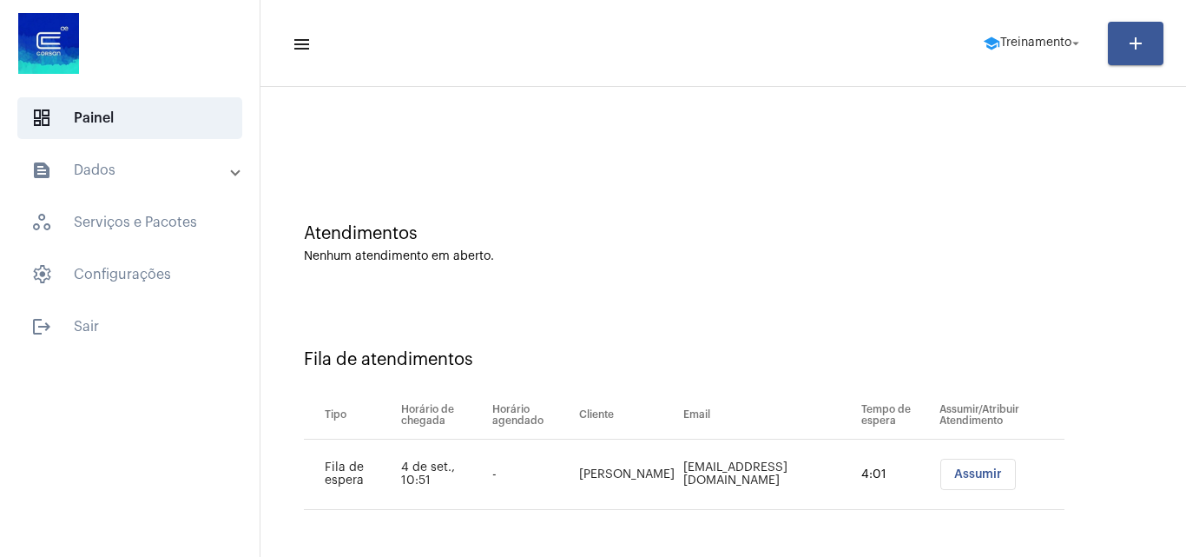
click at [954, 474] on span "Assumir" at bounding box center [978, 474] width 48 height 12
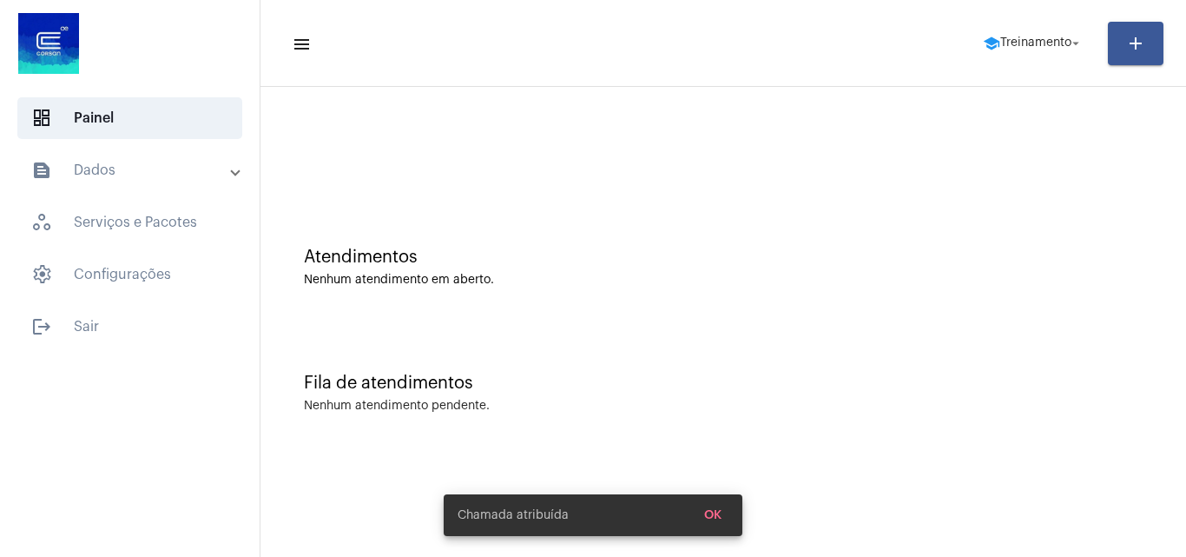
scroll to position [0, 0]
click at [1026, 54] on span "school Treinamento arrow_drop_down" at bounding box center [1033, 42] width 101 height 31
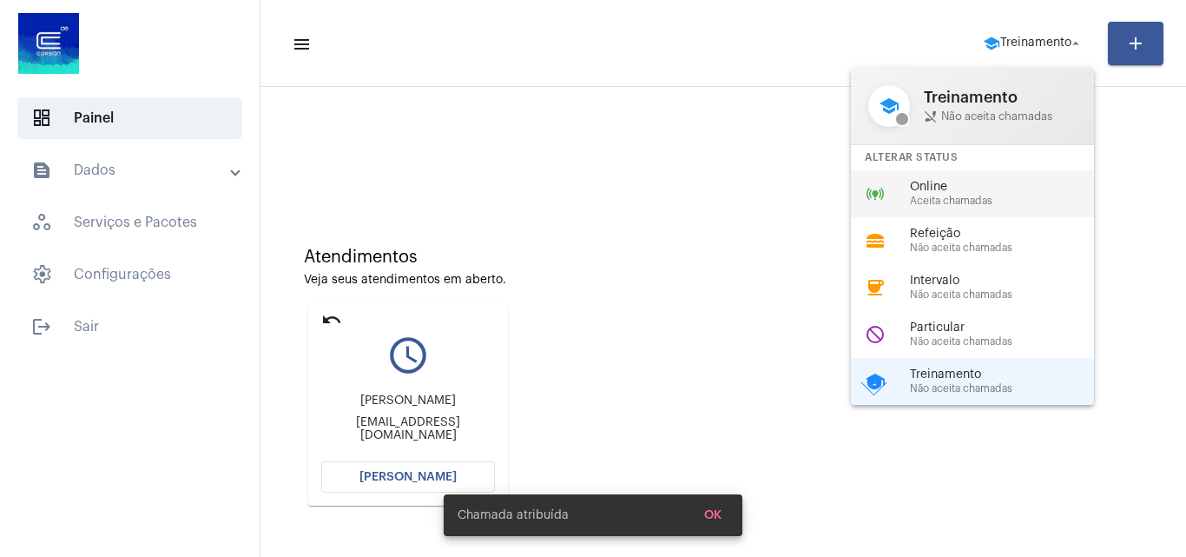
click at [966, 204] on span "Aceita chamadas" at bounding box center [1009, 200] width 198 height 11
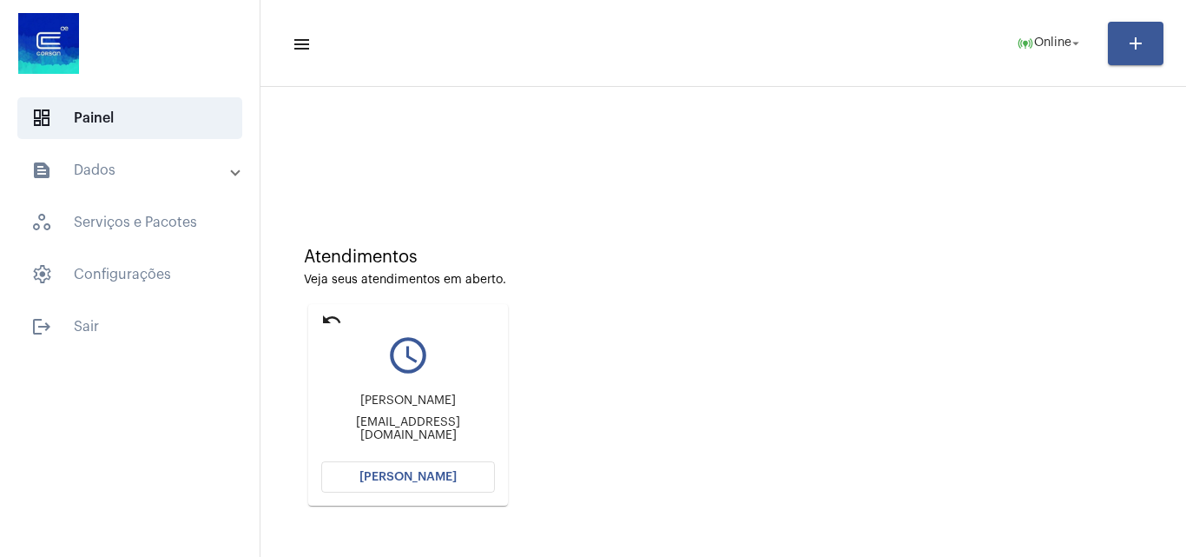
click at [399, 468] on button "[PERSON_NAME]" at bounding box center [408, 476] width 174 height 31
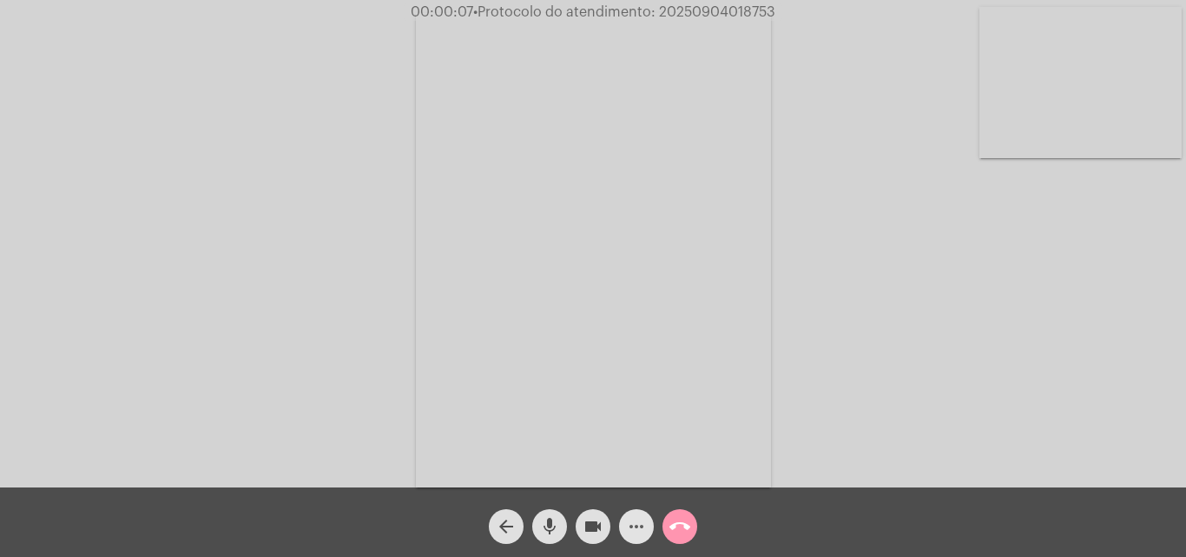
click at [634, 518] on mat-icon "more_horiz" at bounding box center [636, 526] width 21 height 21
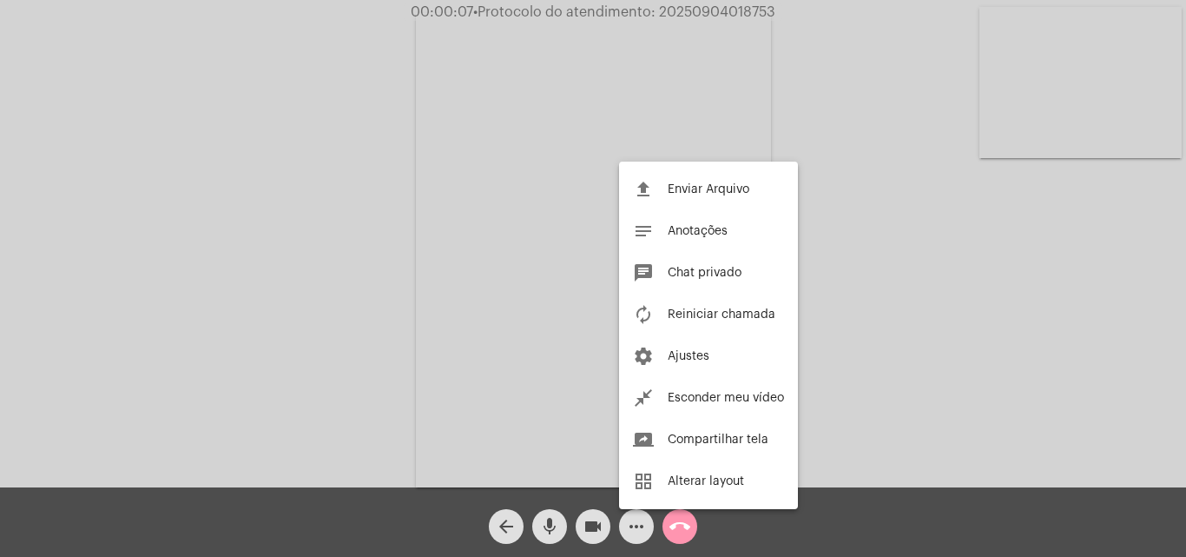
click at [424, 196] on div at bounding box center [593, 278] width 1186 height 557
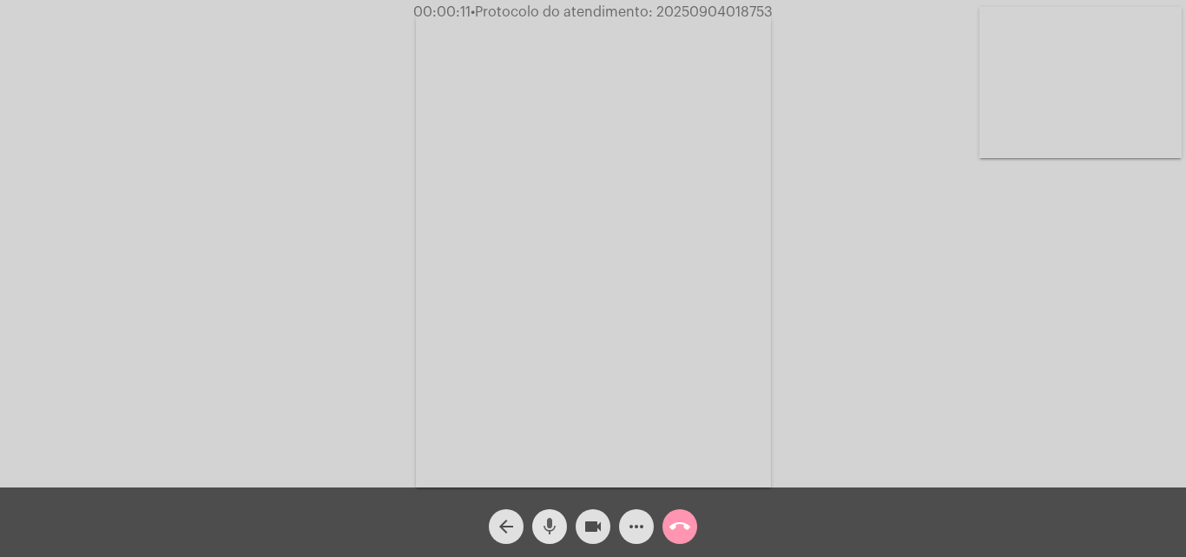
click at [552, 518] on mat-icon "mic" at bounding box center [549, 526] width 21 height 21
click at [548, 524] on mat-icon "mic_off" at bounding box center [549, 526] width 21 height 21
click at [634, 528] on mat-icon "more_horiz" at bounding box center [636, 526] width 21 height 21
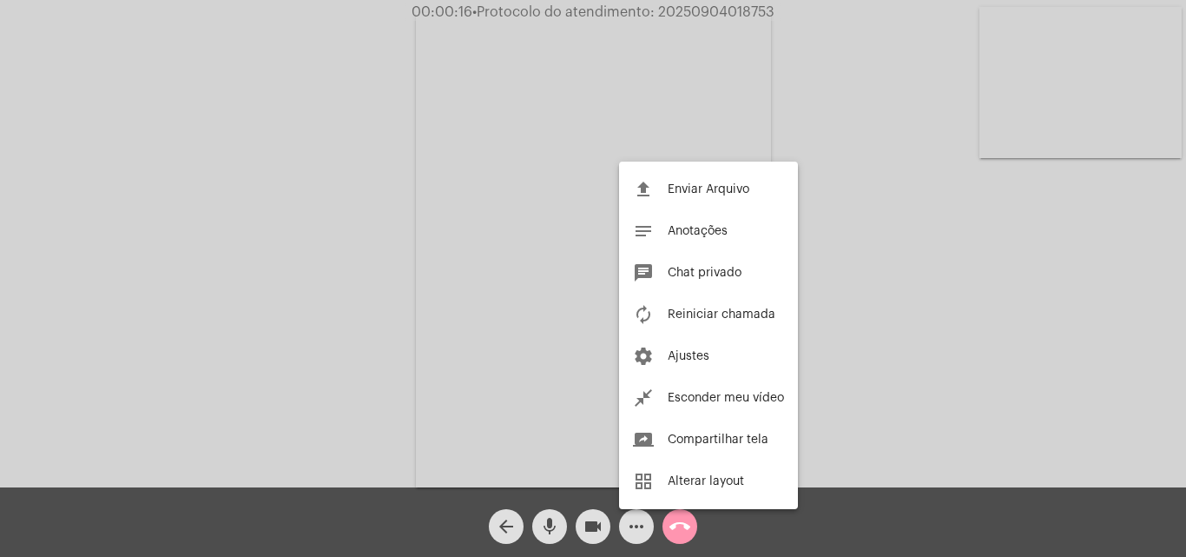
click at [280, 221] on div at bounding box center [593, 278] width 1186 height 557
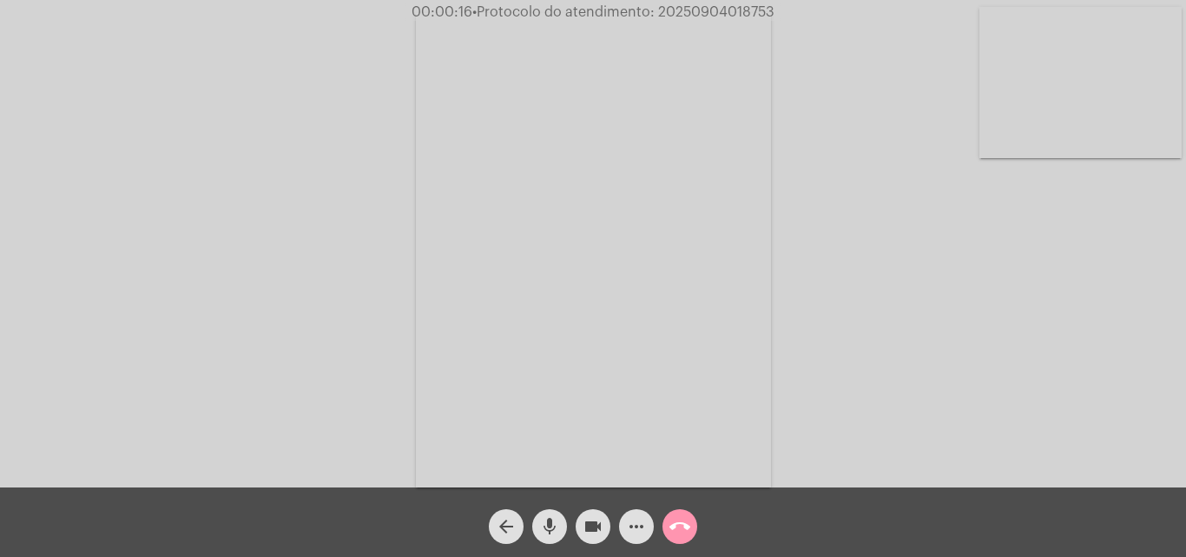
click at [548, 522] on mat-icon "mic" at bounding box center [549, 526] width 21 height 21
click at [551, 524] on mat-icon "mic_off" at bounding box center [549, 526] width 21 height 21
click at [629, 526] on mat-icon "more_horiz" at bounding box center [636, 526] width 21 height 21
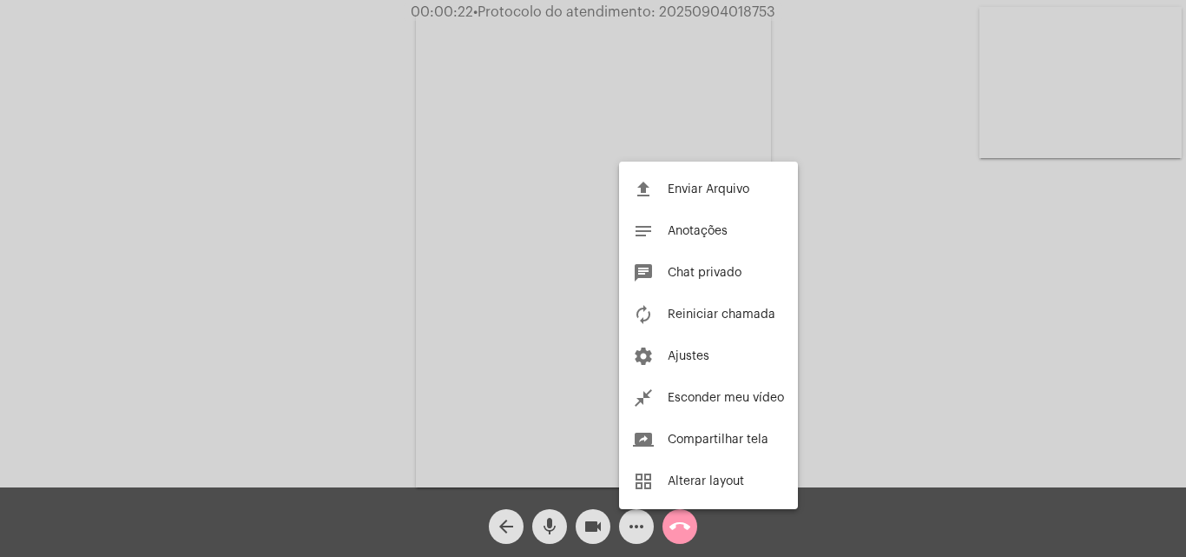
click at [323, 229] on div at bounding box center [593, 278] width 1186 height 557
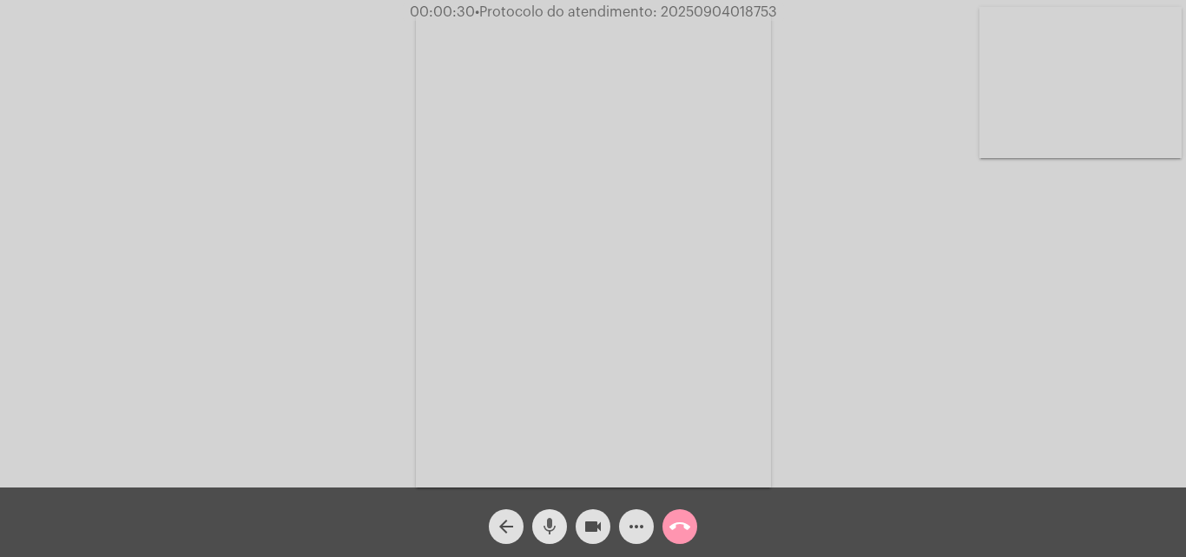
click at [548, 532] on mat-icon "mic" at bounding box center [549, 526] width 21 height 21
click at [549, 521] on mat-icon "mic_off" at bounding box center [549, 526] width 21 height 21
click at [547, 521] on mat-icon "mic" at bounding box center [549, 526] width 21 height 21
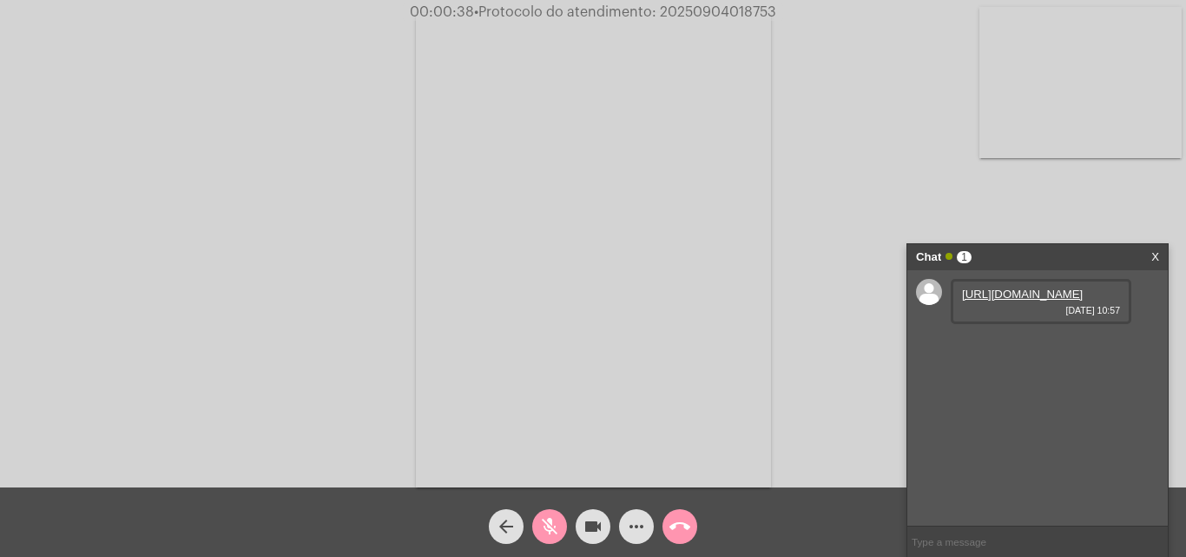
click at [993, 300] on link "[URL][DOMAIN_NAME]" at bounding box center [1022, 293] width 121 height 13
click at [551, 528] on mat-icon "mic_off" at bounding box center [549, 526] width 21 height 21
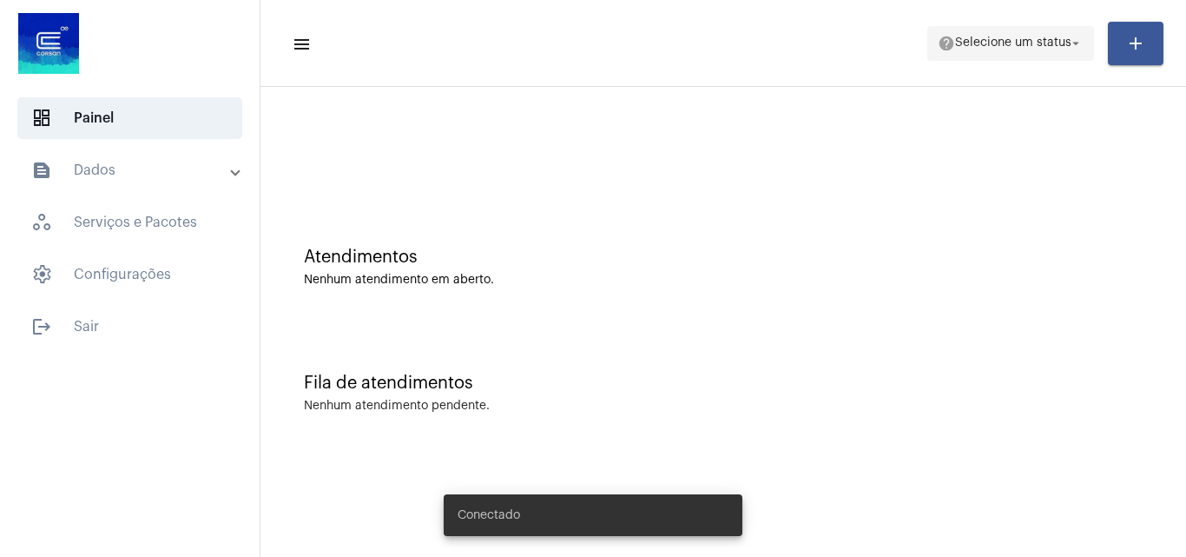
click at [1002, 53] on span "help Selecione um status arrow_drop_down" at bounding box center [1011, 42] width 146 height 31
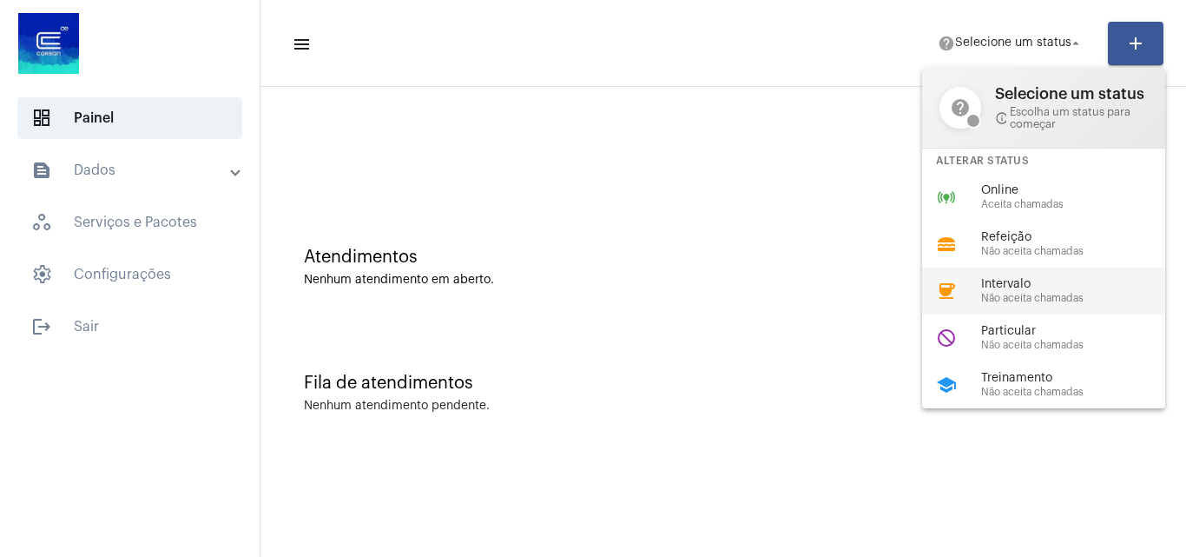
click at [1008, 303] on span "Não aceita chamadas" at bounding box center [1080, 298] width 198 height 11
